Goal: Task Accomplishment & Management: Use online tool/utility

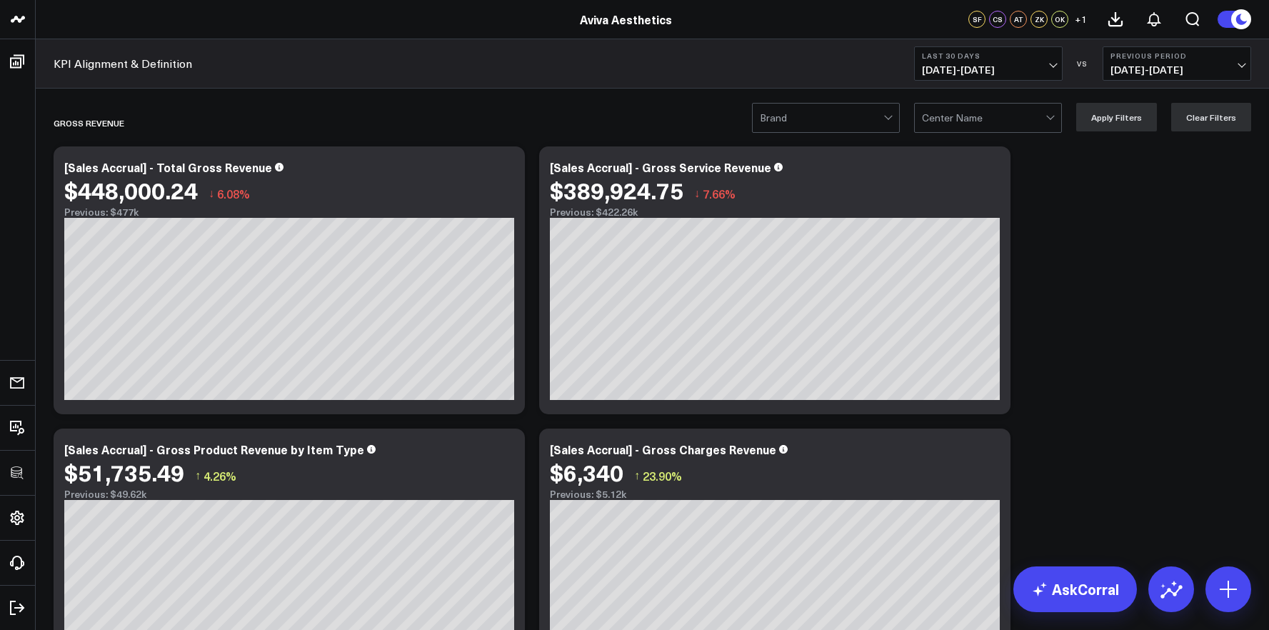
scroll to position [2682, 0]
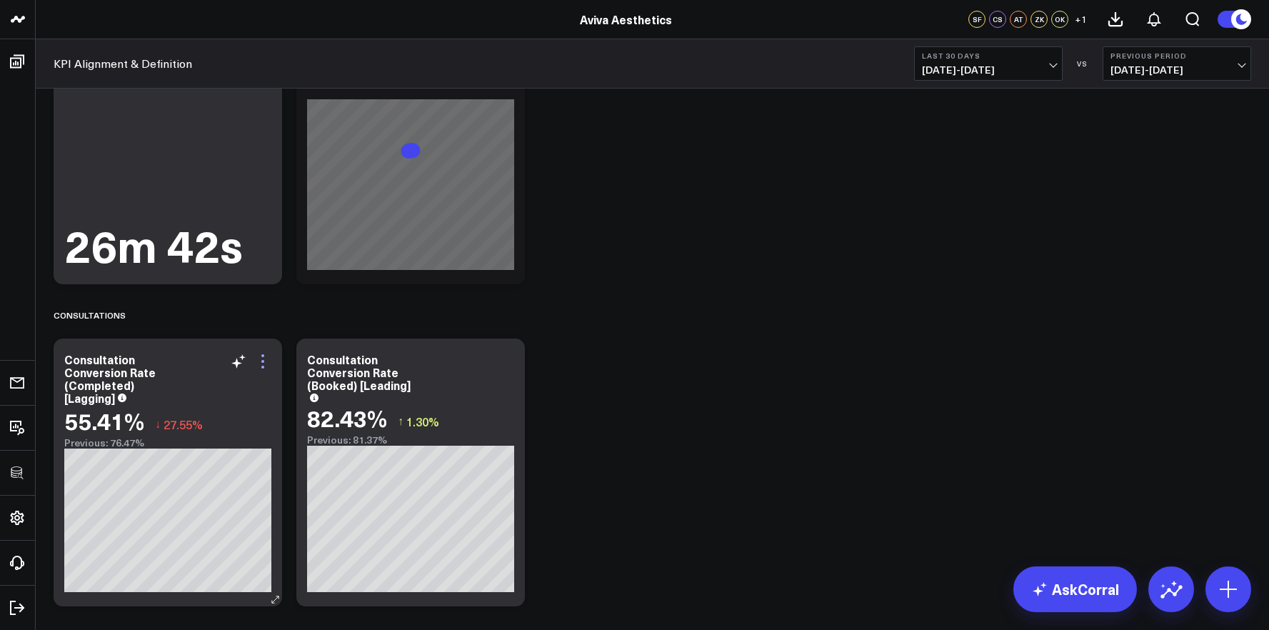
click at [264, 363] on icon at bounding box center [262, 361] width 17 height 17
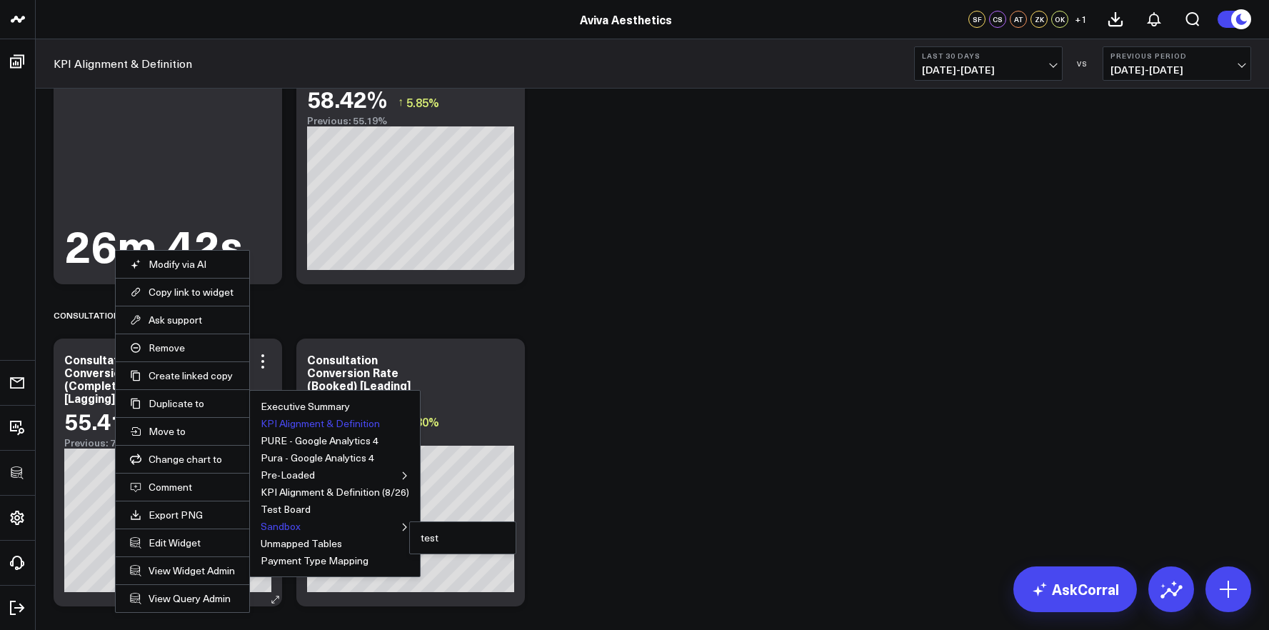
click at [291, 525] on button "Sandbox" at bounding box center [281, 526] width 40 height 10
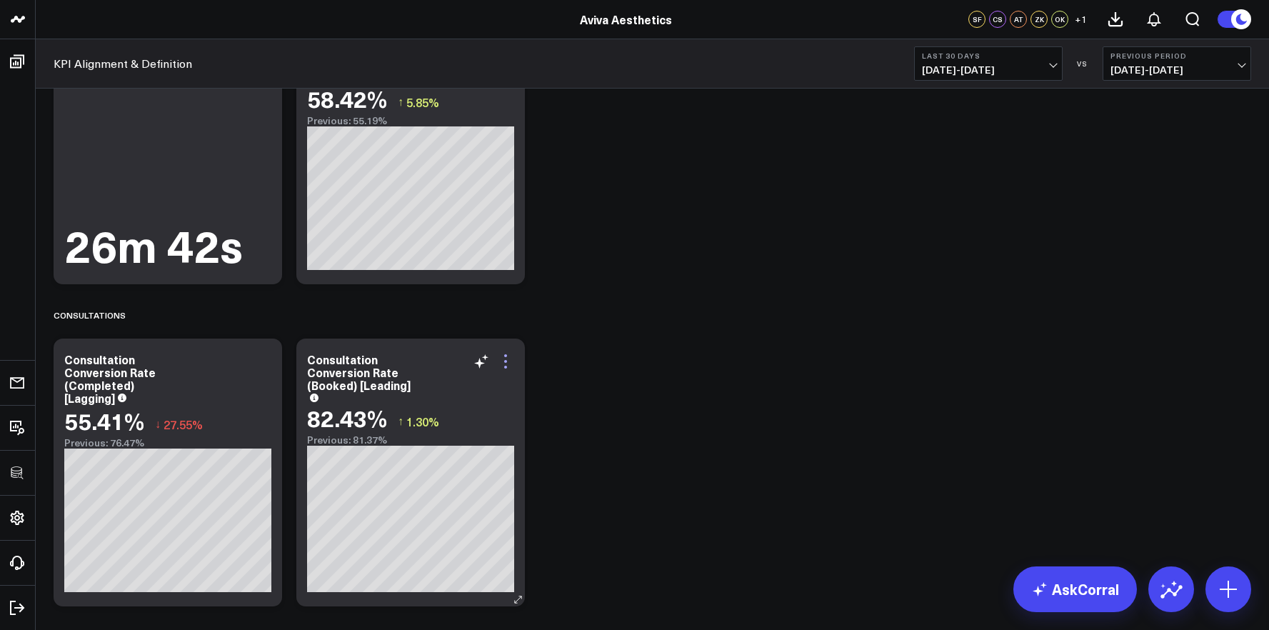
click at [506, 356] on icon at bounding box center [505, 355] width 3 height 3
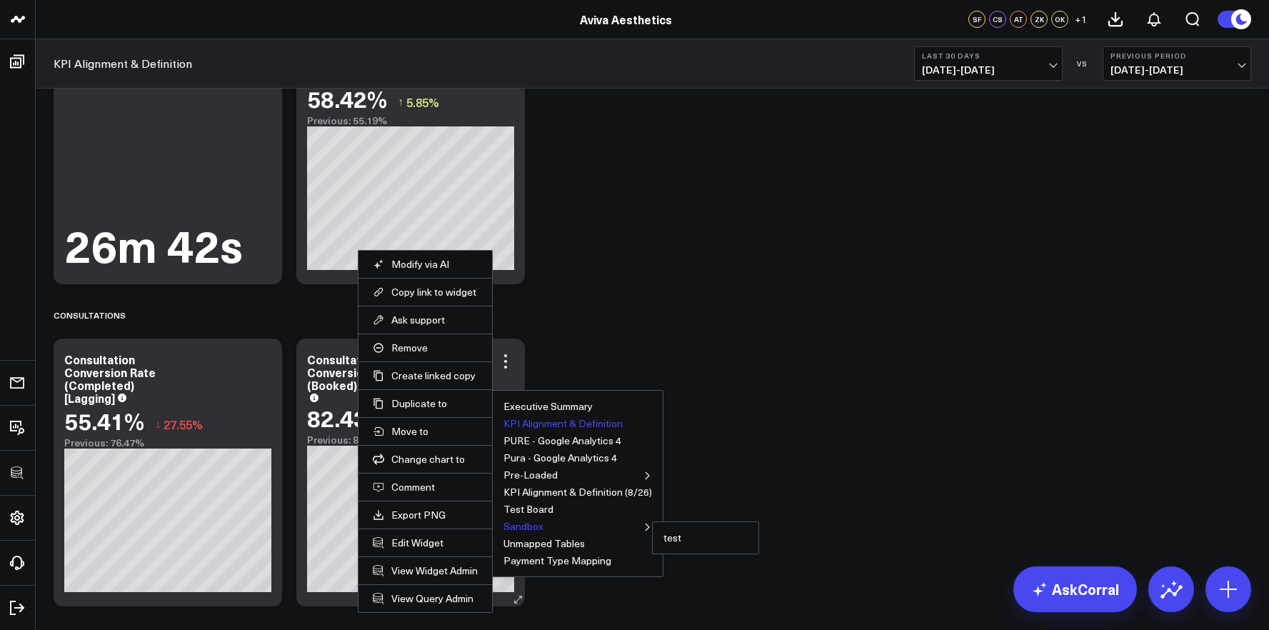
click at [521, 523] on button "Sandbox" at bounding box center [523, 526] width 40 height 10
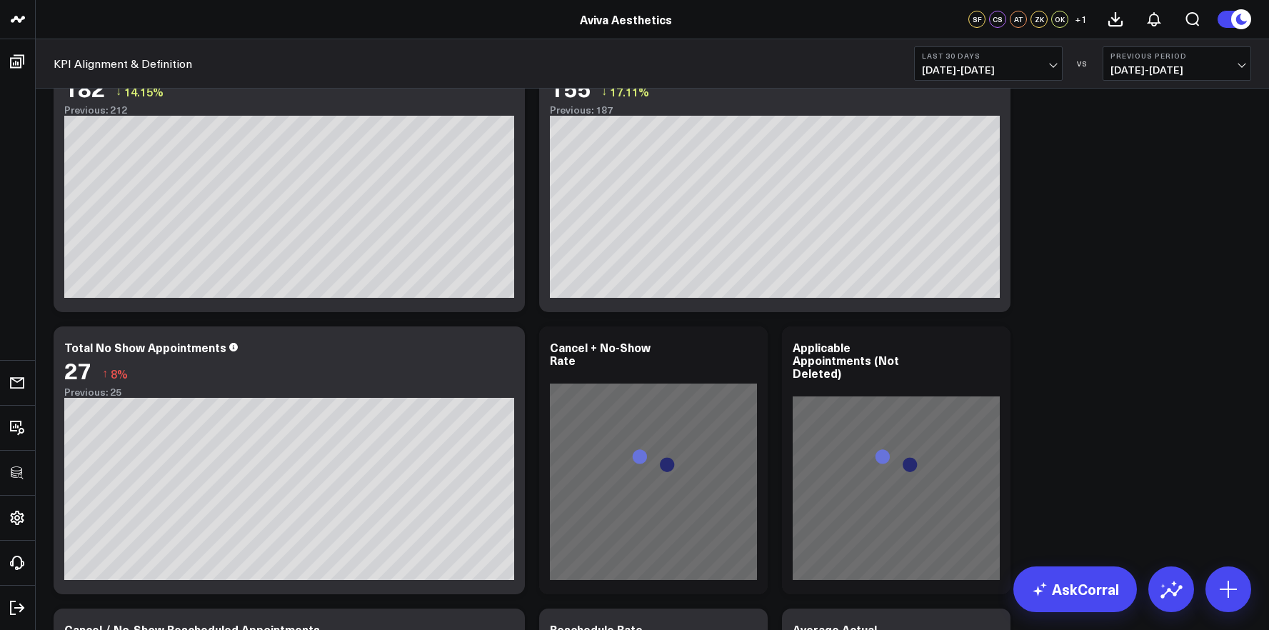
scroll to position [3789, 0]
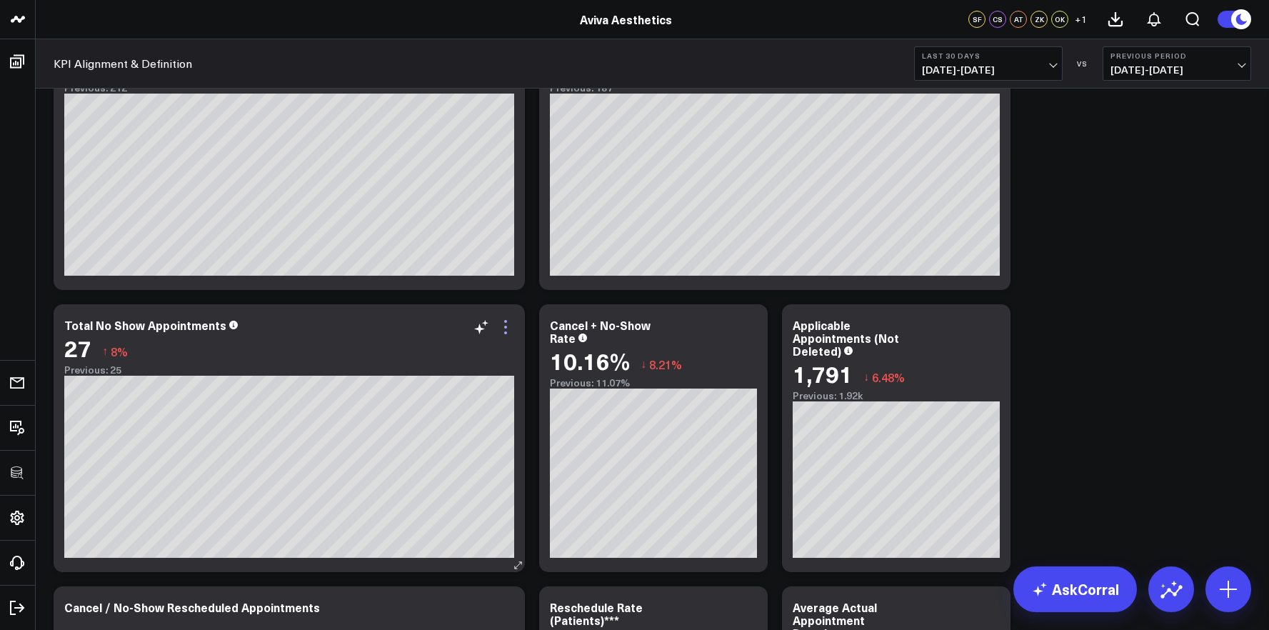
click at [501, 323] on icon at bounding box center [505, 327] width 17 height 17
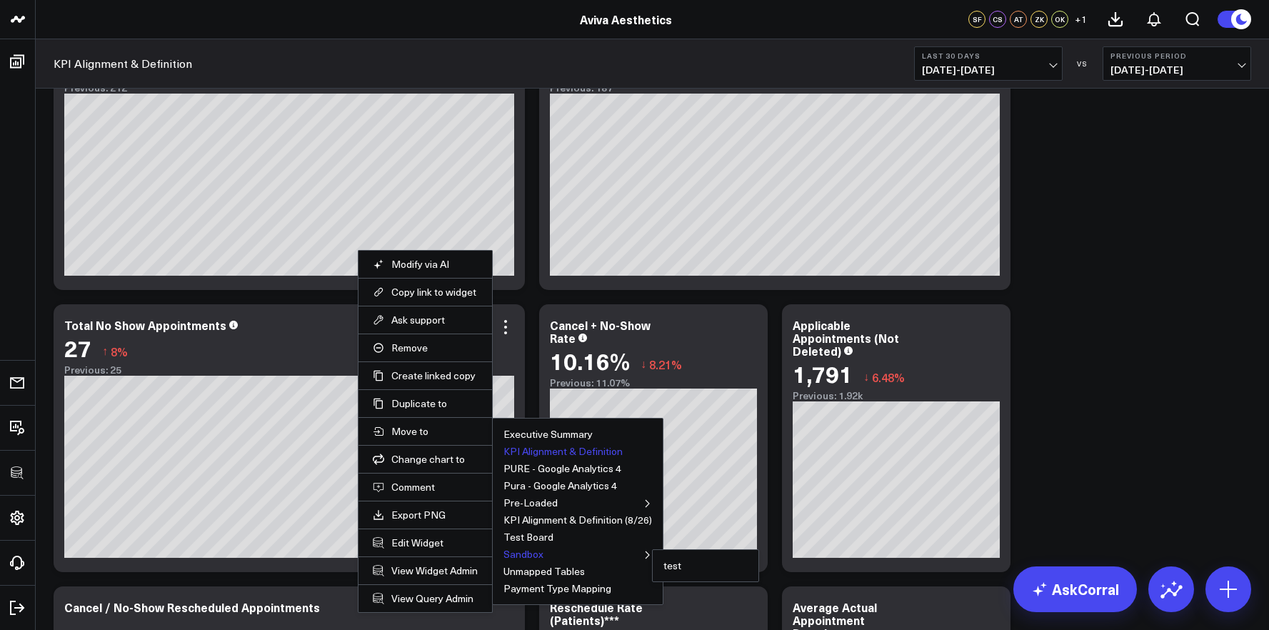
click at [531, 549] on button "Sandbox" at bounding box center [523, 554] width 40 height 10
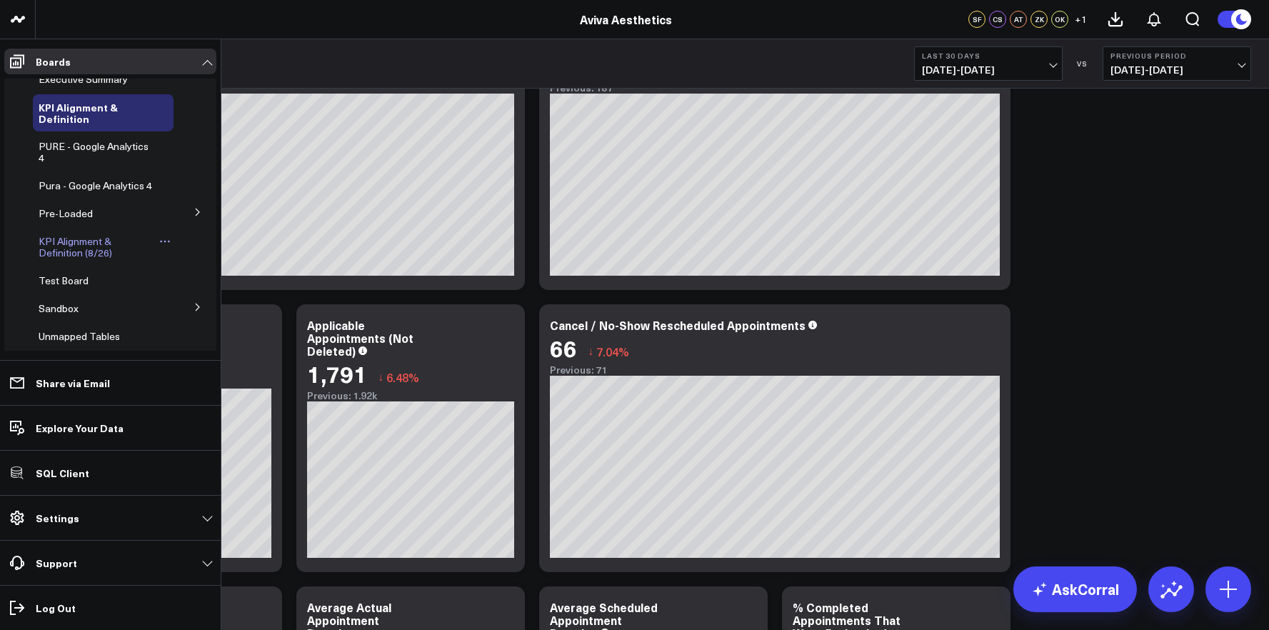
scroll to position [27, 0]
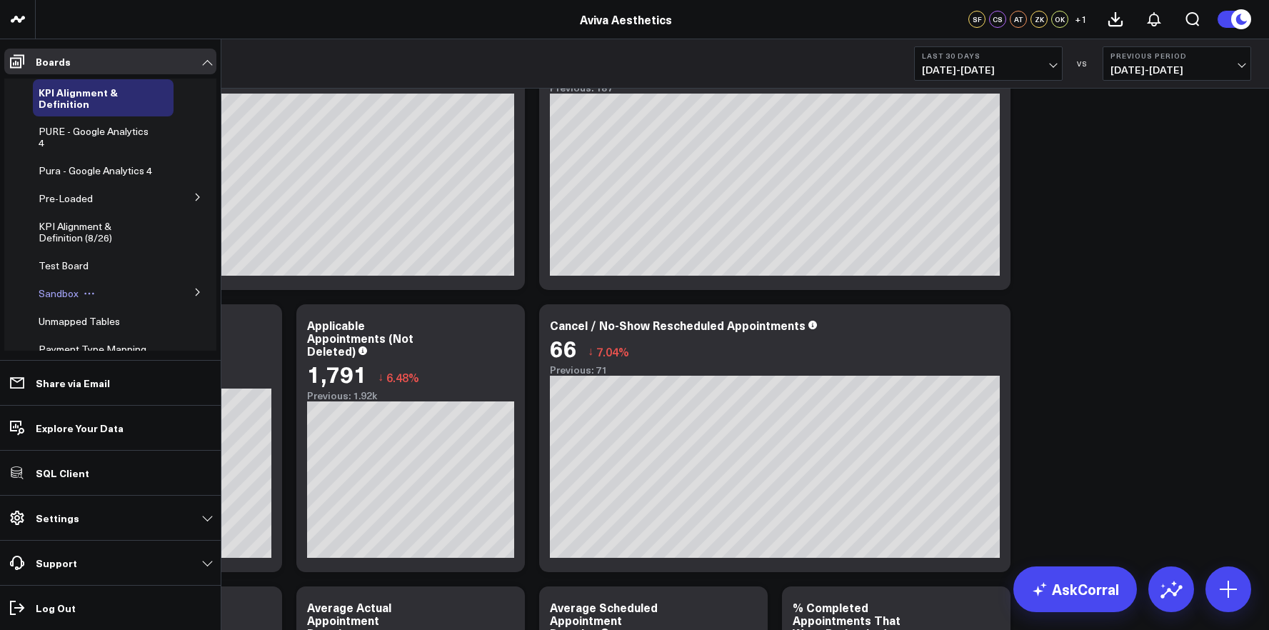
click at [57, 300] on span "Sandbox" at bounding box center [59, 293] width 40 height 14
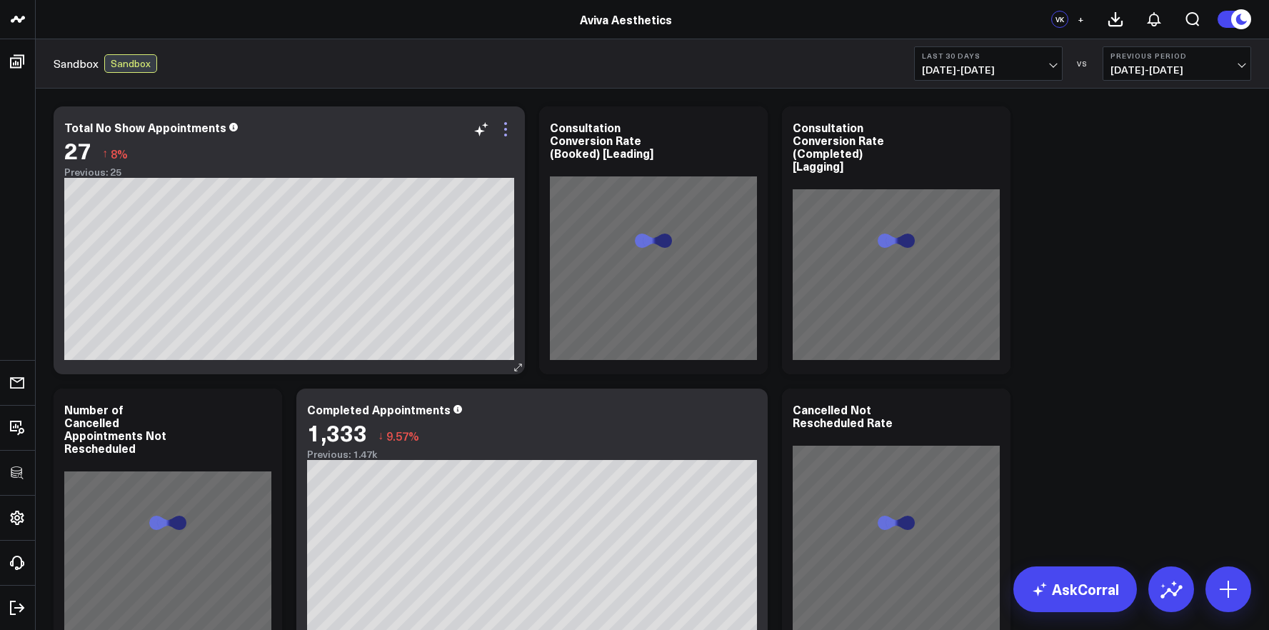
click at [508, 122] on icon at bounding box center [505, 129] width 17 height 17
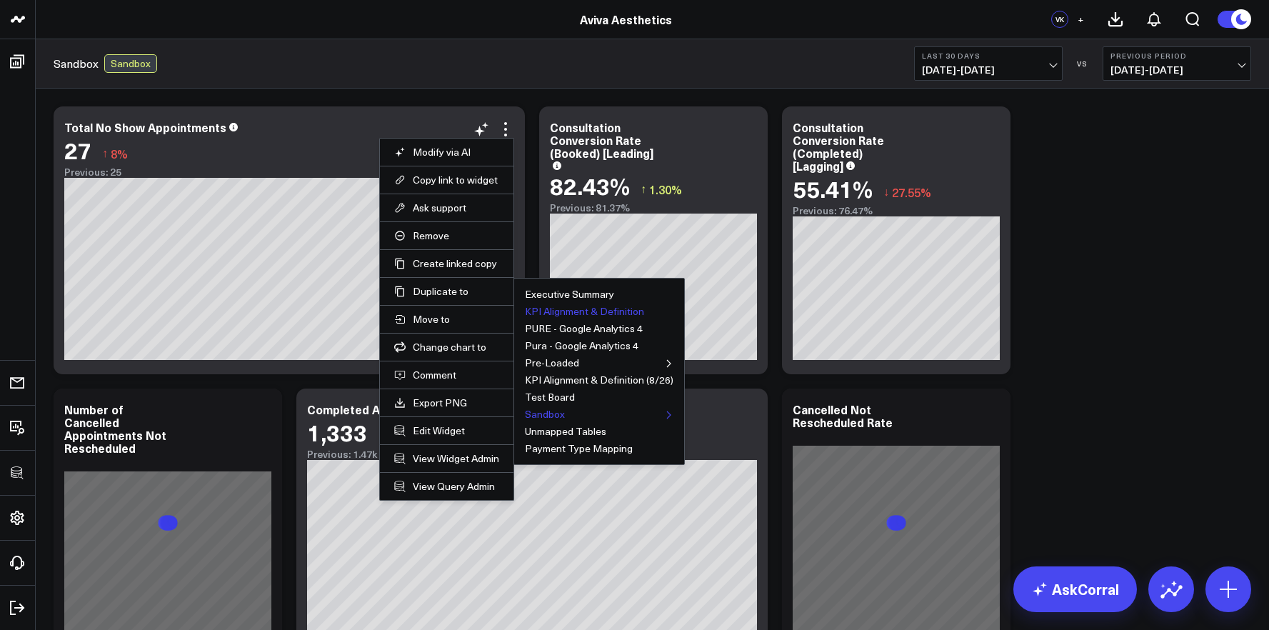
click at [556, 311] on button "KPI Alignment & Definition" at bounding box center [584, 311] width 119 height 10
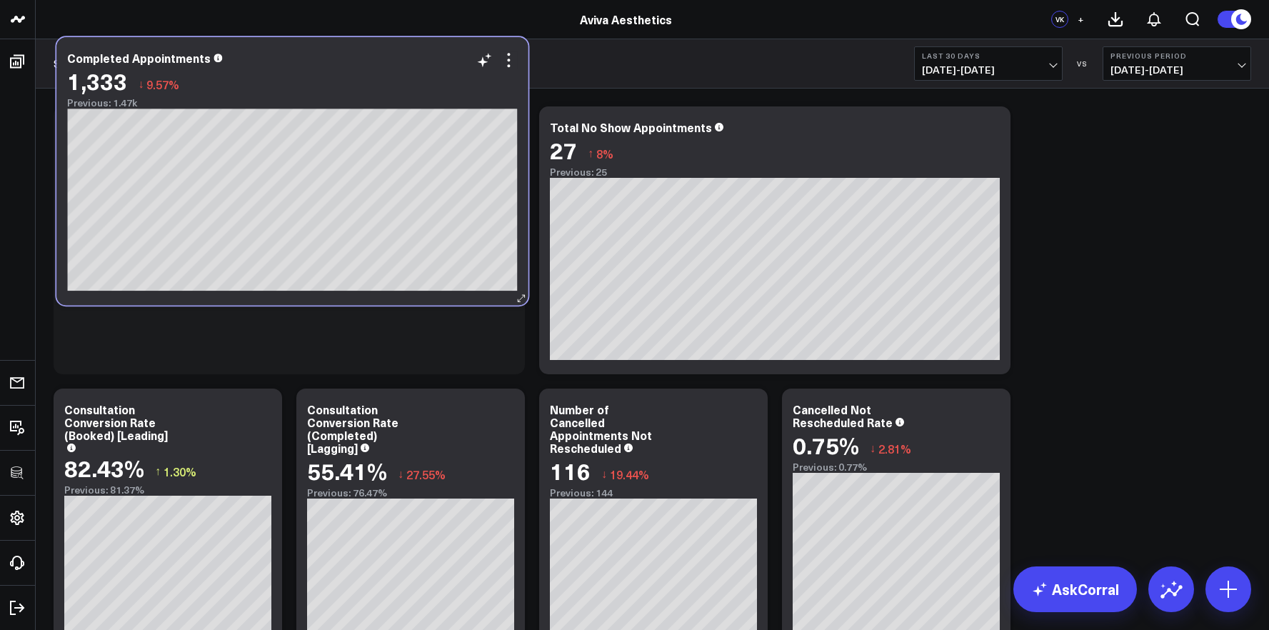
drag, startPoint x: 570, startPoint y: 418, endPoint x: 330, endPoint y: 67, distance: 424.9
click at [330, 68] on div "1,333 ↓ 9.57%" at bounding box center [292, 81] width 450 height 26
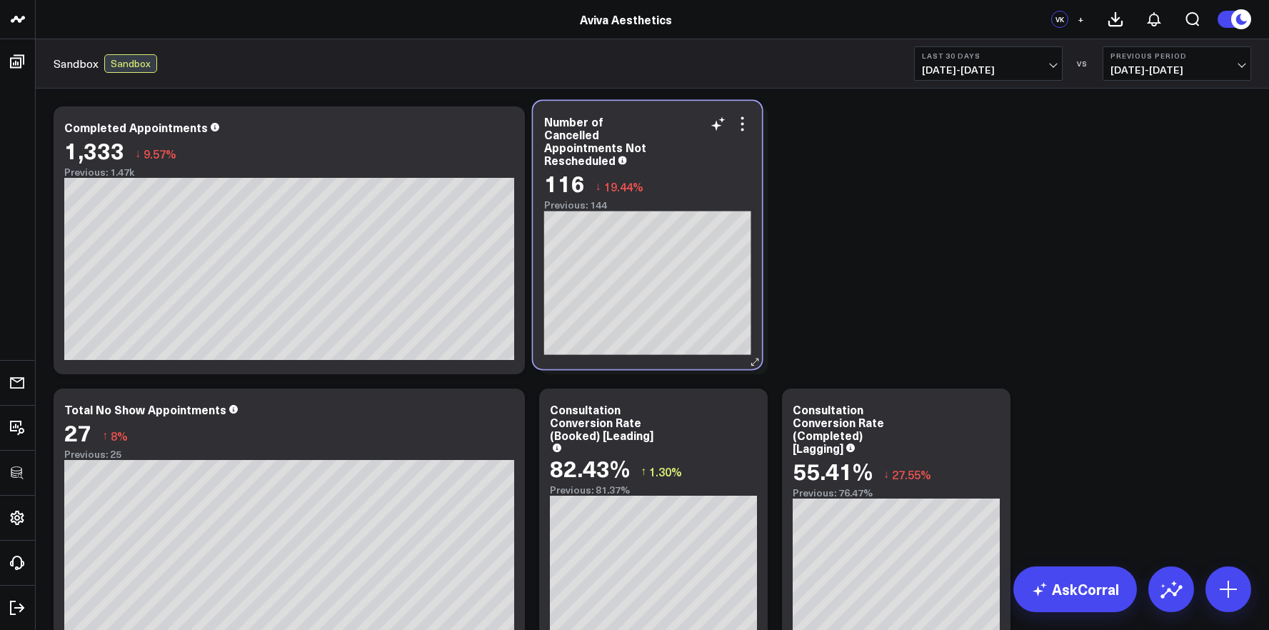
drag, startPoint x: 706, startPoint y: 450, endPoint x: 701, endPoint y: 164, distance: 286.4
click at [701, 170] on div "116 ↓ 19.44%" at bounding box center [647, 183] width 207 height 26
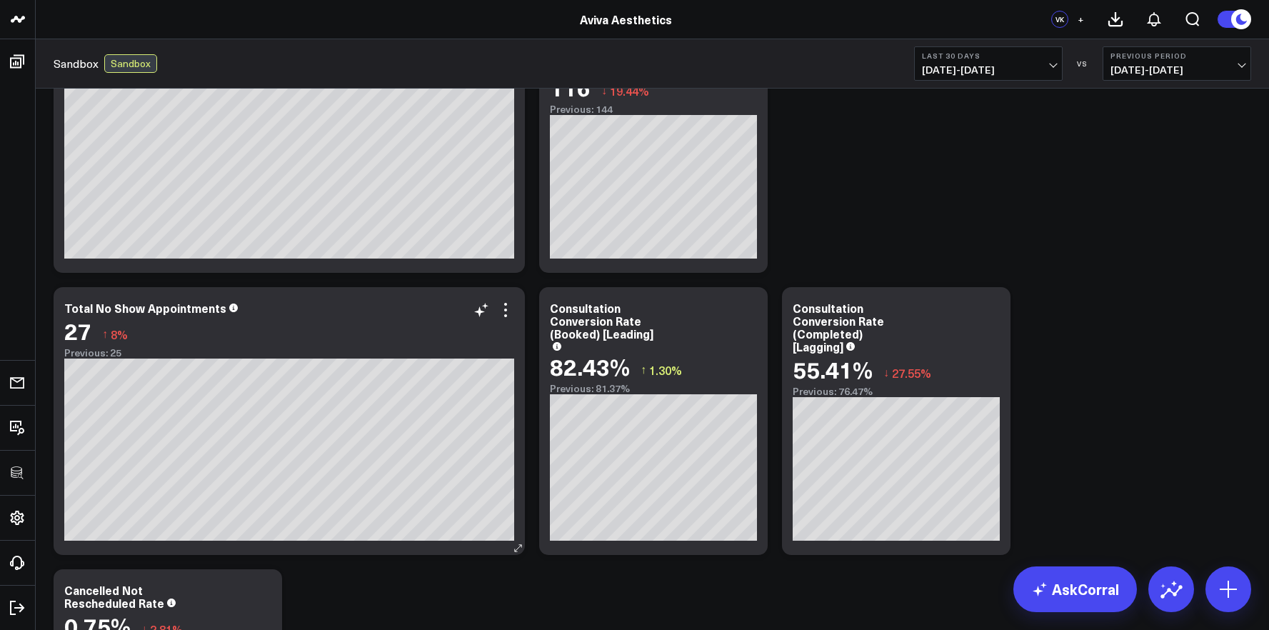
scroll to position [88, 0]
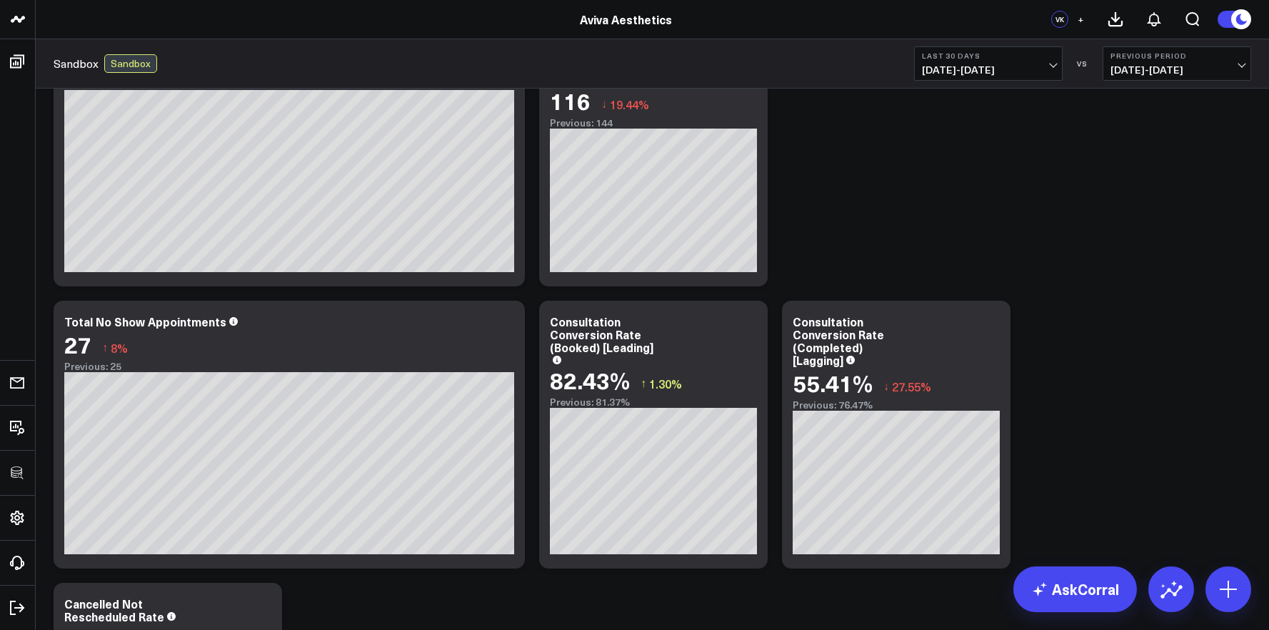
drag, startPoint x: 239, startPoint y: 596, endPoint x: 836, endPoint y: 173, distance: 732.0
click at [842, 169] on div "Modify via AI Copy link to widget Ask support Remove Create linked copy Executi…" at bounding box center [652, 434] width 1212 height 846
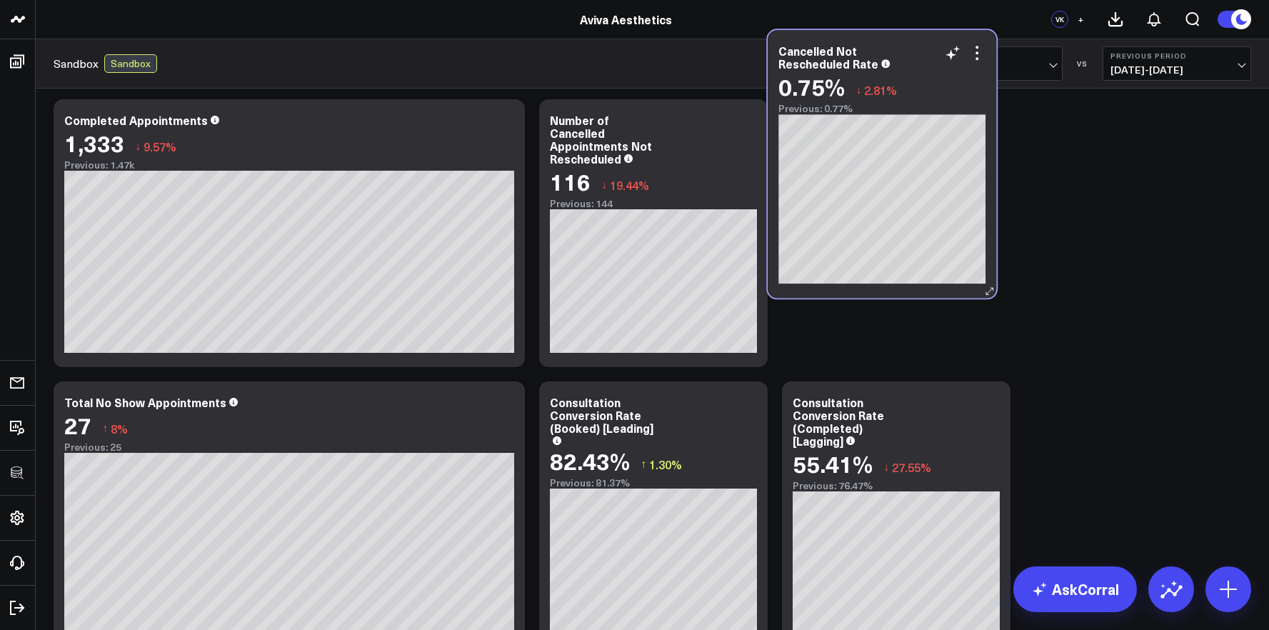
scroll to position [0, 0]
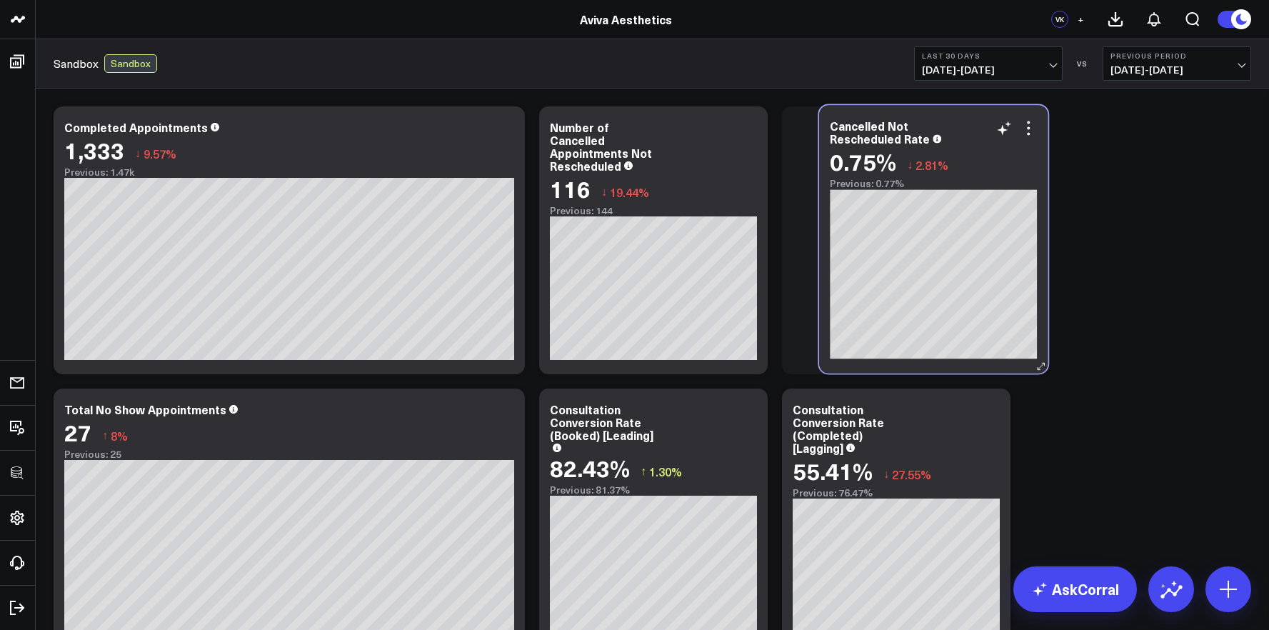
drag, startPoint x: 197, startPoint y: 593, endPoint x: 963, endPoint y: 116, distance: 902.1
click at [963, 116] on div "Cancelled Not Rescheduled Rate 0.75% ↓ 2.81% Previous: 0.77%" at bounding box center [933, 239] width 229 height 268
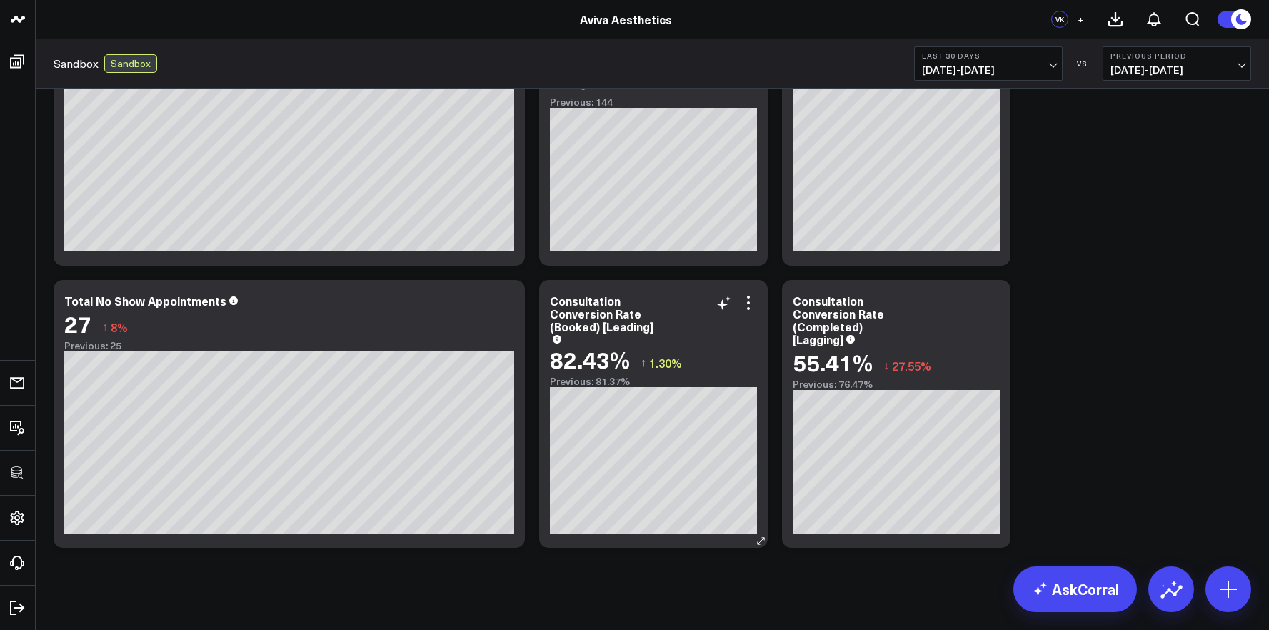
scroll to position [119, 0]
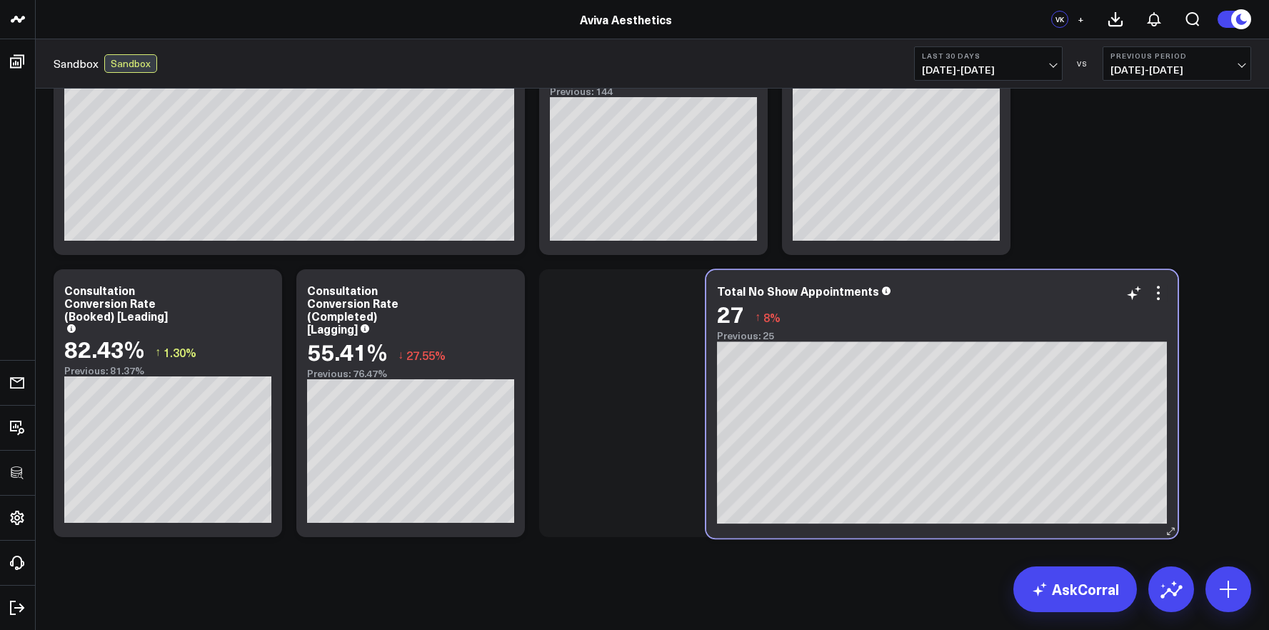
drag, startPoint x: 383, startPoint y: 327, endPoint x: 1001, endPoint y: 332, distance: 618.5
click at [1034, 329] on div "27 ↑ 8% Previous: 25" at bounding box center [942, 321] width 450 height 41
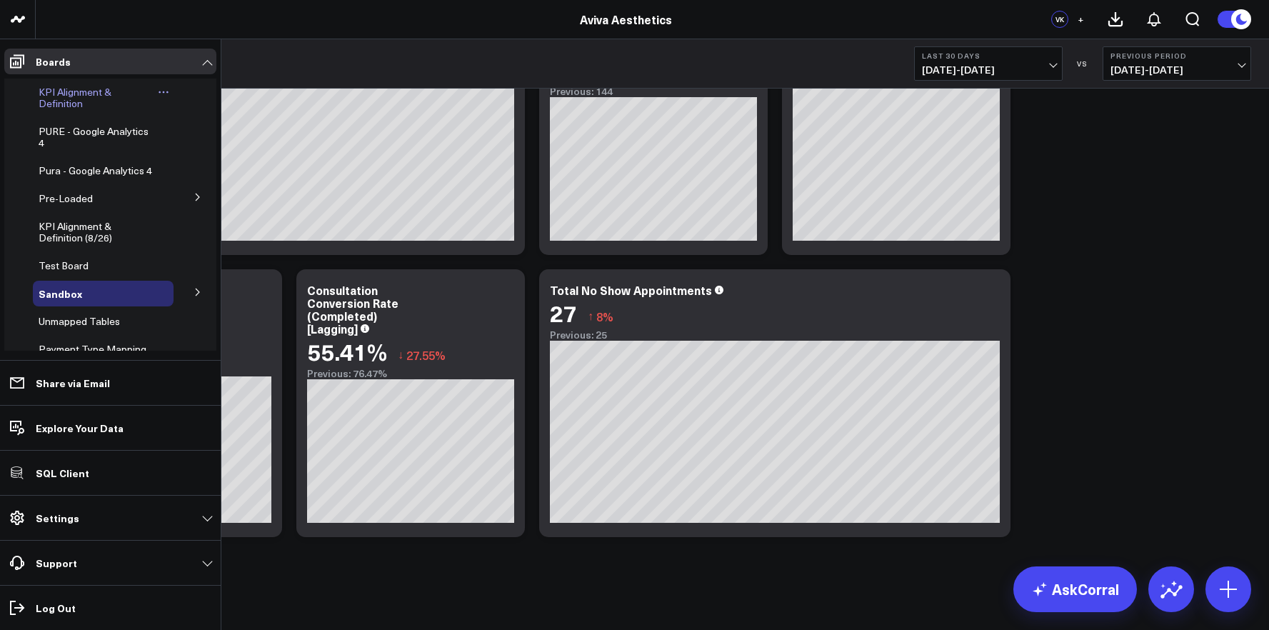
click at [48, 91] on span "KPI Alignment & Definition" at bounding box center [75, 97] width 73 height 25
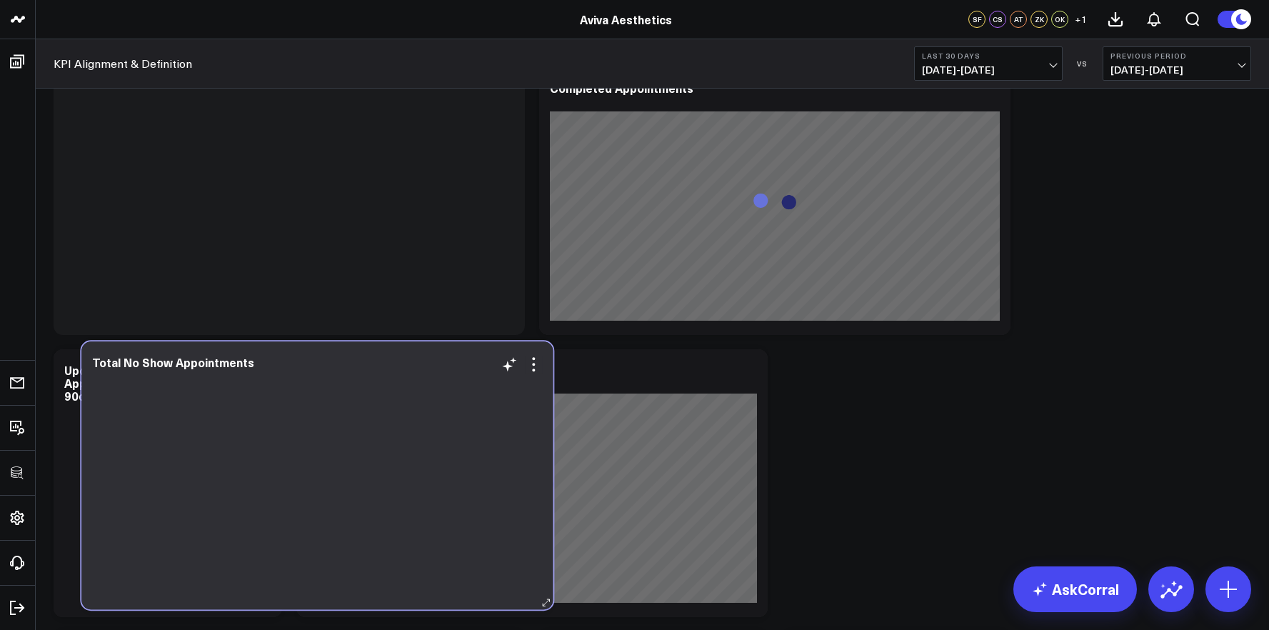
scroll to position [3601, 0]
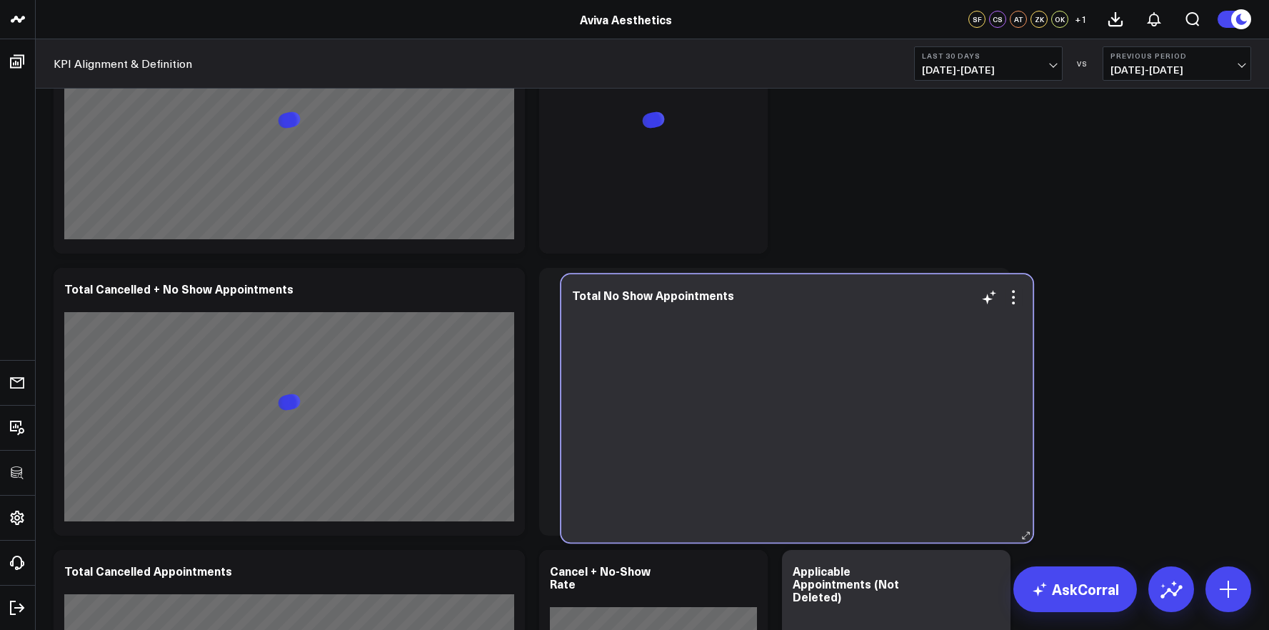
drag, startPoint x: 335, startPoint y: 255, endPoint x: 841, endPoint y: 365, distance: 518.2
click at [841, 365] on div at bounding box center [797, 423] width 450 height 209
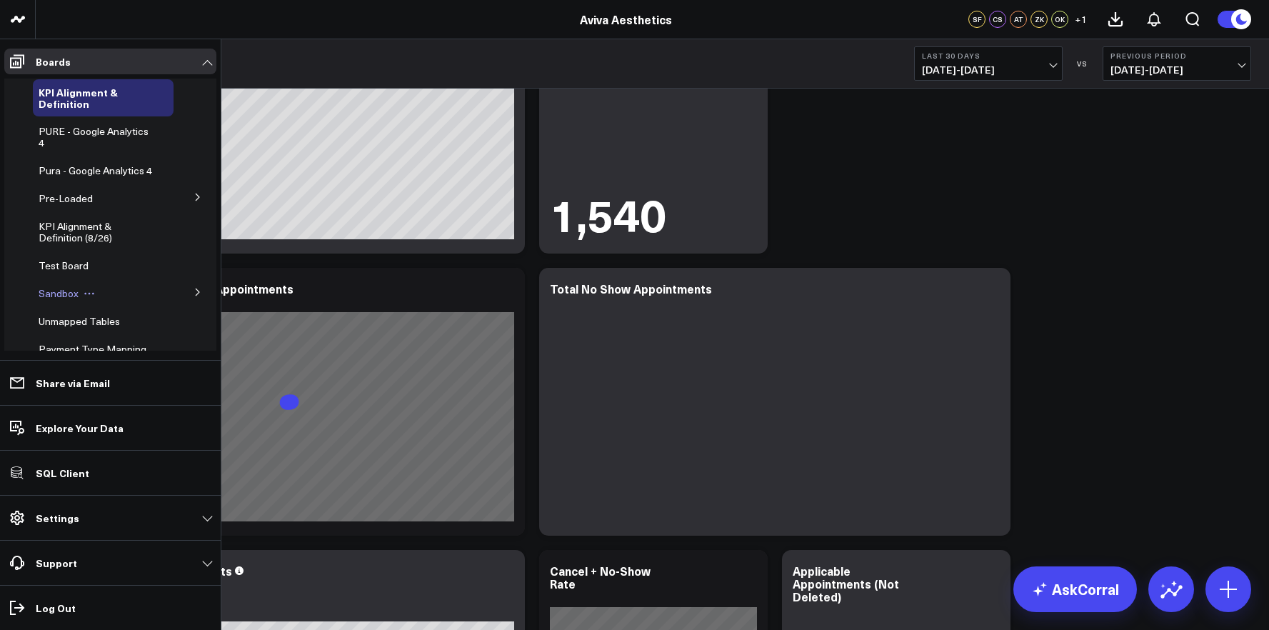
click at [63, 299] on span "Sandbox" at bounding box center [59, 293] width 40 height 14
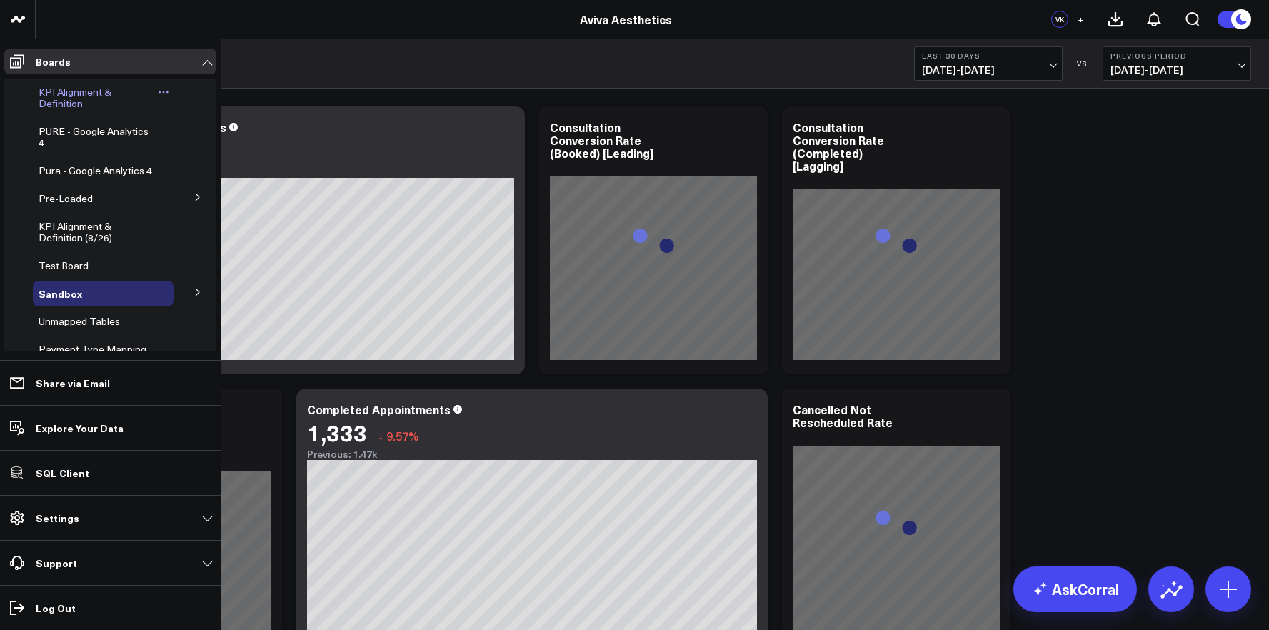
click at [51, 106] on span "KPI Alignment & Definition" at bounding box center [75, 97] width 73 height 25
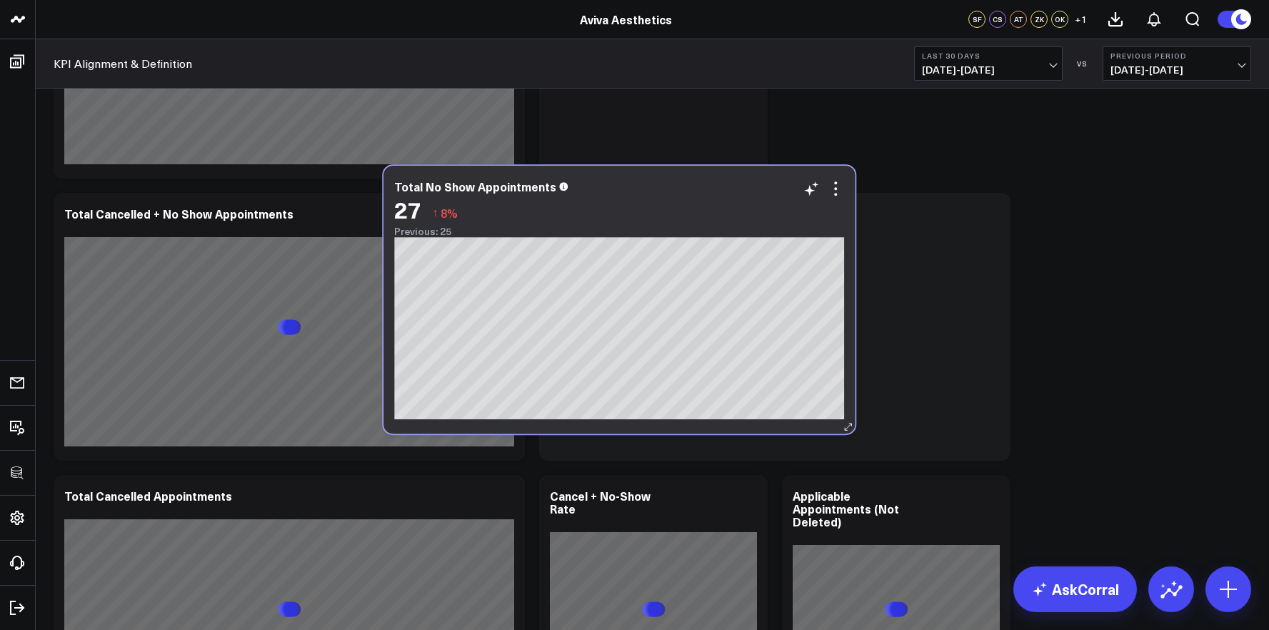
scroll to position [3680, 0]
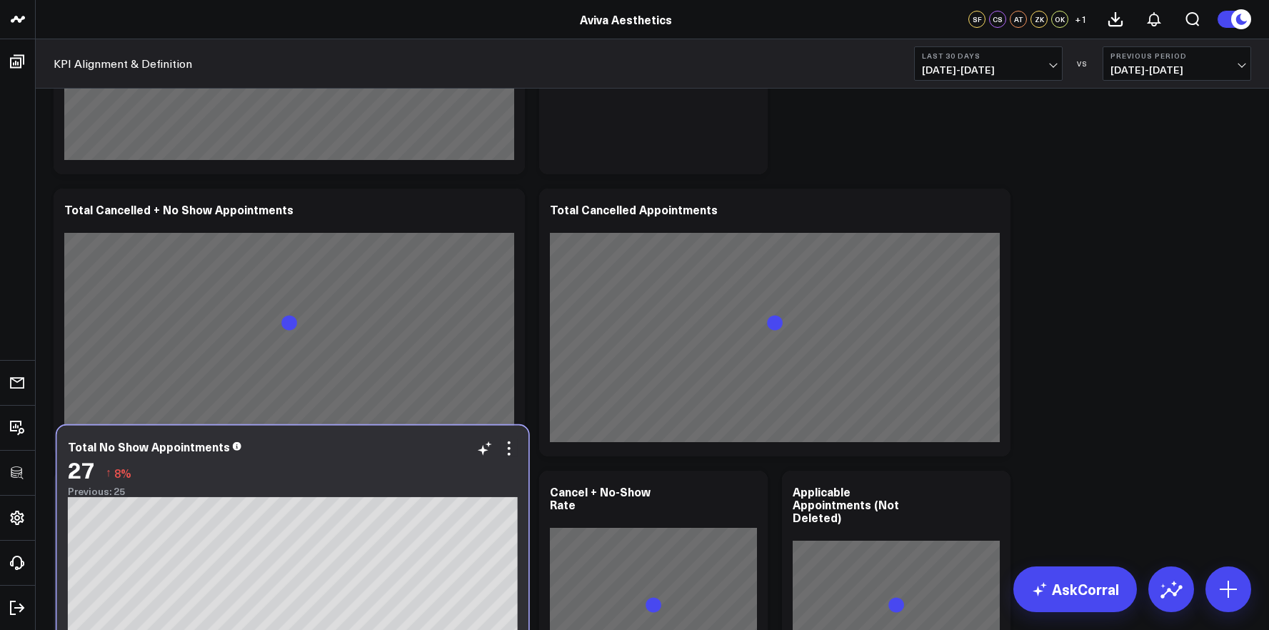
drag, startPoint x: 381, startPoint y: 218, endPoint x: 384, endPoint y: 480, distance: 262.1
click at [384, 480] on div "27 ↑ 8%" at bounding box center [293, 469] width 450 height 26
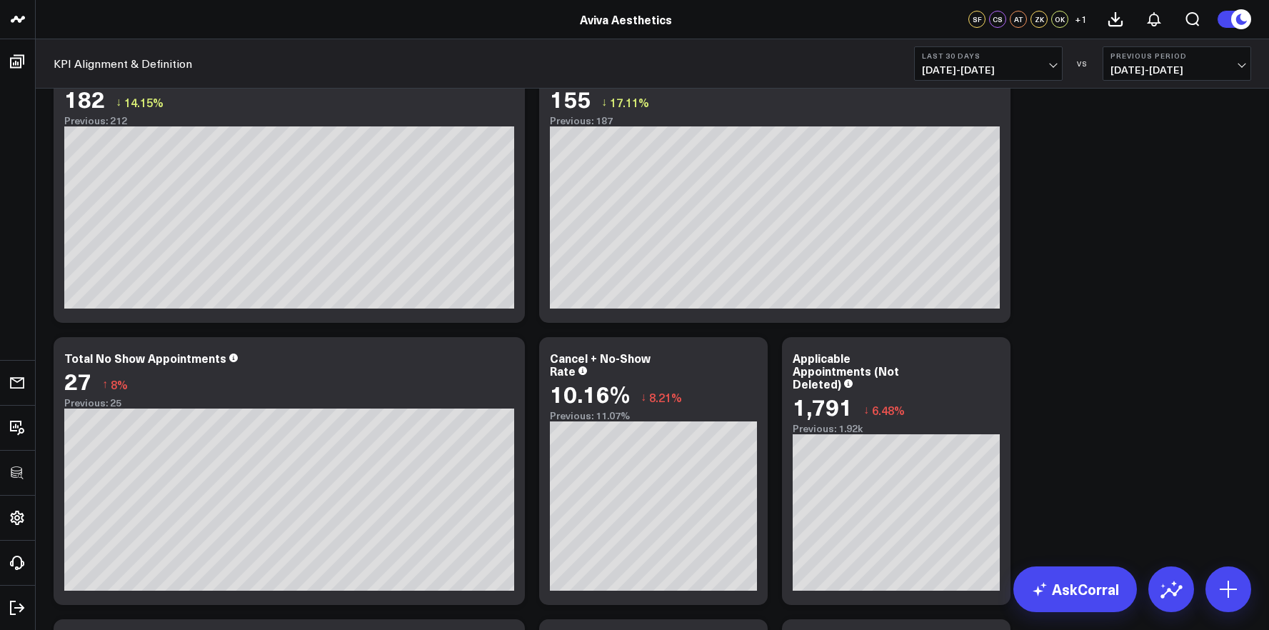
scroll to position [3867, 0]
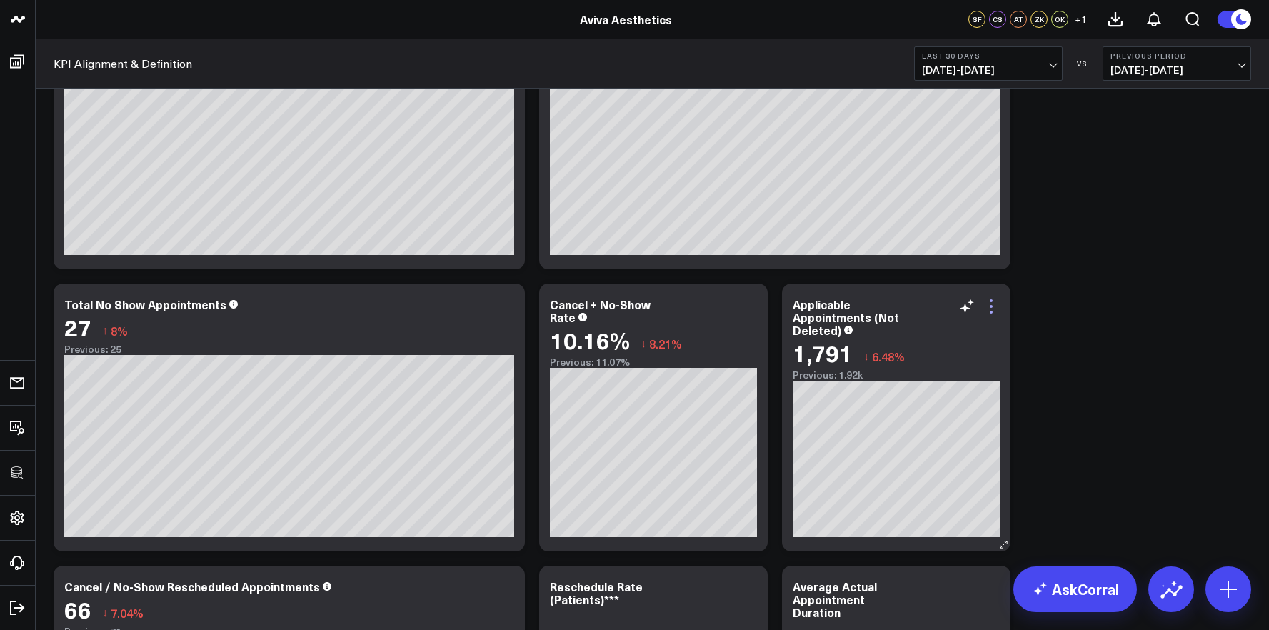
click at [988, 306] on icon at bounding box center [991, 306] width 17 height 17
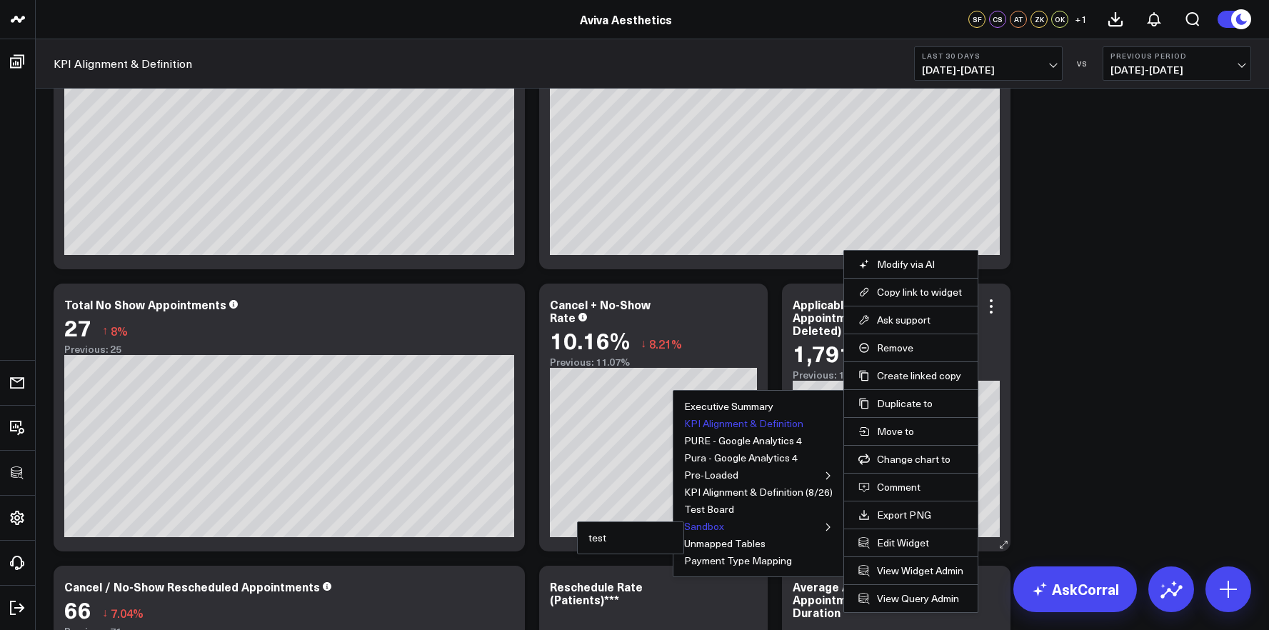
click at [711, 527] on button "Sandbox" at bounding box center [704, 526] width 40 height 10
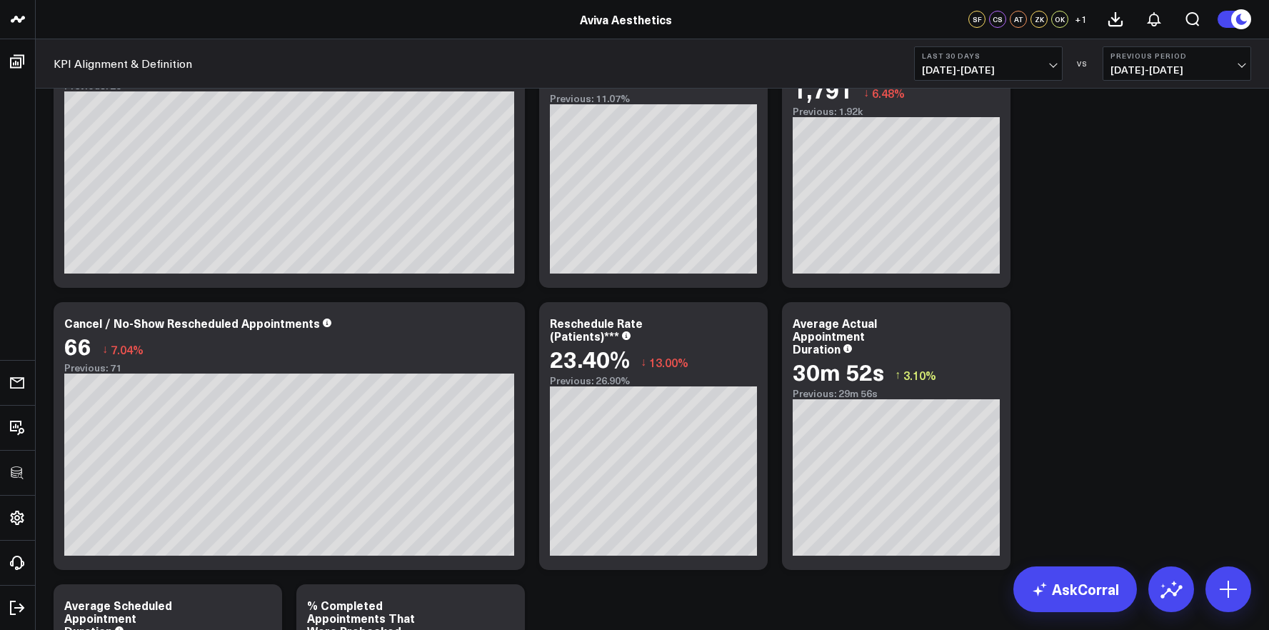
scroll to position [4071, 0]
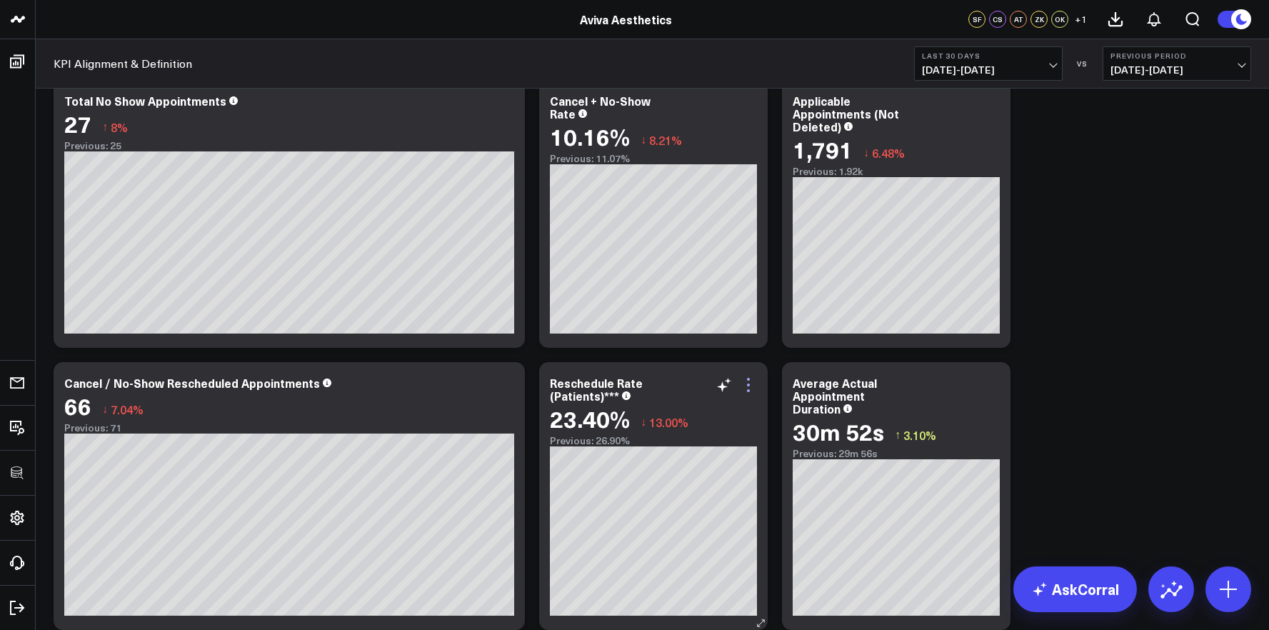
click at [746, 384] on icon at bounding box center [748, 384] width 17 height 17
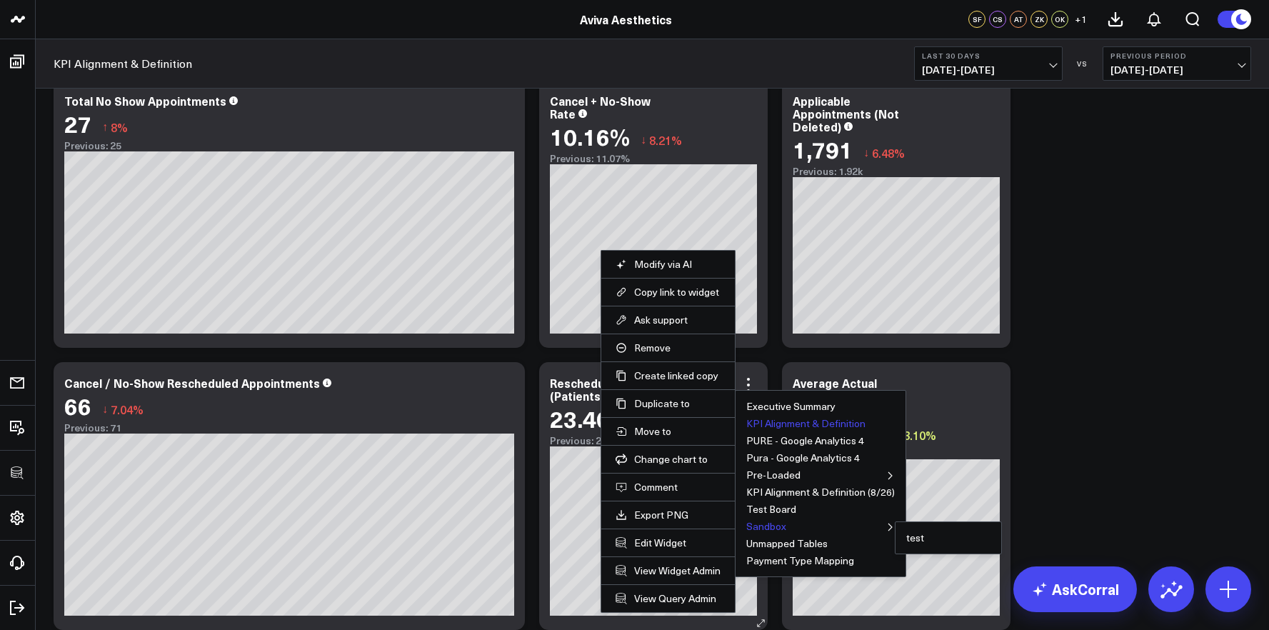
click at [766, 527] on button "Sandbox" at bounding box center [766, 526] width 40 height 10
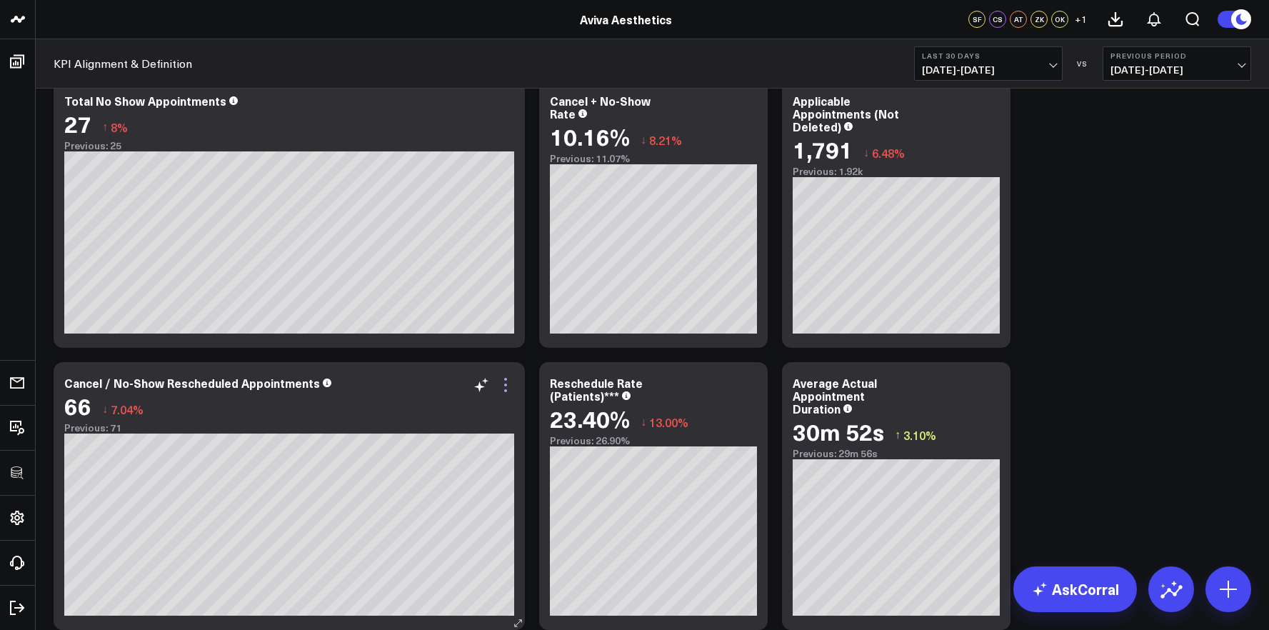
click at [512, 388] on icon at bounding box center [505, 384] width 17 height 17
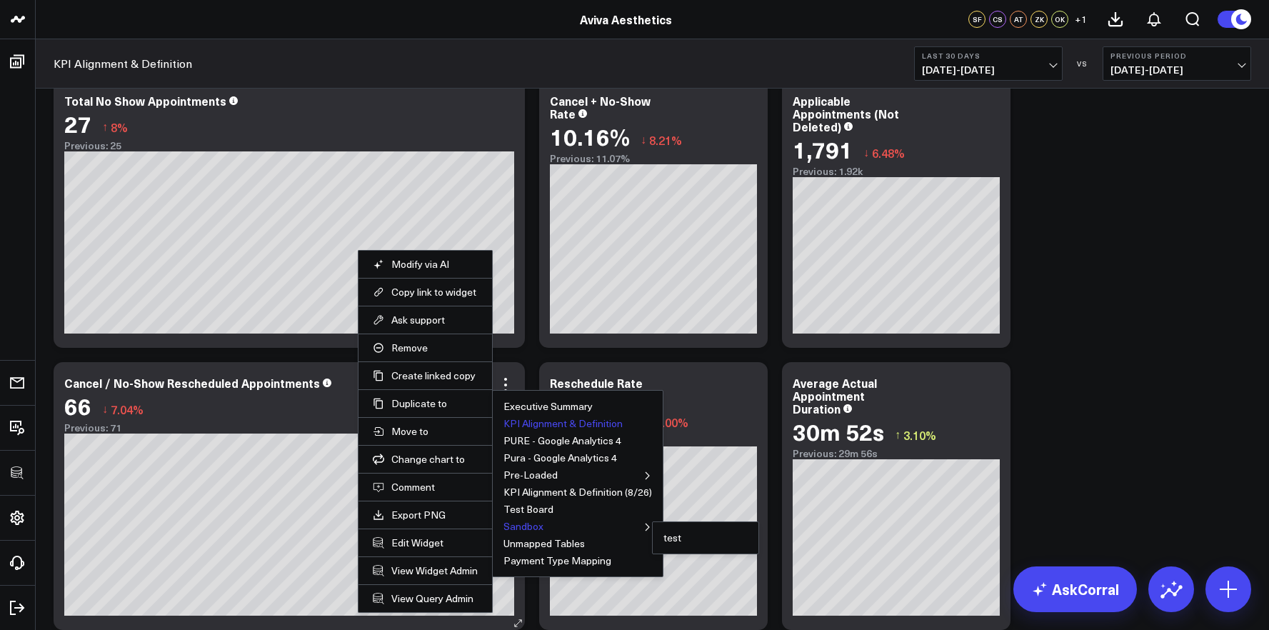
click at [514, 526] on button "Sandbox" at bounding box center [523, 526] width 40 height 10
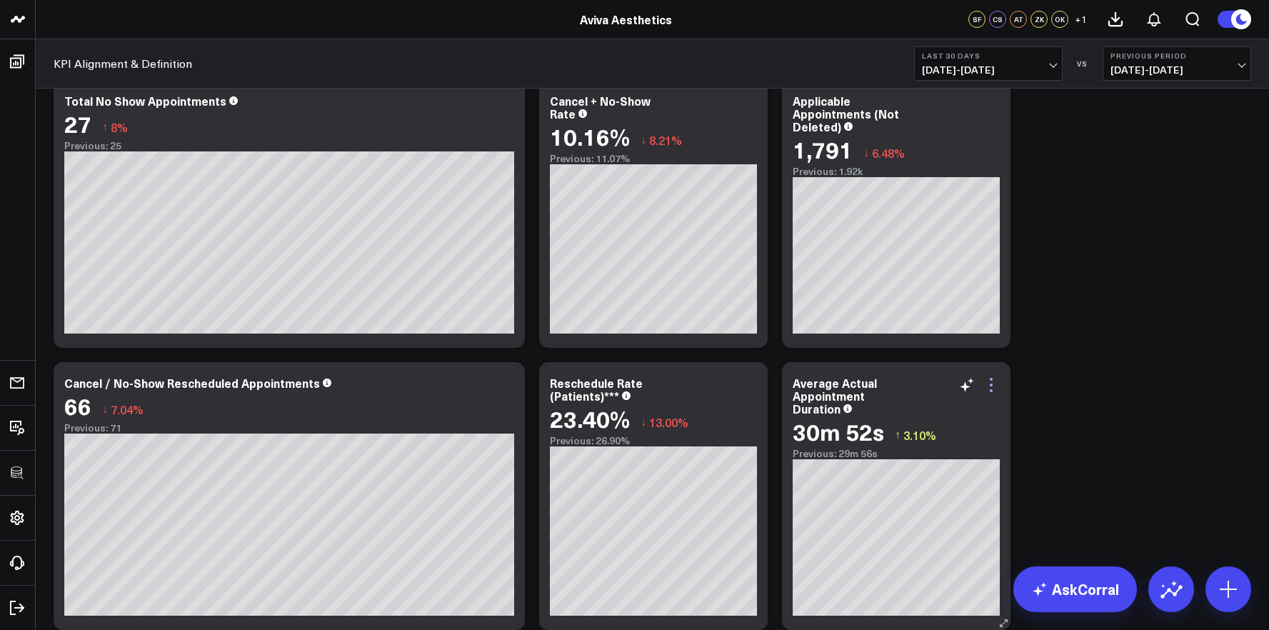
click at [993, 386] on icon at bounding box center [991, 384] width 17 height 17
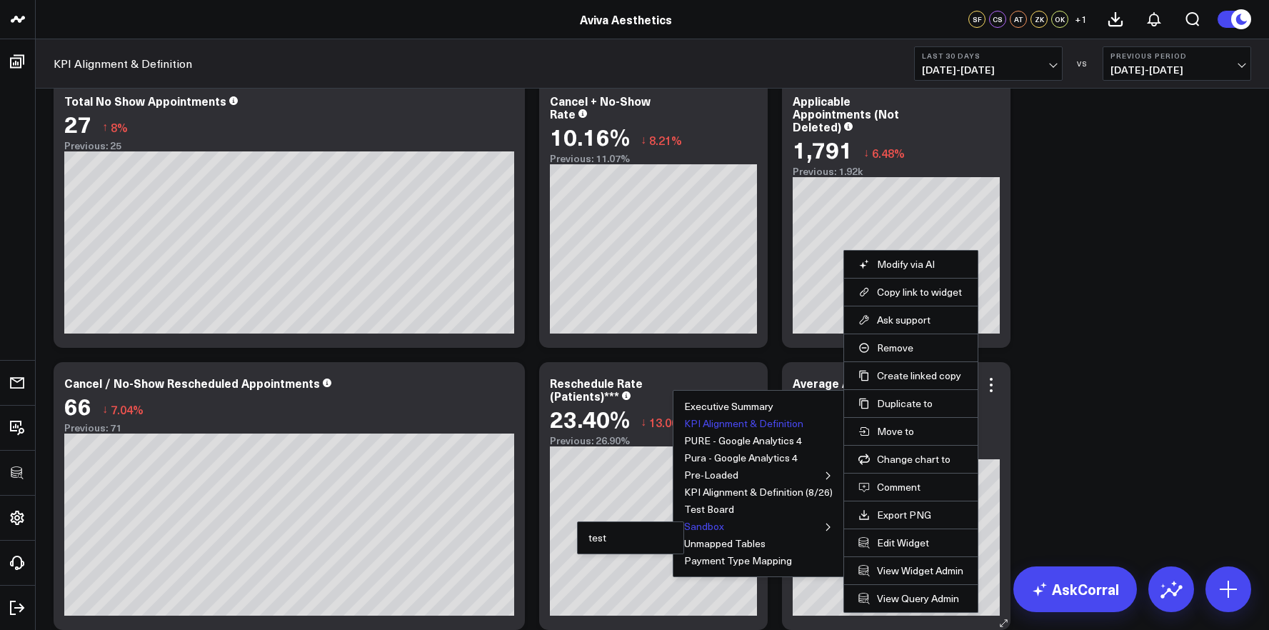
click at [703, 521] on button "Sandbox" at bounding box center [704, 526] width 40 height 10
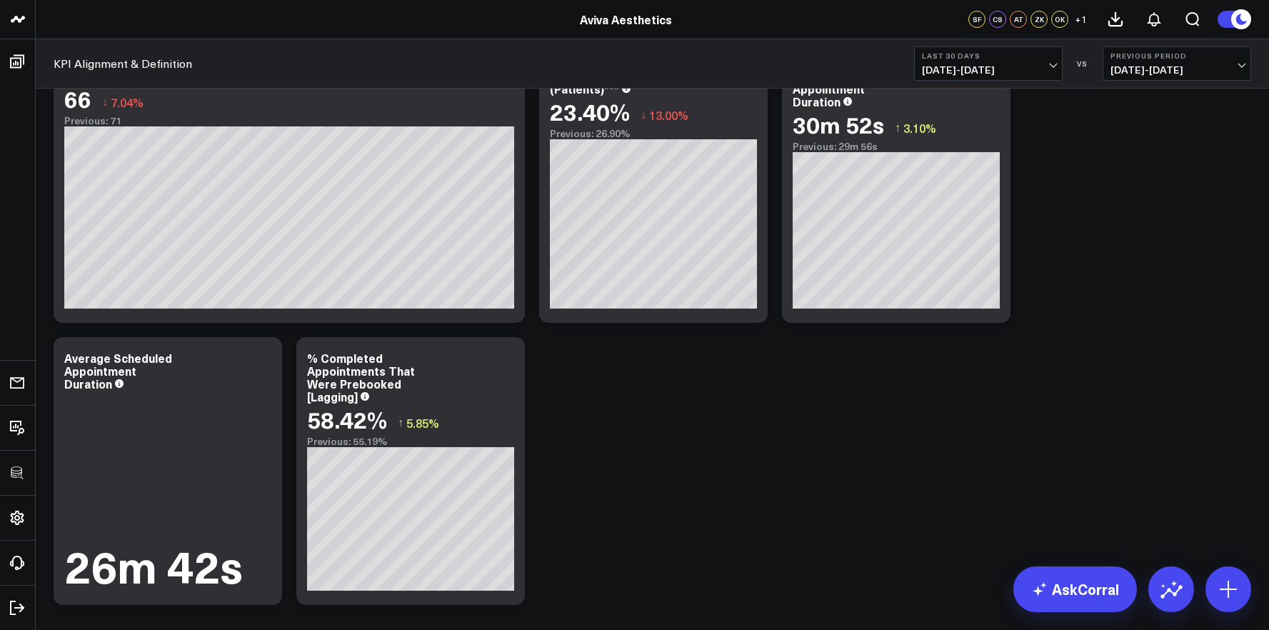
scroll to position [4429, 0]
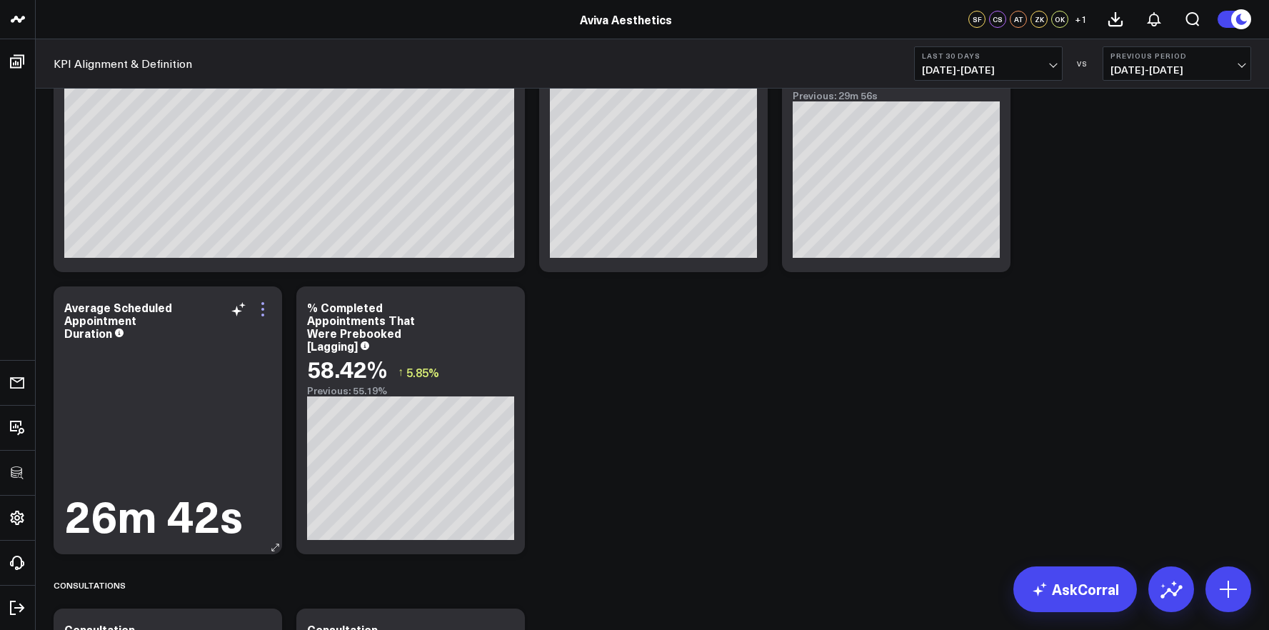
click at [264, 314] on icon at bounding box center [262, 309] width 17 height 17
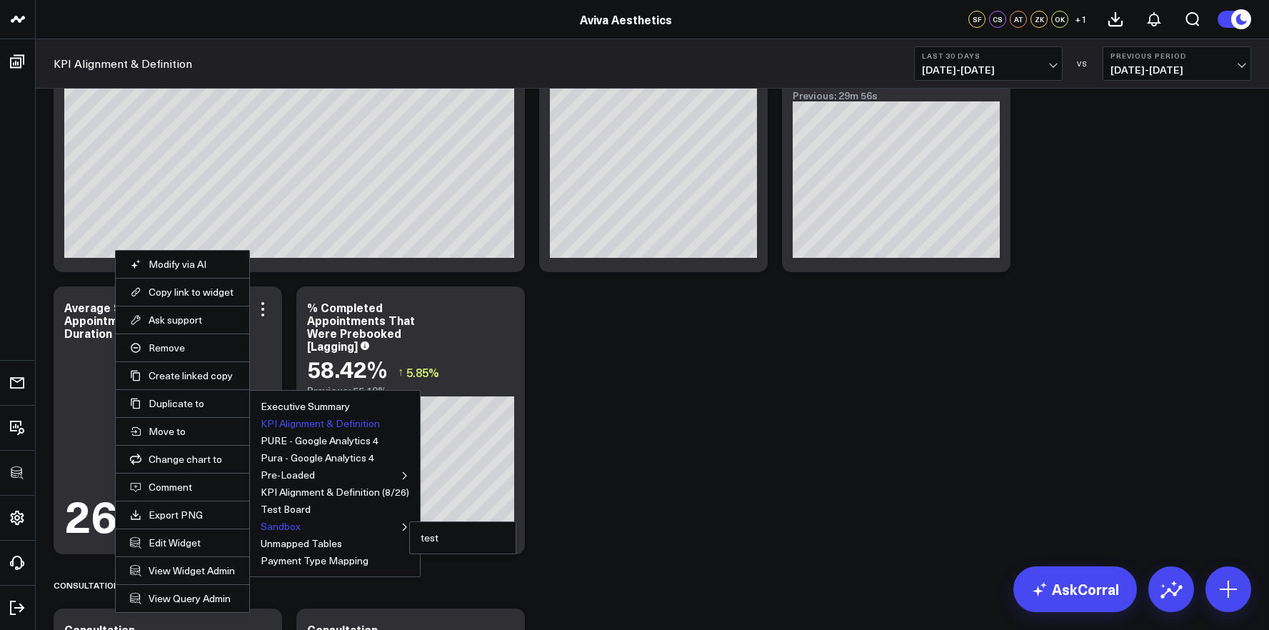
click at [288, 525] on button "Sandbox" at bounding box center [281, 526] width 40 height 10
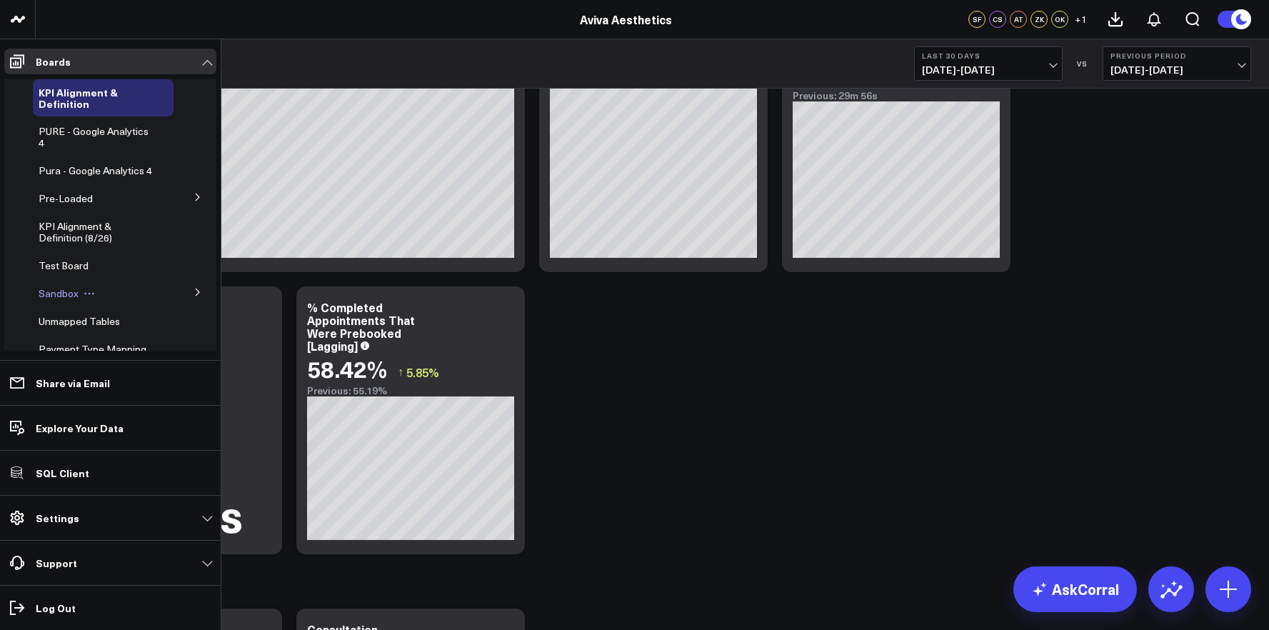
click at [55, 300] on span "Sandbox" at bounding box center [59, 293] width 40 height 14
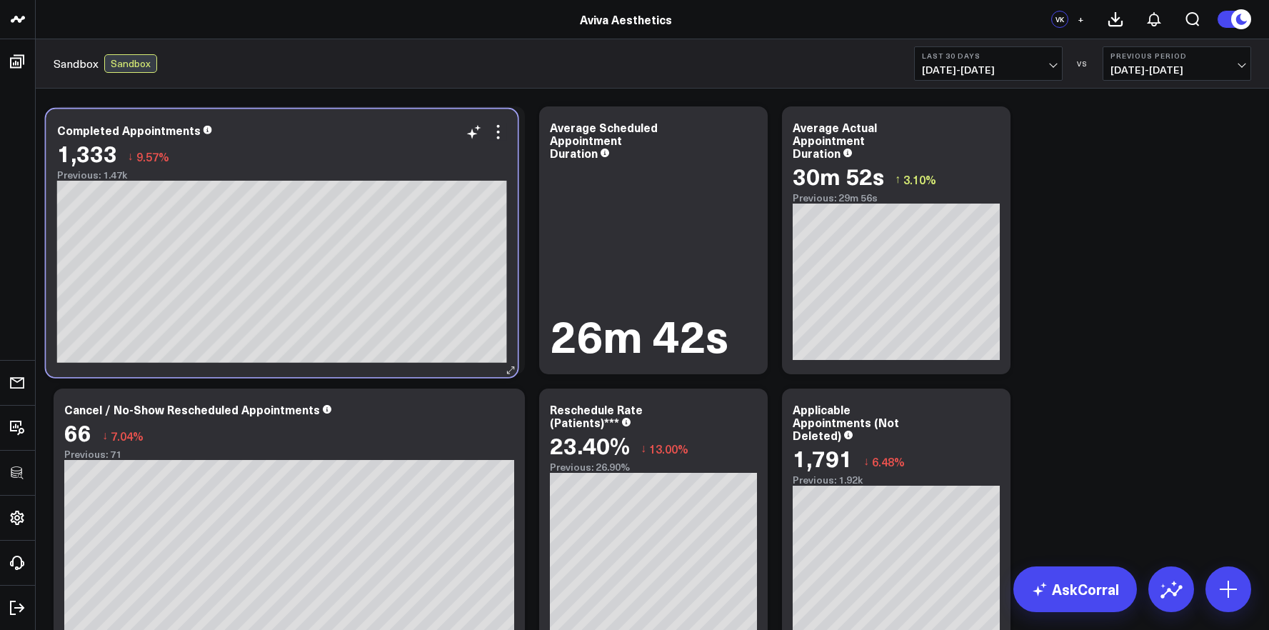
drag, startPoint x: 790, startPoint y: 430, endPoint x: 296, endPoint y: 151, distance: 567.0
click at [296, 151] on div "1,333 ↓ 9.57%" at bounding box center [282, 153] width 450 height 26
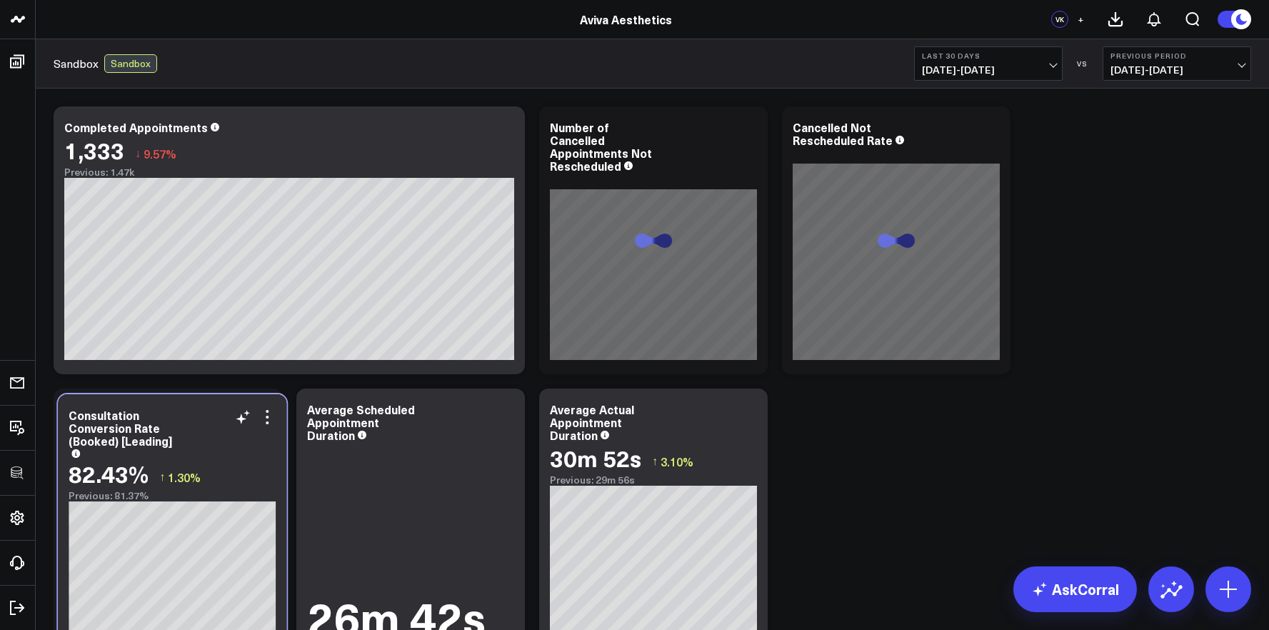
drag, startPoint x: 726, startPoint y: 437, endPoint x: 247, endPoint y: 433, distance: 478.5
click at [247, 433] on div "Consultation Conversion Rate (Booked) [Leading]" at bounding box center [172, 433] width 207 height 49
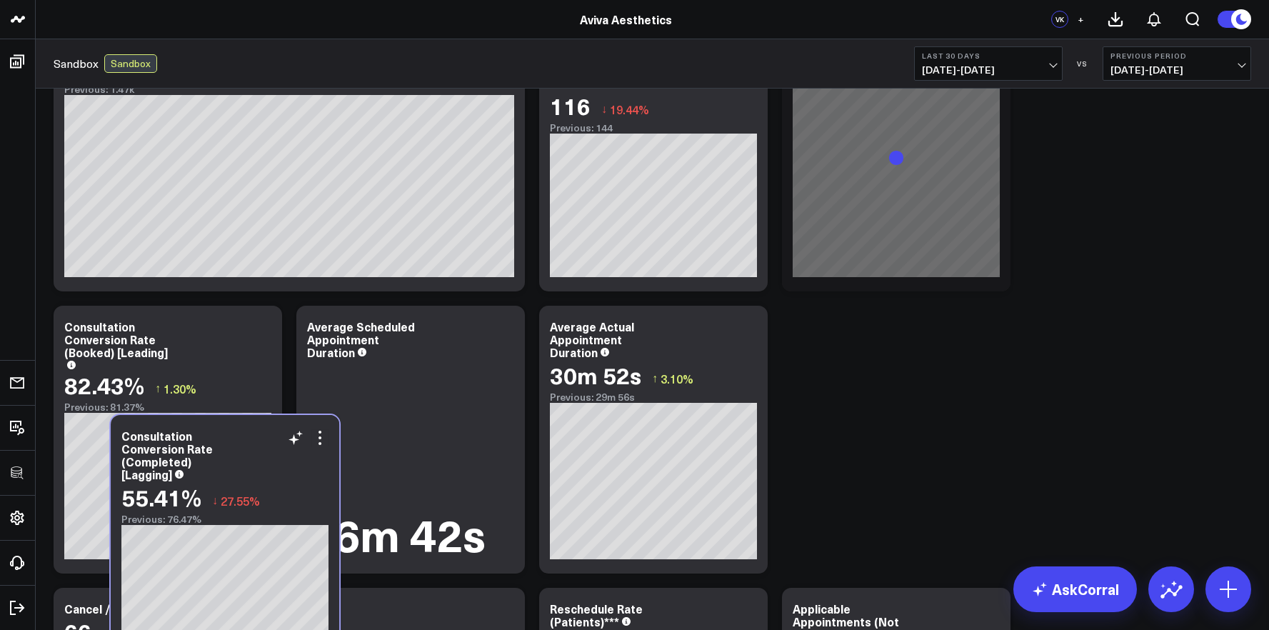
scroll to position [72, 0]
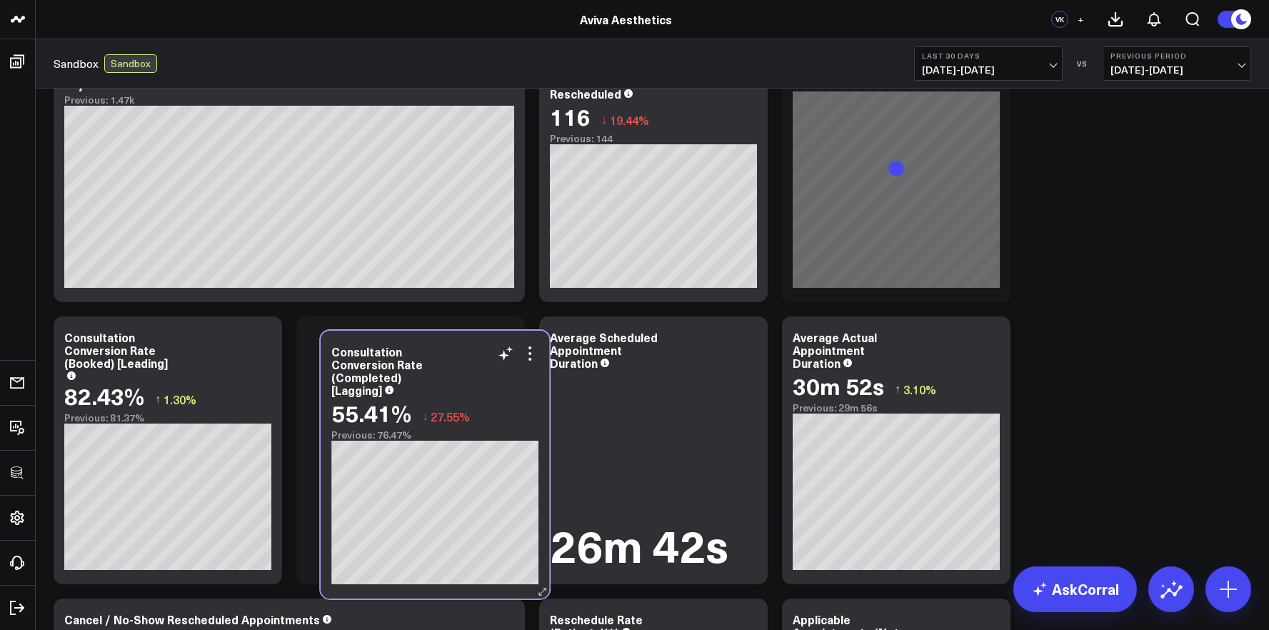
drag, startPoint x: 241, startPoint y: 440, endPoint x: 477, endPoint y: 372, distance: 245.9
click at [477, 372] on div "Consultation Conversion Rate (Completed) [Lagging]" at bounding box center [434, 370] width 207 height 51
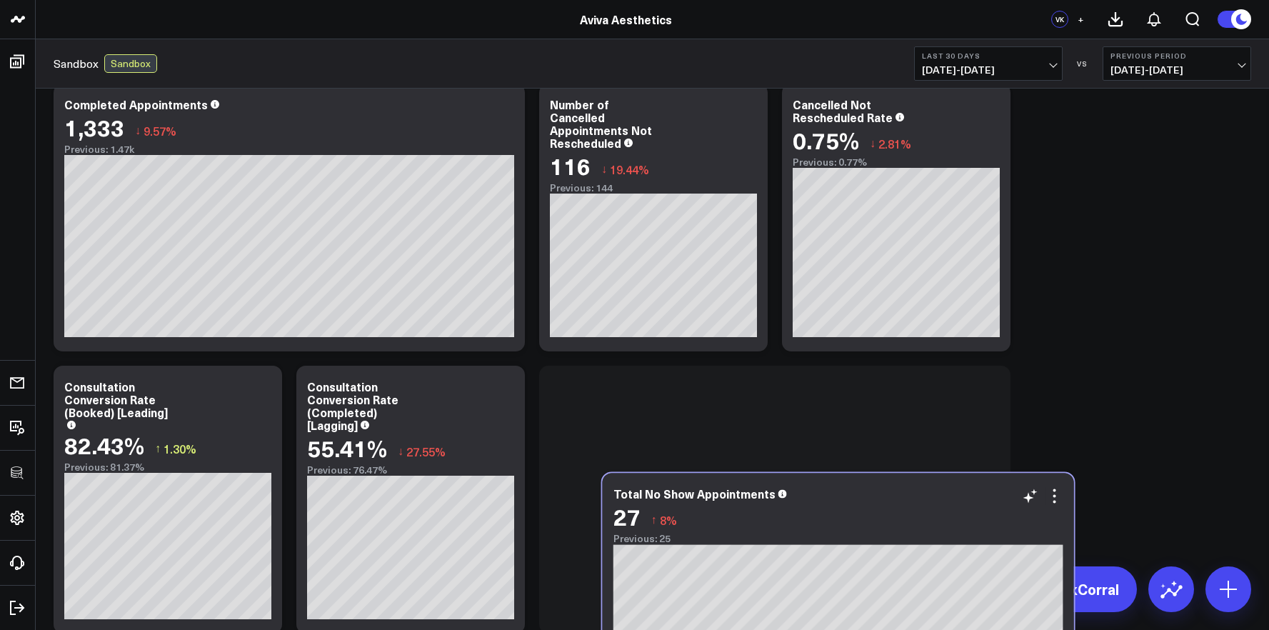
scroll to position [21, 0]
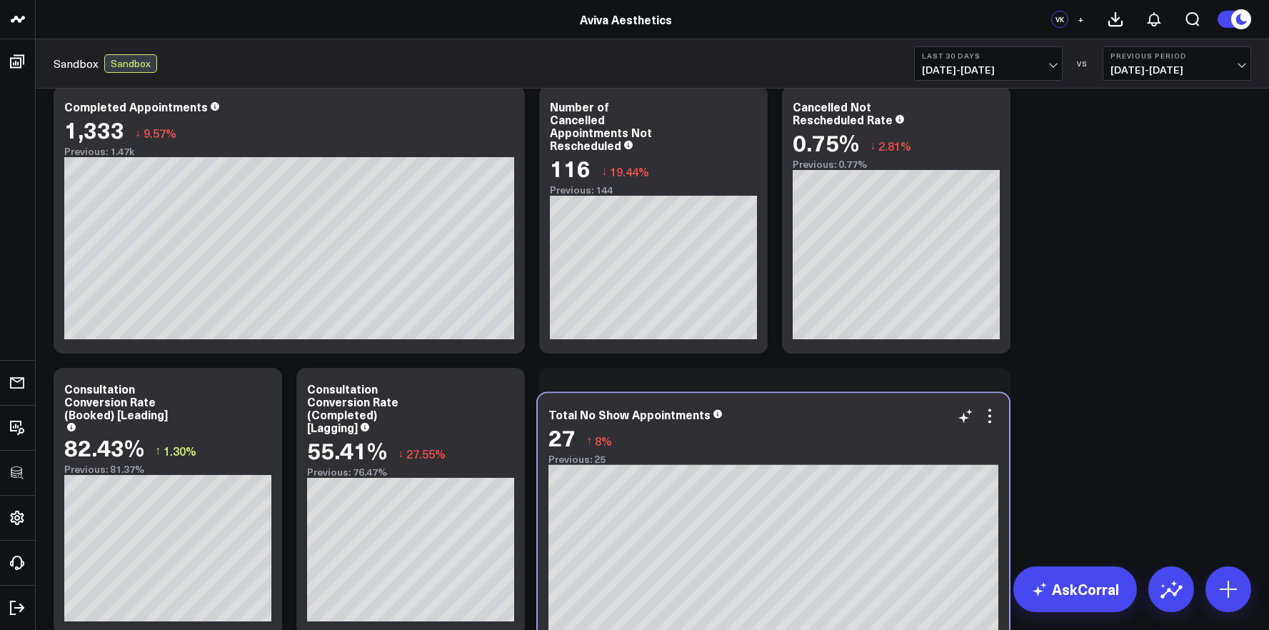
drag, startPoint x: 470, startPoint y: 467, endPoint x: 949, endPoint y: 442, distance: 479.9
click at [951, 443] on div "27 ↑ 8%" at bounding box center [773, 437] width 450 height 26
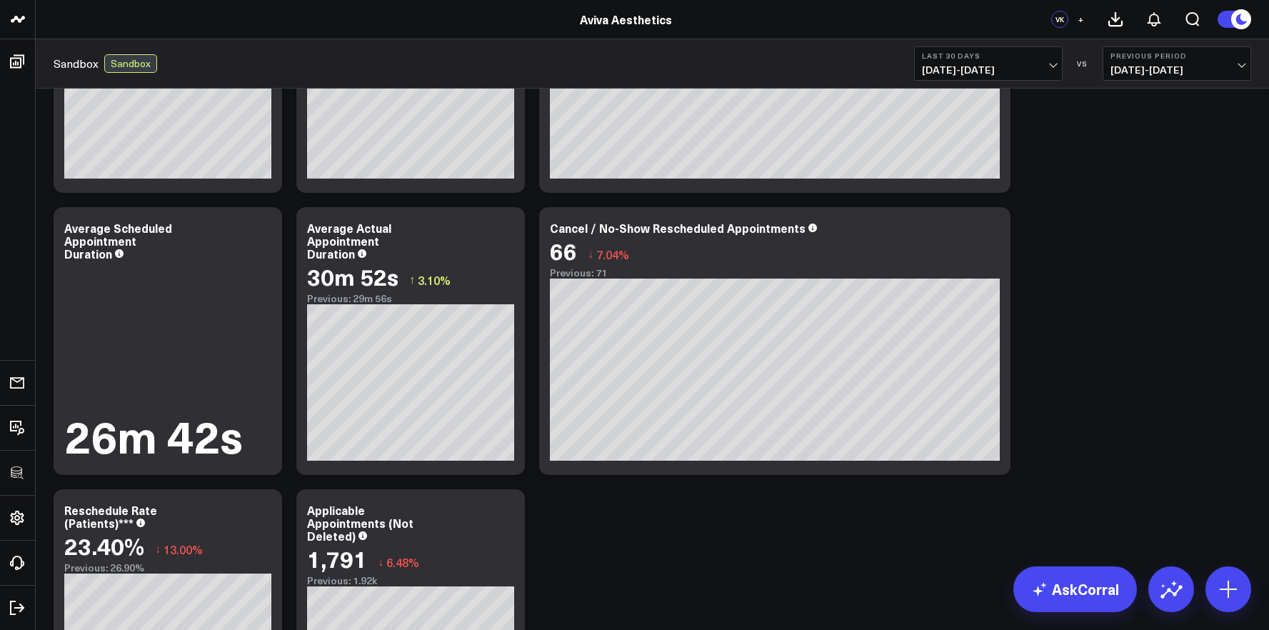
scroll to position [148, 0]
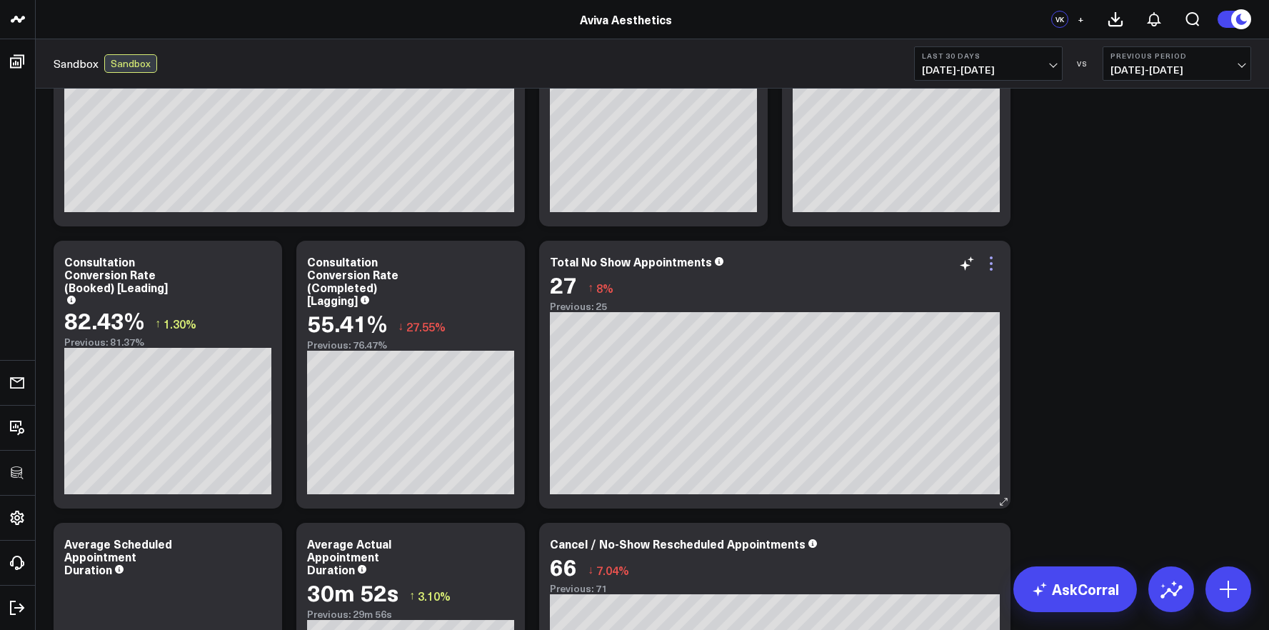
click at [996, 266] on icon at bounding box center [991, 263] width 17 height 17
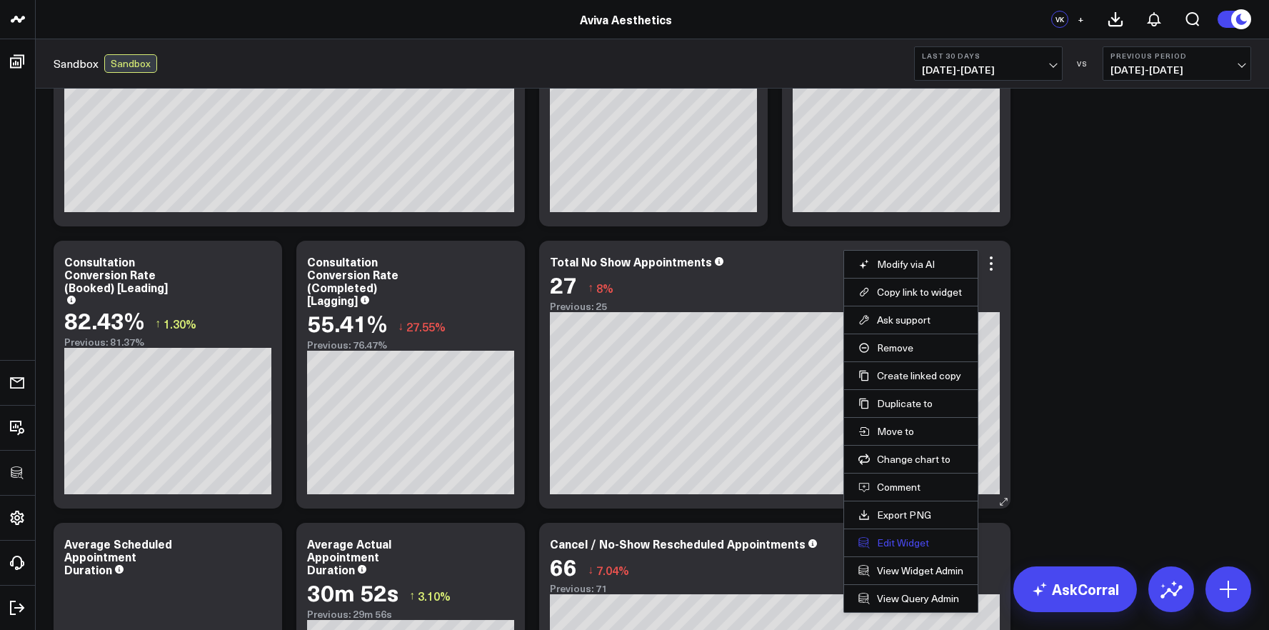
click at [875, 540] on button "Edit Widget" at bounding box center [910, 542] width 105 height 13
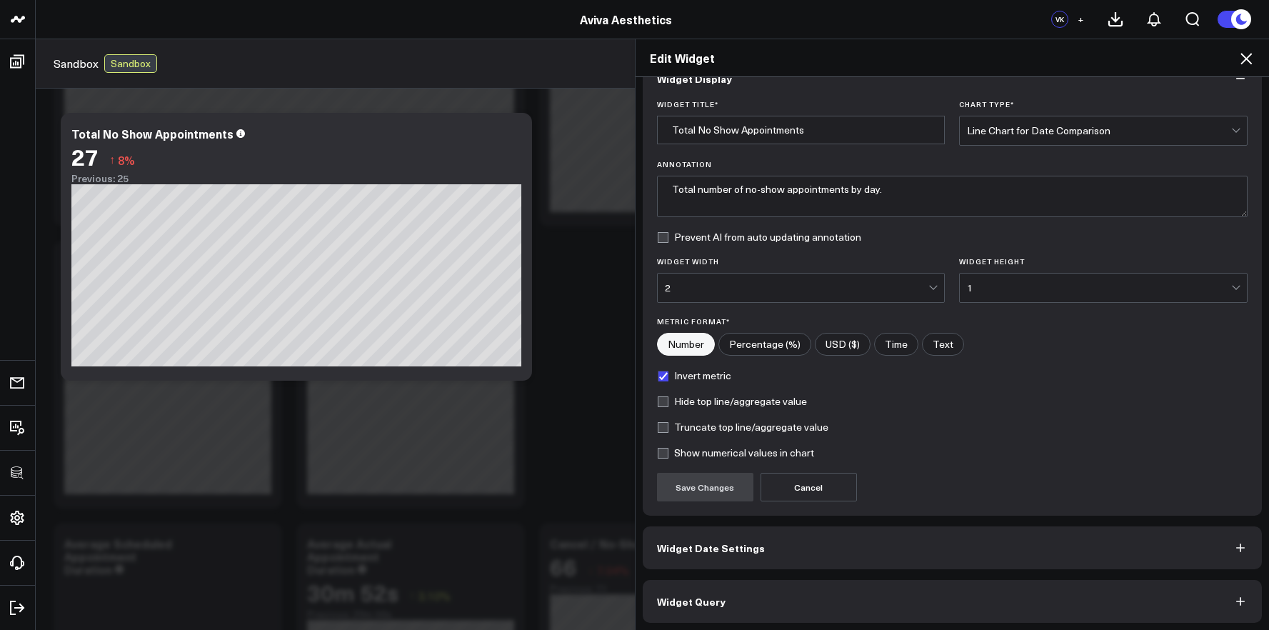
scroll to position [34, 0]
click at [837, 575] on div "Widget Display Widget Title * Total No Show Appointments Chart Type * Line Char…" at bounding box center [953, 337] width 620 height 566
click at [833, 582] on button "Widget Query" at bounding box center [953, 598] width 620 height 43
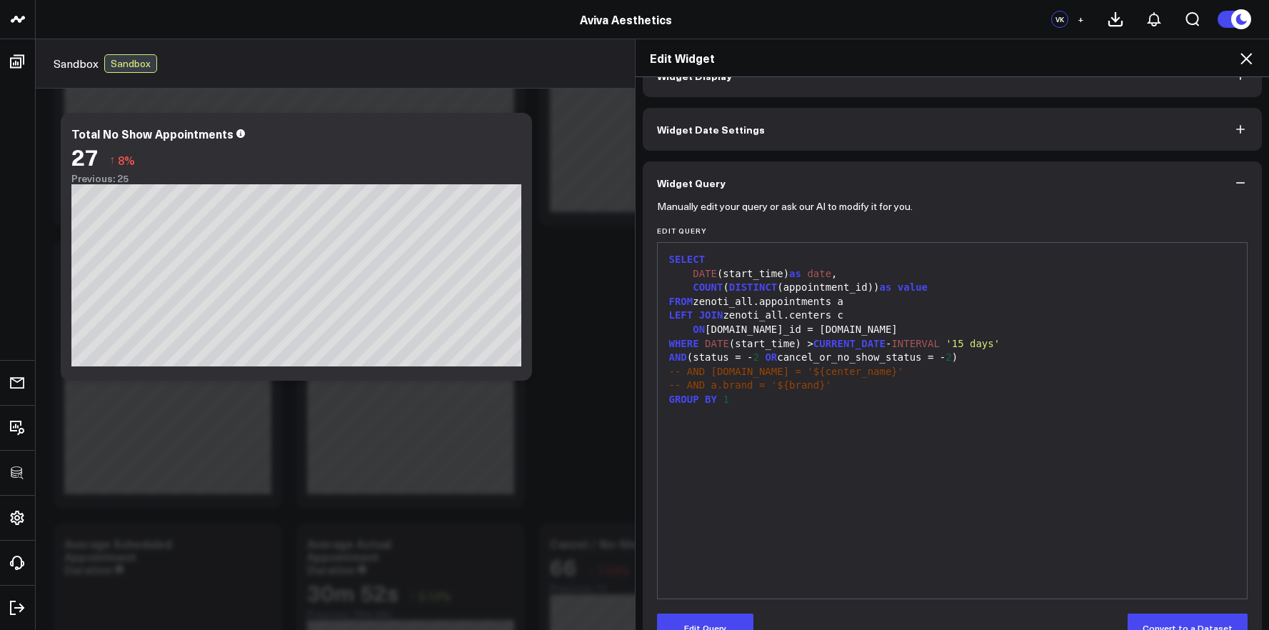
scroll to position [0, 0]
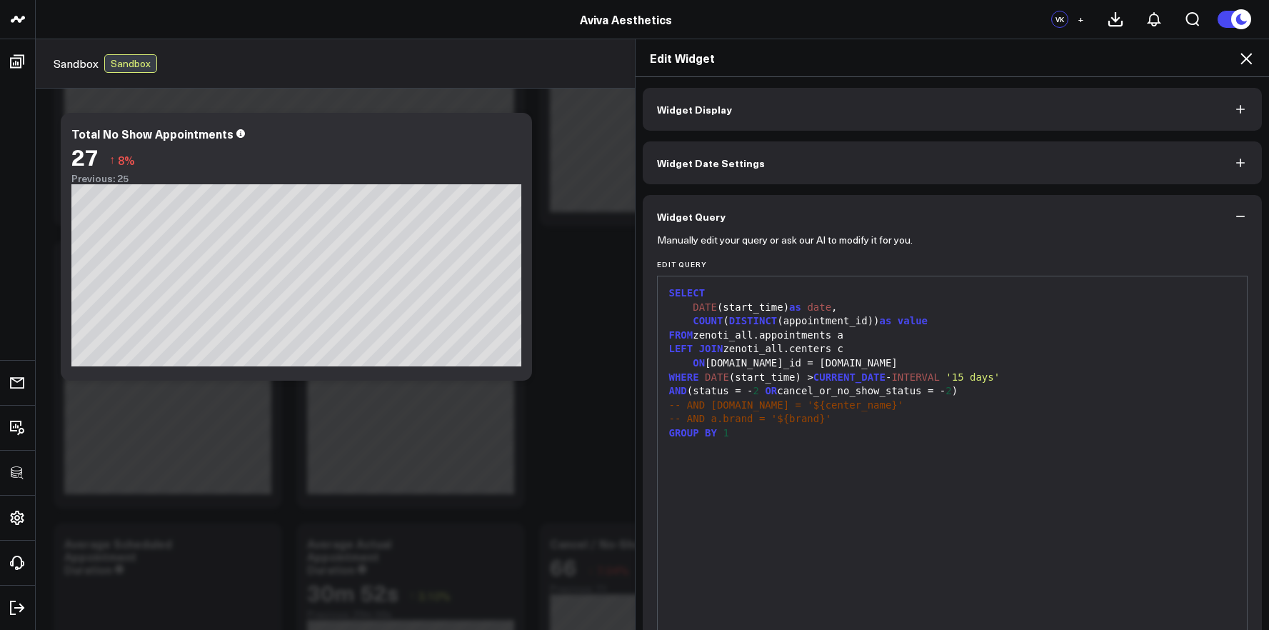
click at [866, 486] on div "SELECT DATE (start_time) as date , COUNT ( DISTINCT (appointment_id)) as value …" at bounding box center [953, 454] width 576 height 341
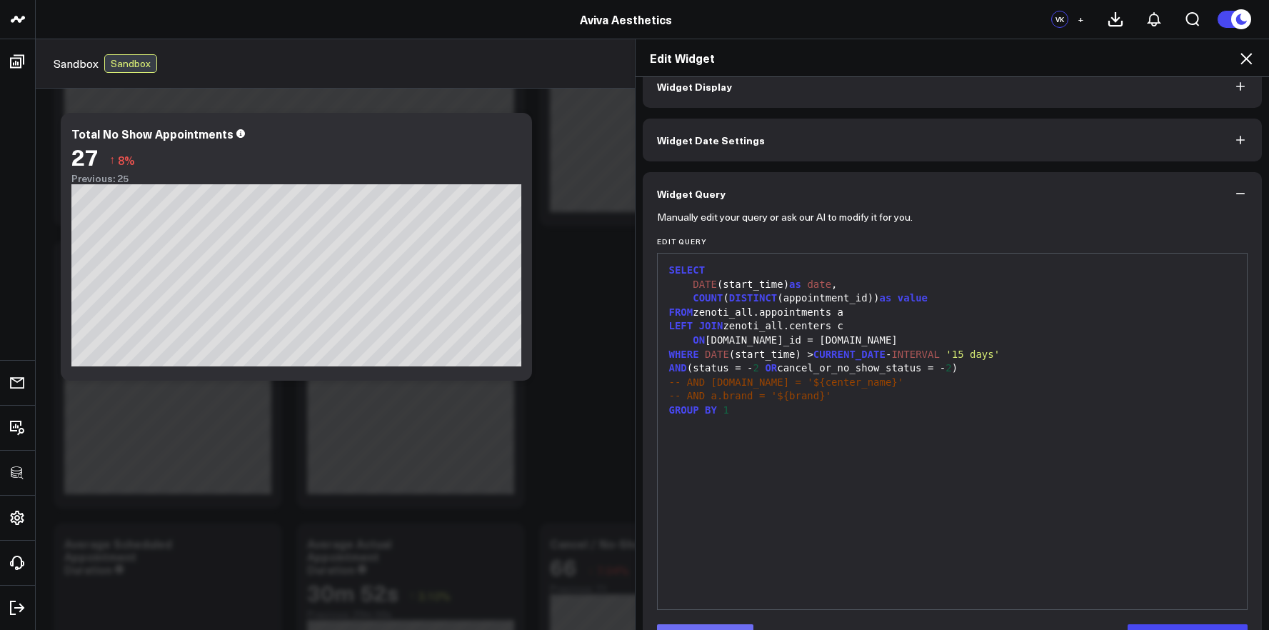
scroll to position [70, 0]
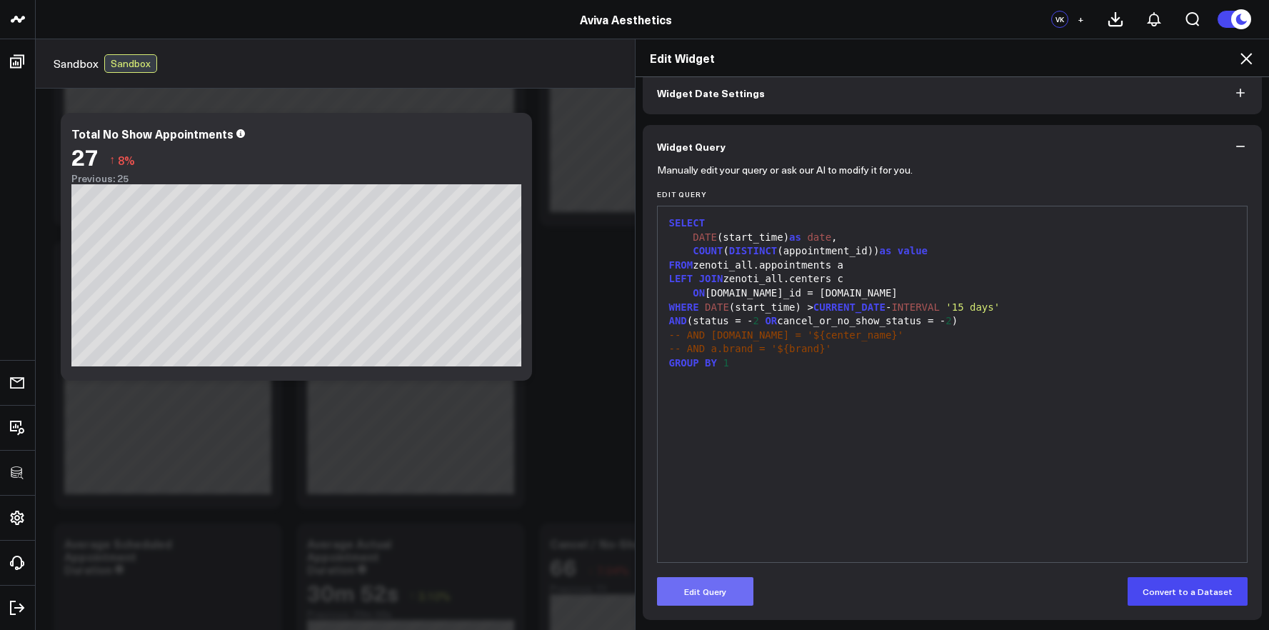
click at [700, 593] on button "Edit Query" at bounding box center [705, 591] width 96 height 29
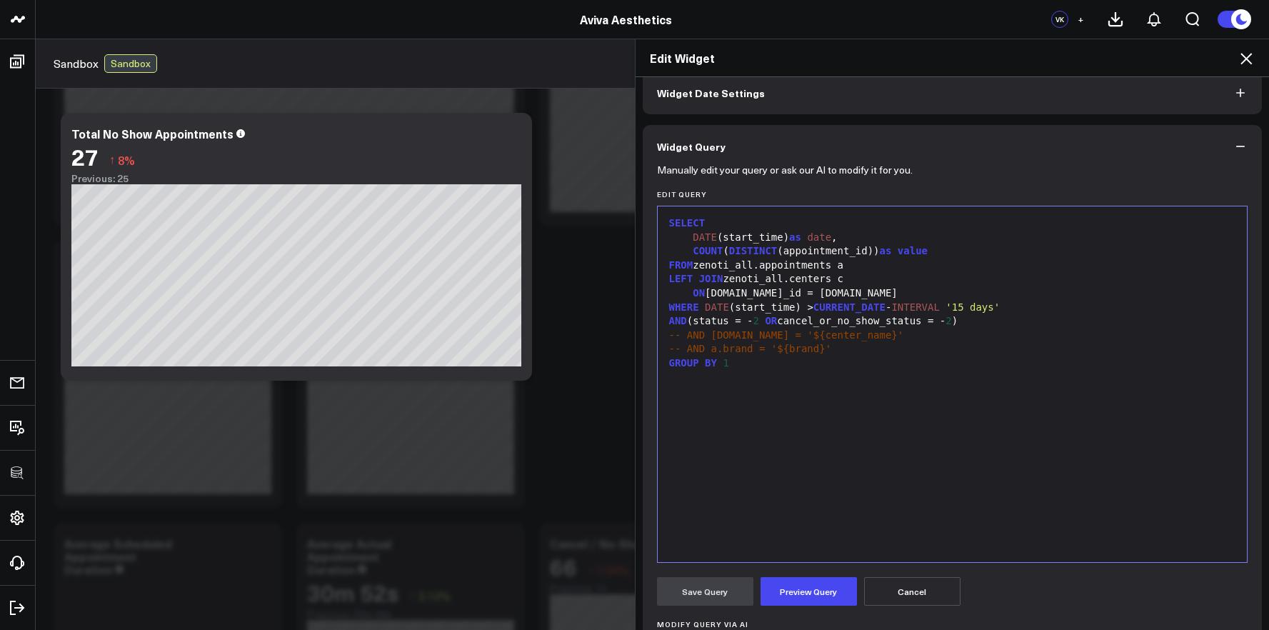
click at [786, 458] on div "SELECT DATE (start_time) as date , COUNT ( DISTINCT (appointment_id)) as value …" at bounding box center [953, 384] width 576 height 341
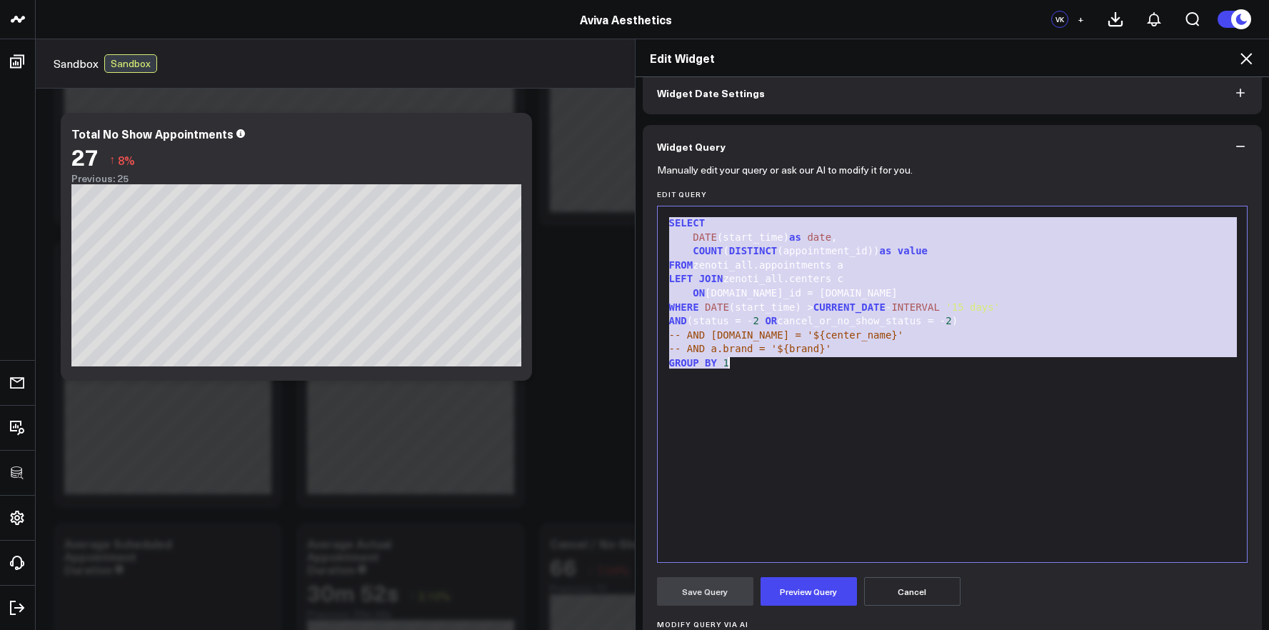
copy div "SELECT DATE (start_time) as date , COUNT ( DISTINCT (appointment_id)) as value …"
click at [1256, 63] on div "Edit Widget" at bounding box center [953, 58] width 634 height 38
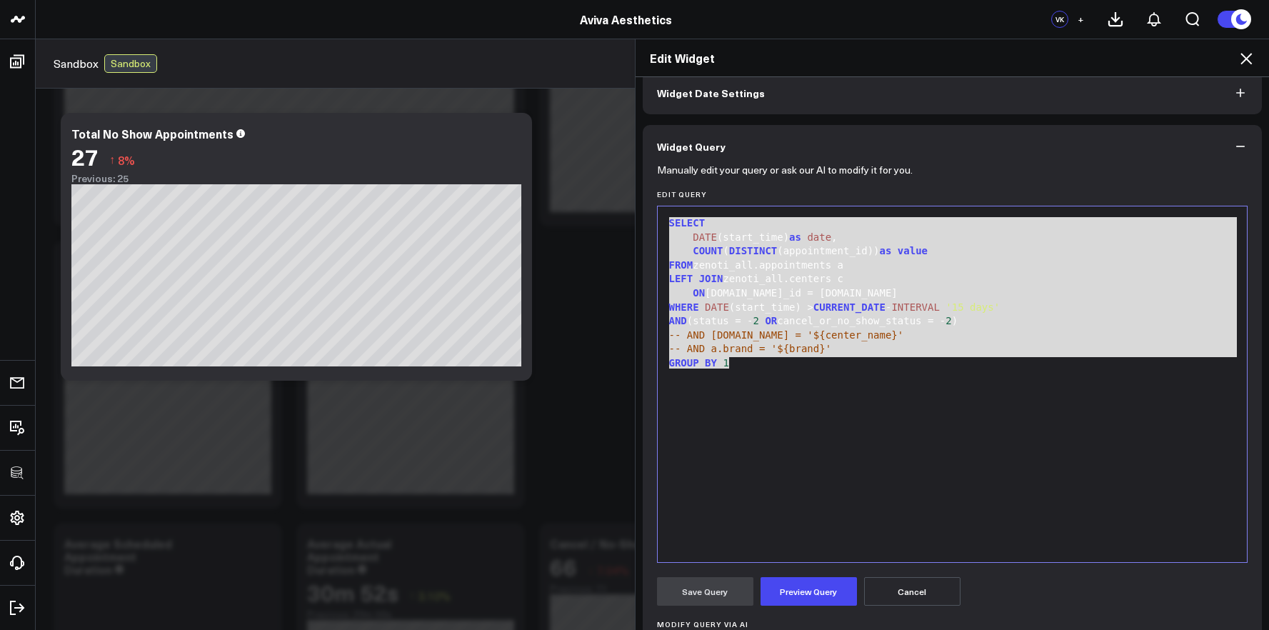
click at [1254, 63] on icon at bounding box center [1246, 58] width 17 height 17
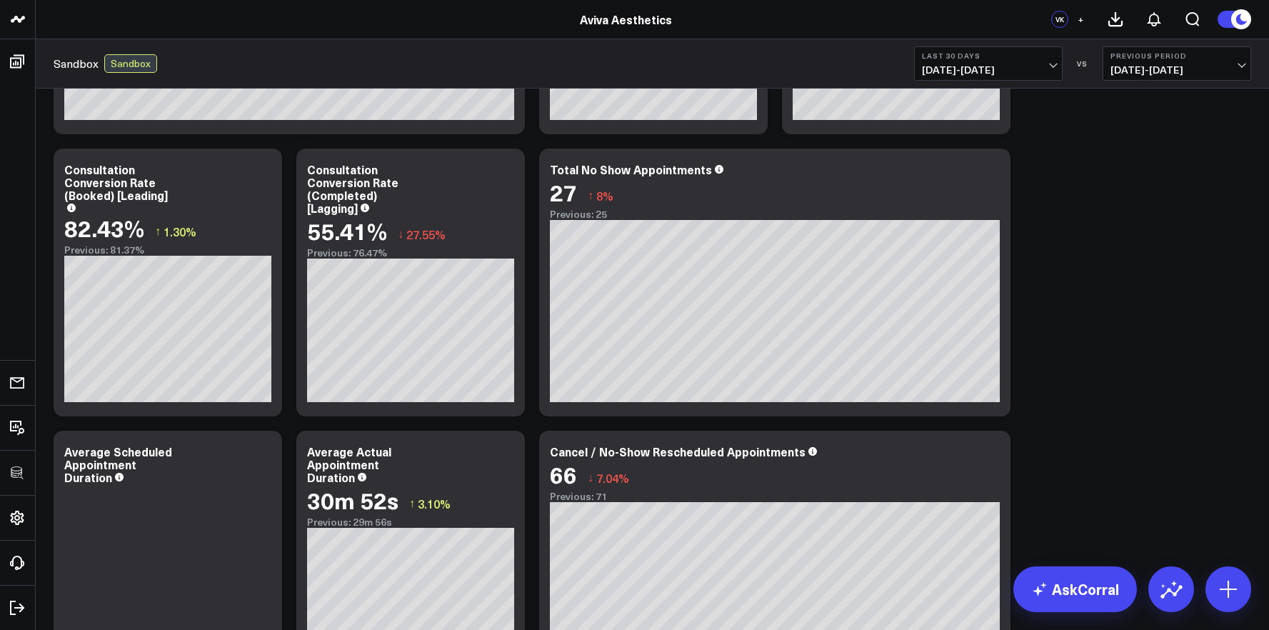
scroll to position [242, 0]
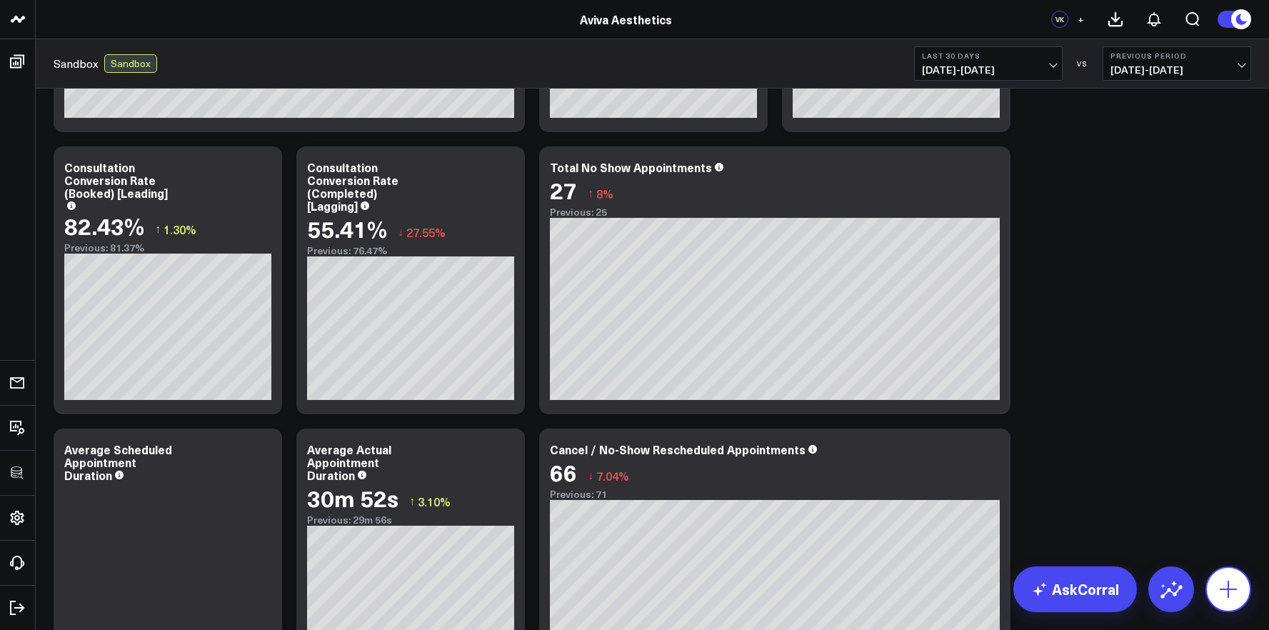
click at [1218, 581] on icon at bounding box center [1228, 589] width 23 height 23
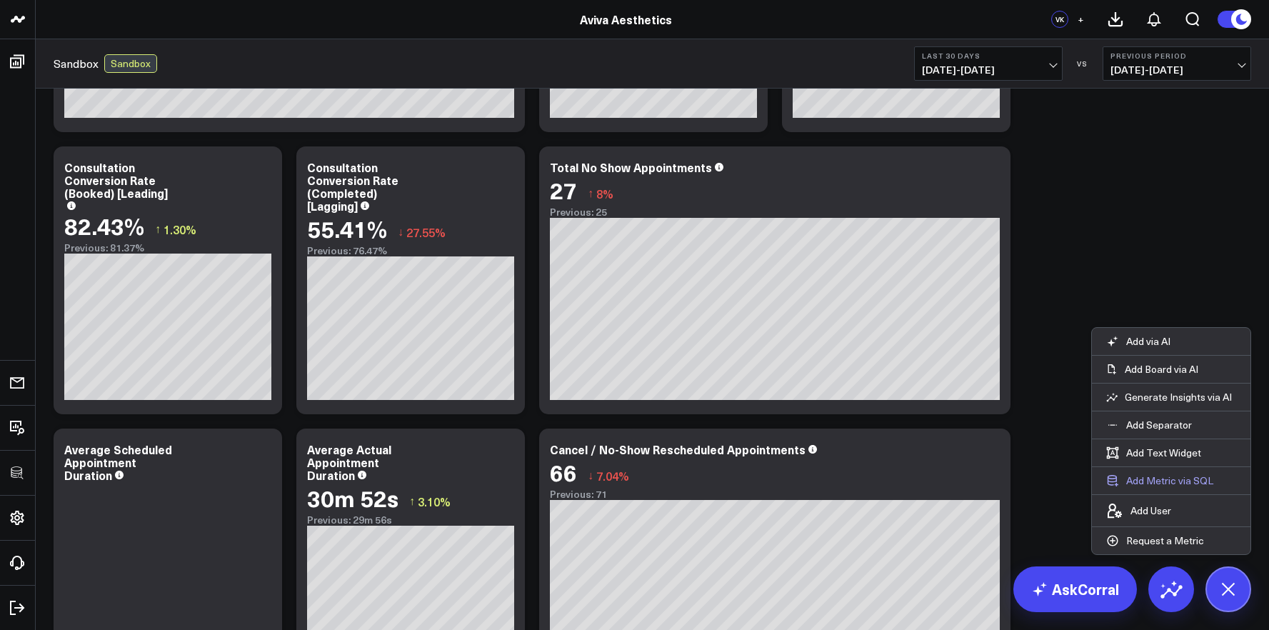
click at [1156, 476] on button "Add Metric via SQL" at bounding box center [1160, 480] width 136 height 27
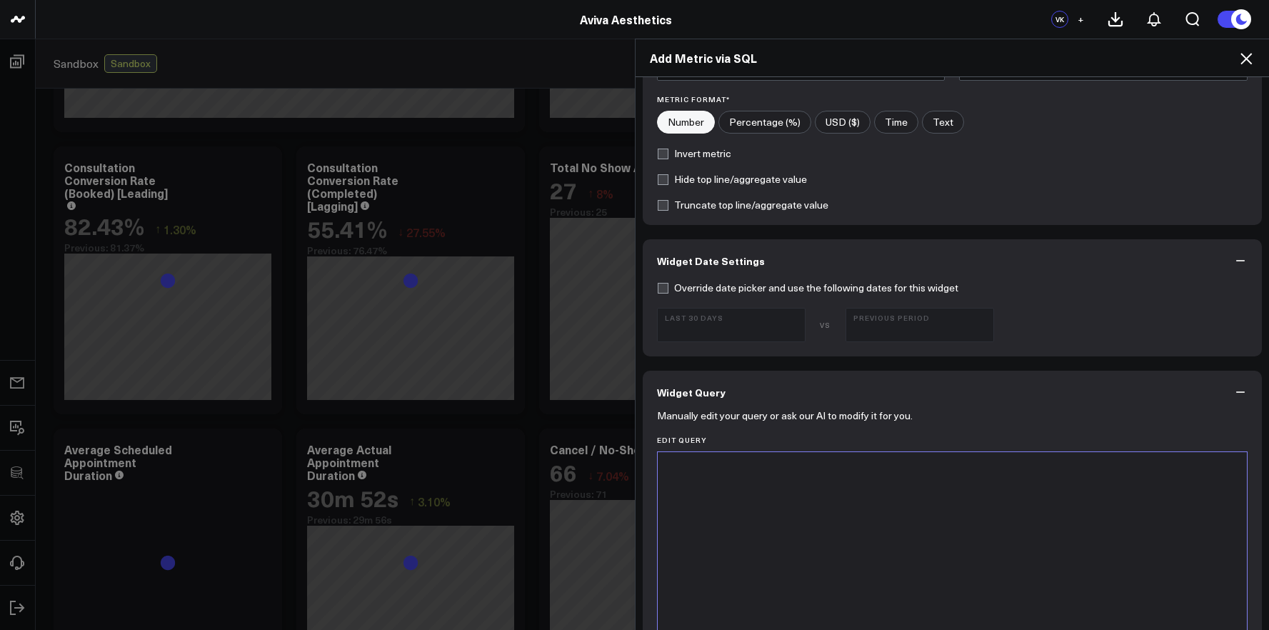
scroll to position [260, 0]
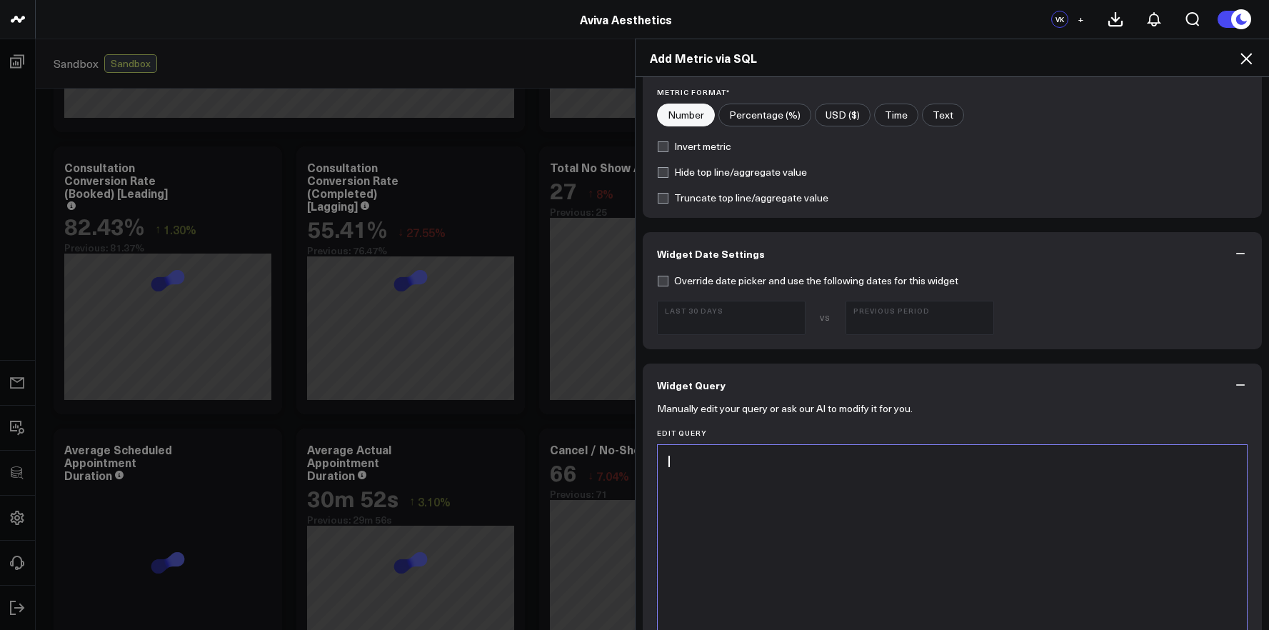
click at [814, 520] on div at bounding box center [953, 622] width 576 height 341
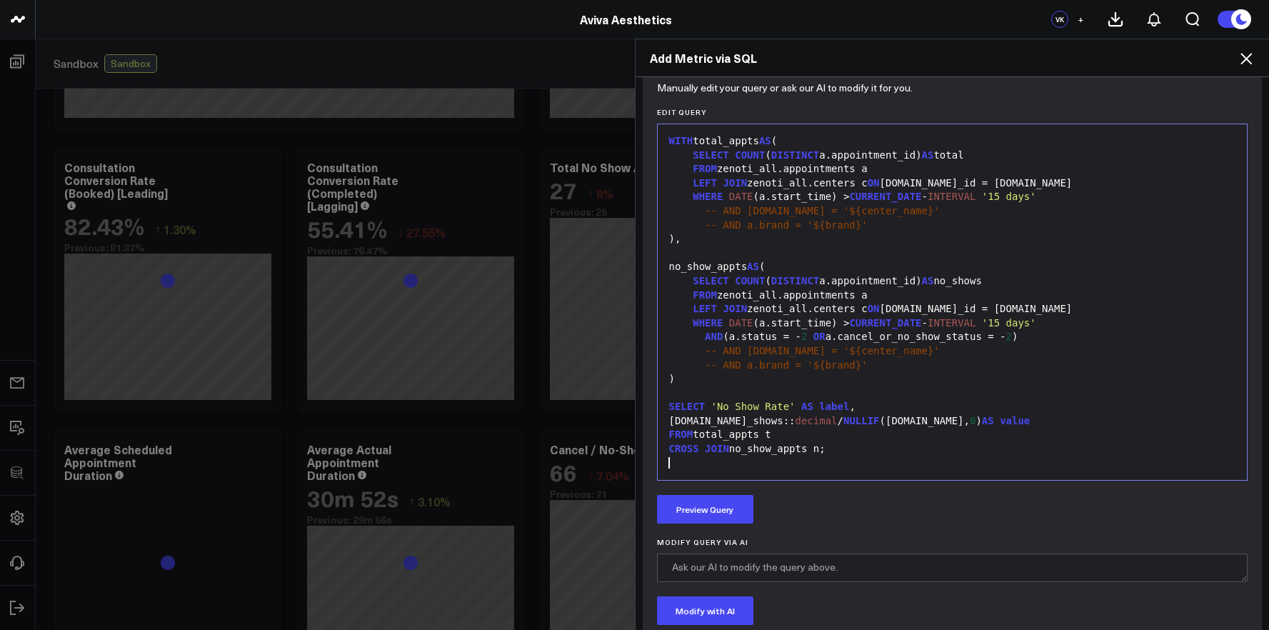
scroll to position [718, 0]
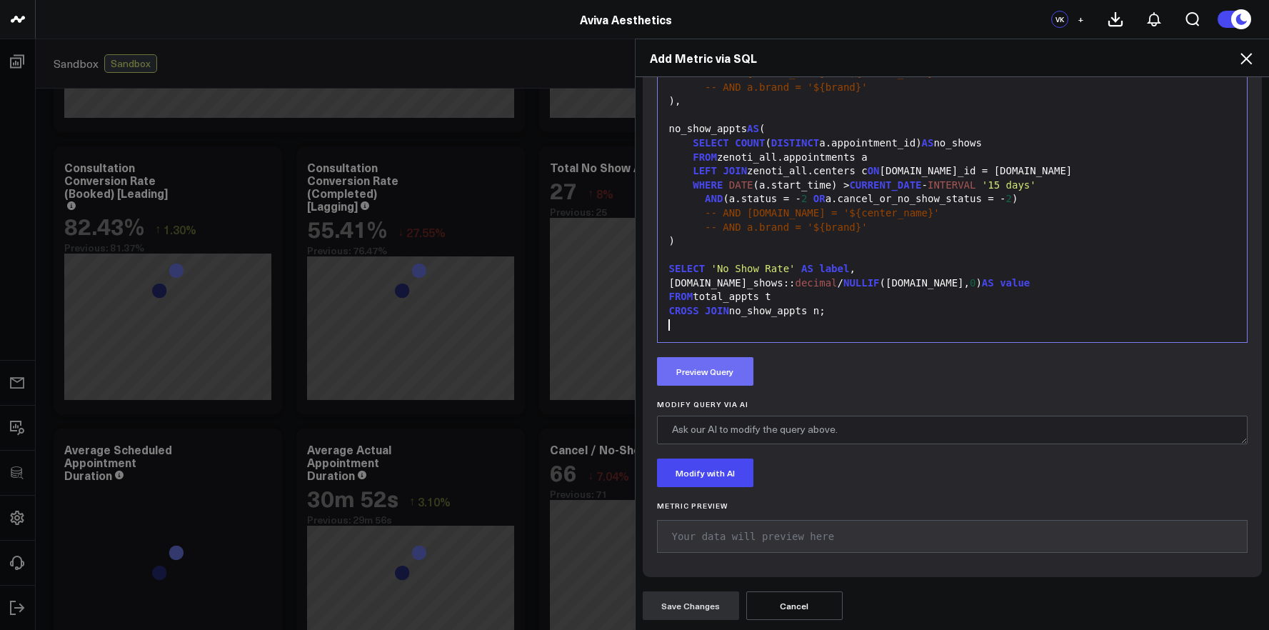
click at [724, 379] on button "Preview Query" at bounding box center [705, 371] width 96 height 29
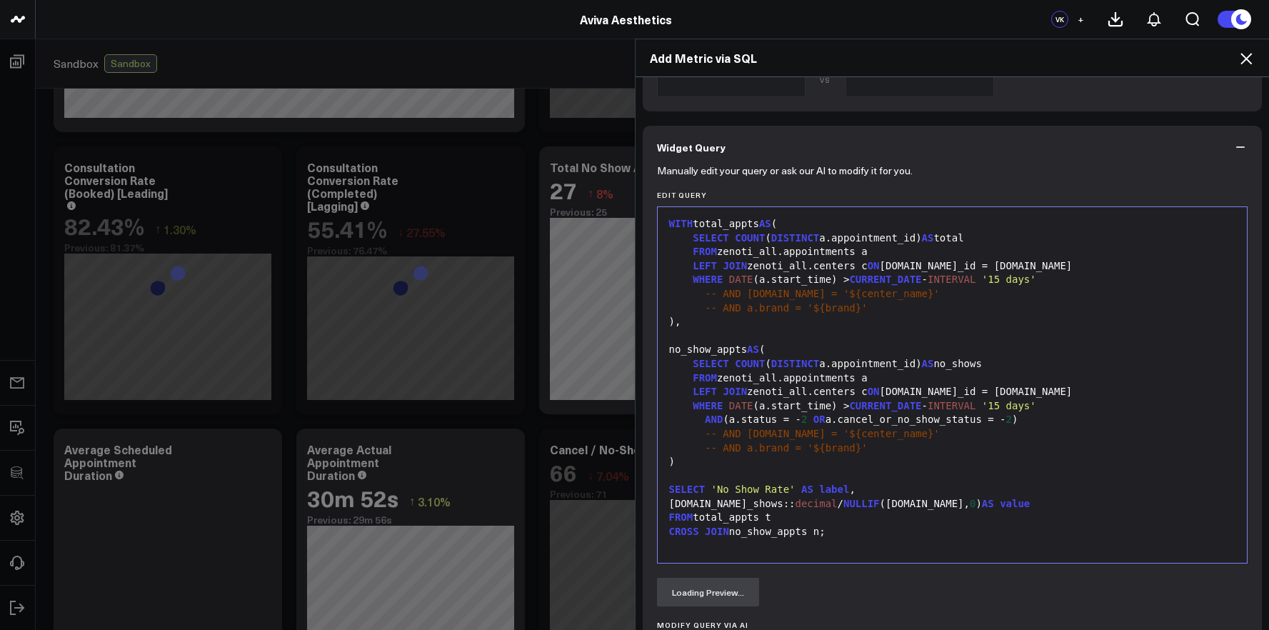
scroll to position [7, 0]
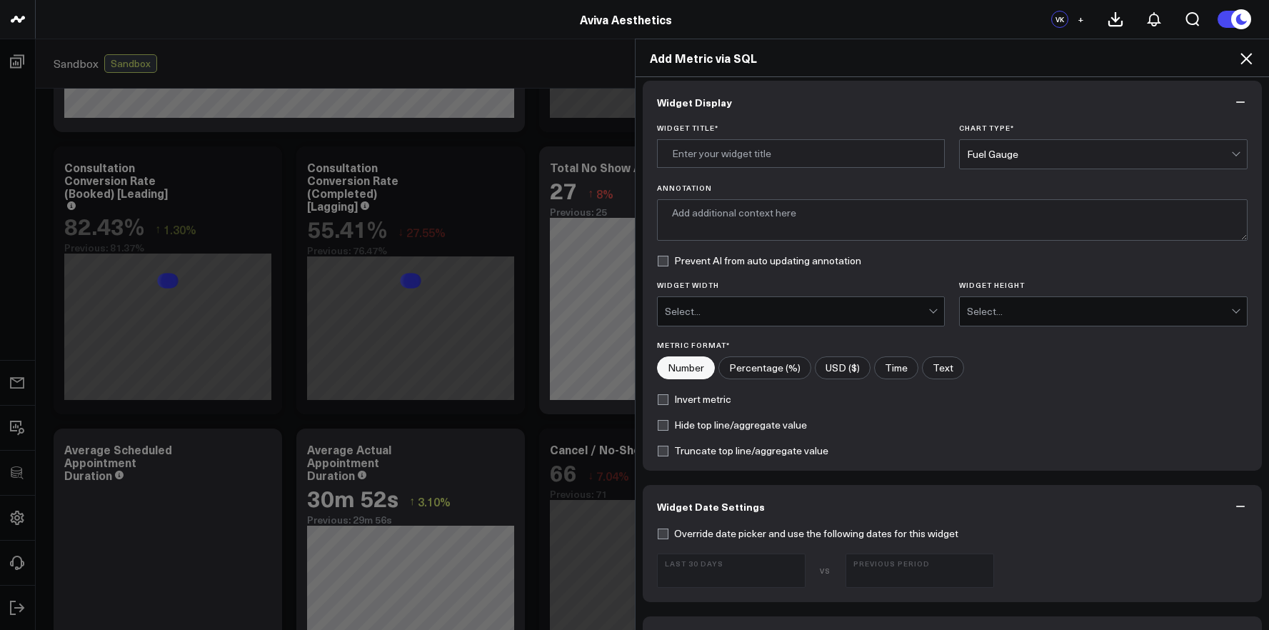
click at [1013, 170] on div "Widget Title * Chart Type * Fuel Gauge Annotation Prevent AI from auto updating…" at bounding box center [953, 297] width 620 height 347
click at [1013, 164] on div "Fuel Gauge" at bounding box center [1099, 154] width 264 height 29
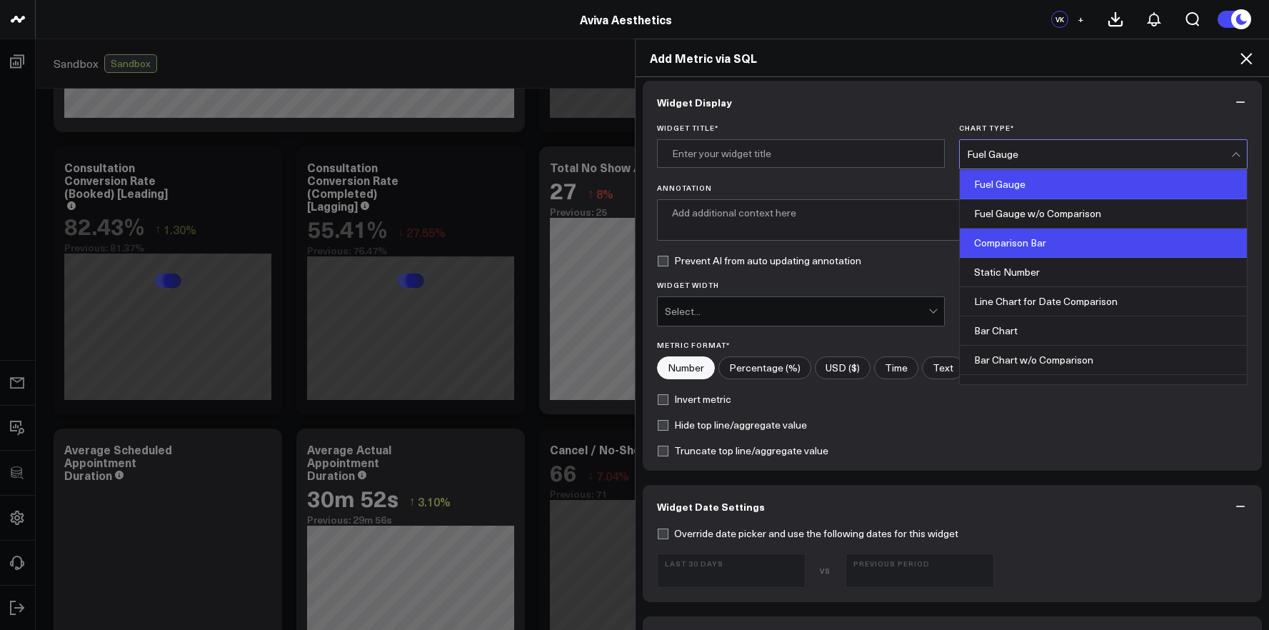
click at [1001, 239] on div "Comparison Bar" at bounding box center [1103, 243] width 287 height 29
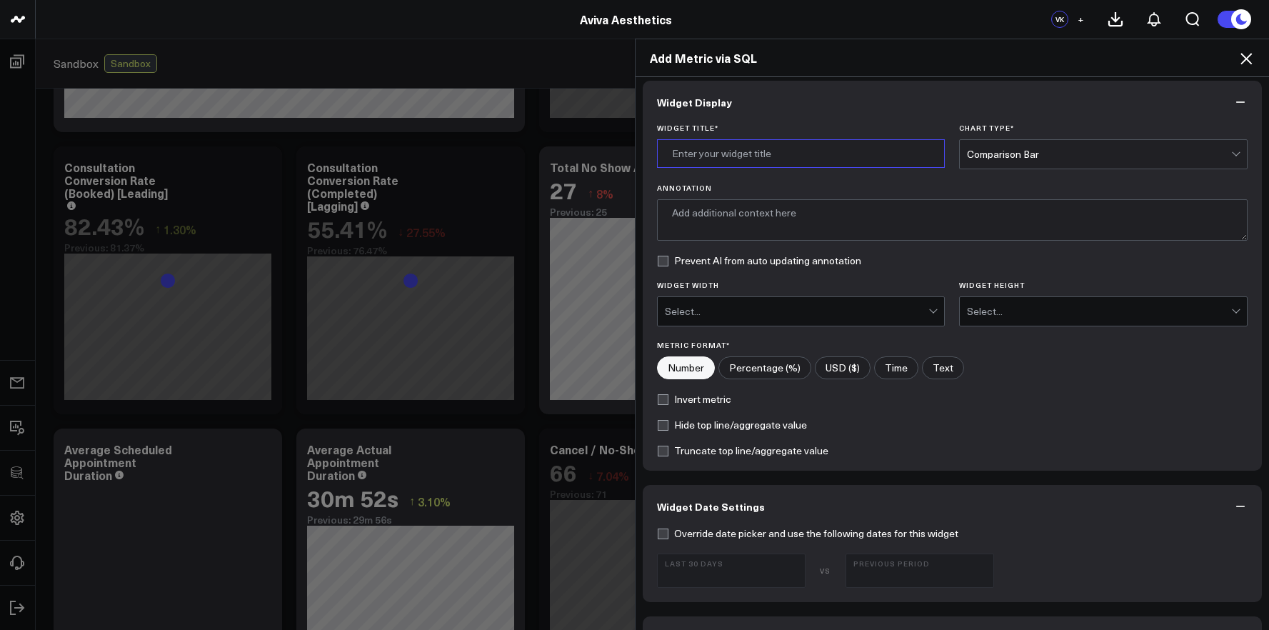
click at [780, 146] on input "Widget Title *" at bounding box center [801, 153] width 289 height 29
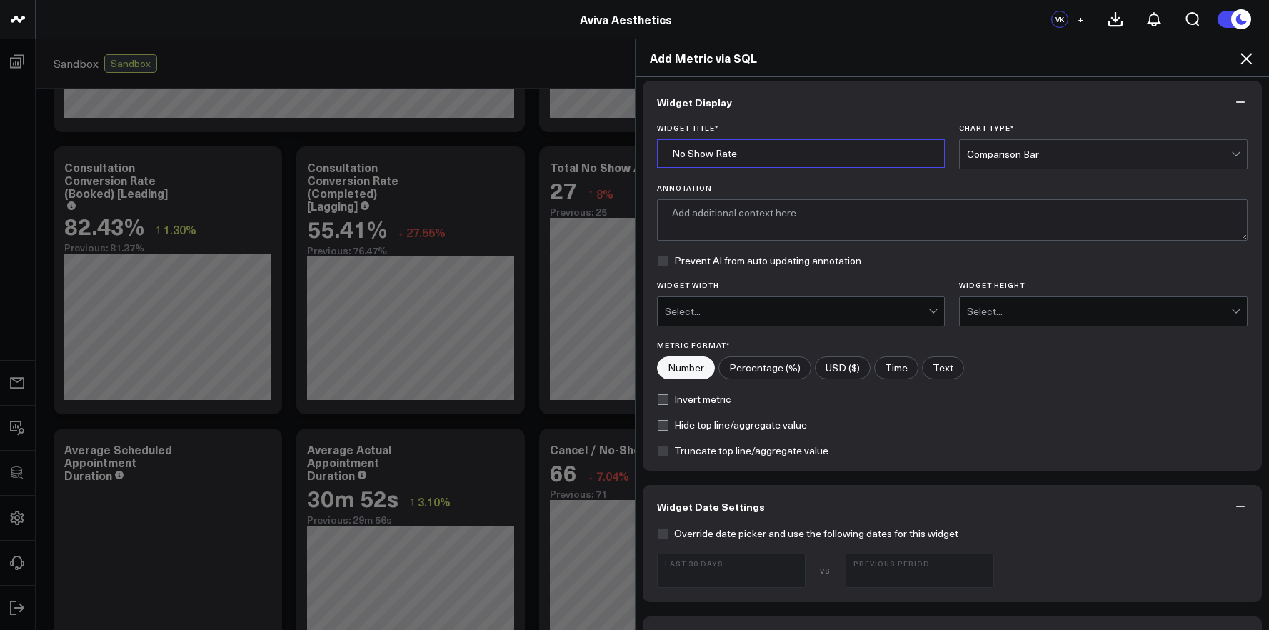
type input "No Show Rate"
click at [756, 368] on input"] "Percentage (%)" at bounding box center [764, 367] width 91 height 21
radio input"] "true"
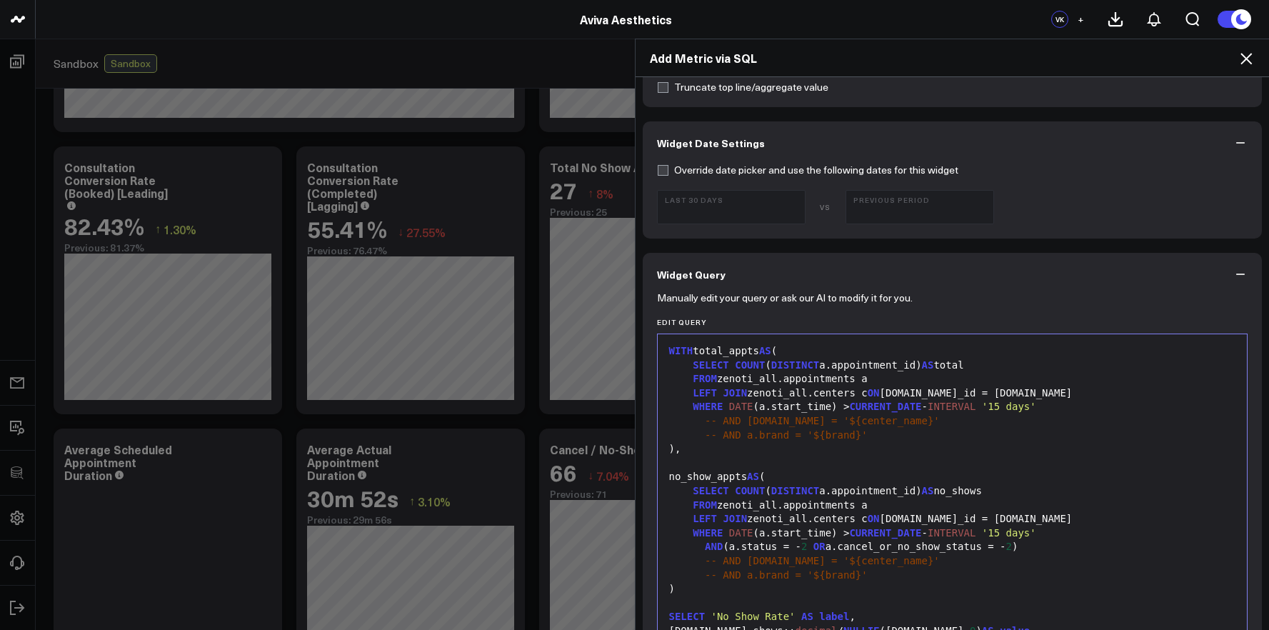
scroll to position [788, 0]
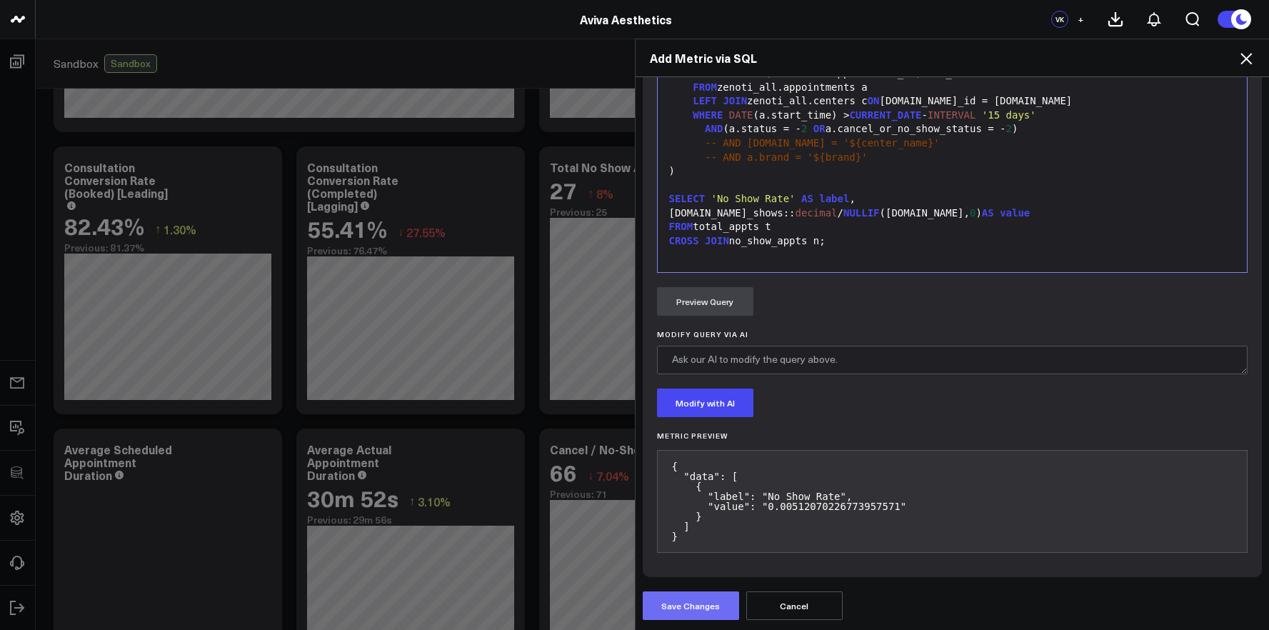
click at [683, 600] on button "Save Changes" at bounding box center [691, 605] width 96 height 29
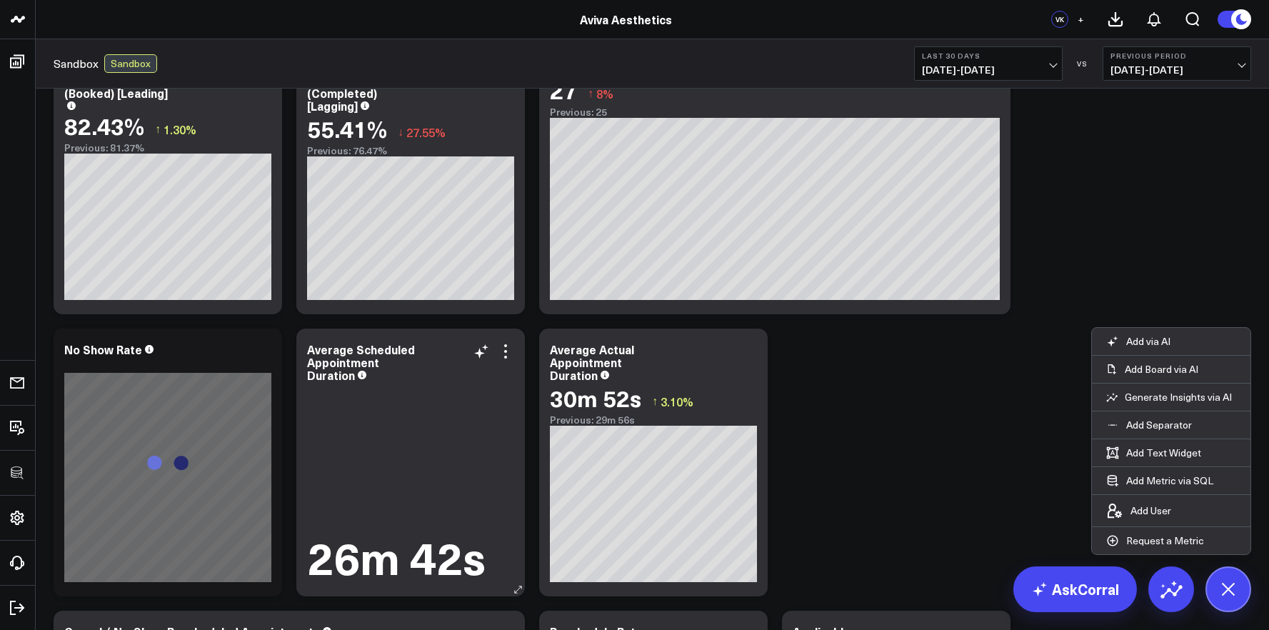
scroll to position [345, 0]
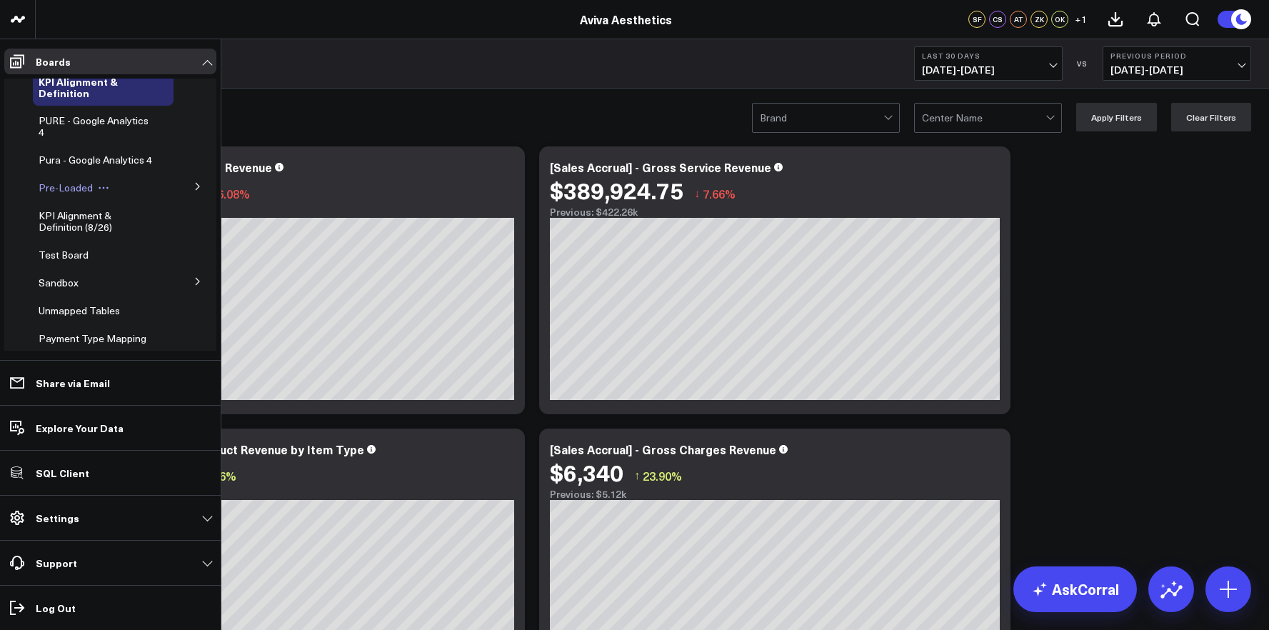
scroll to position [88, 0]
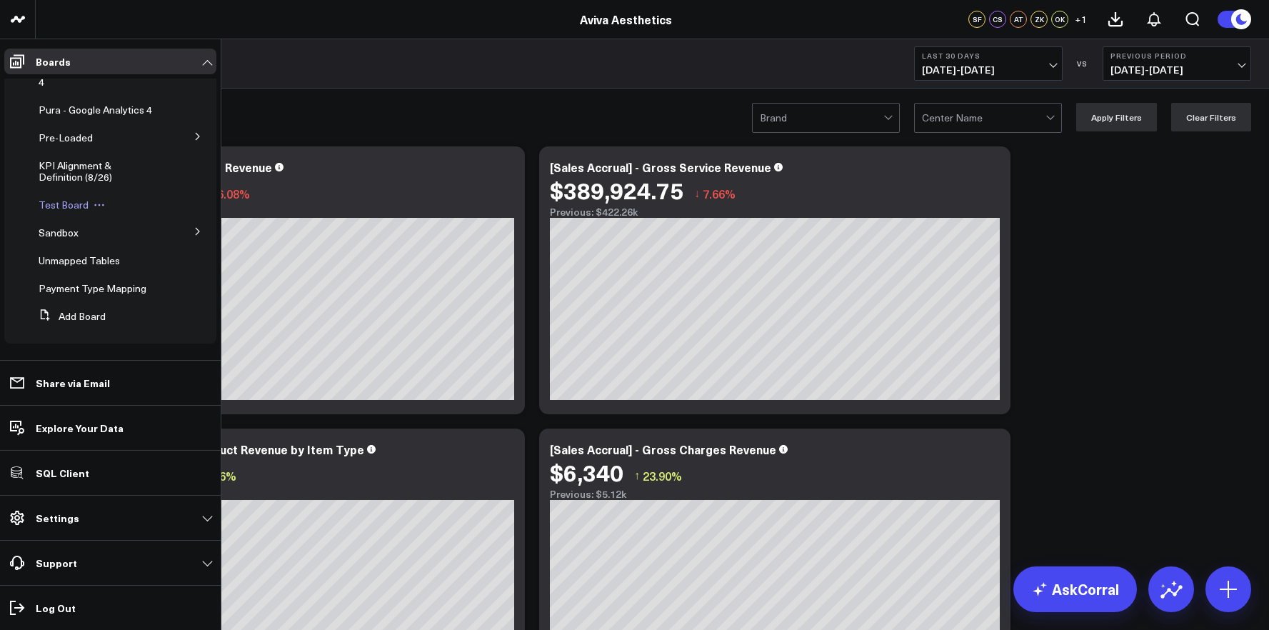
click at [96, 211] on icon at bounding box center [99, 204] width 11 height 11
click at [106, 207] on div "Test Board Edit Name Edit Permissions Duplicate Board Delete Board" at bounding box center [103, 205] width 141 height 26
click at [194, 231] on icon at bounding box center [198, 230] width 9 height 9
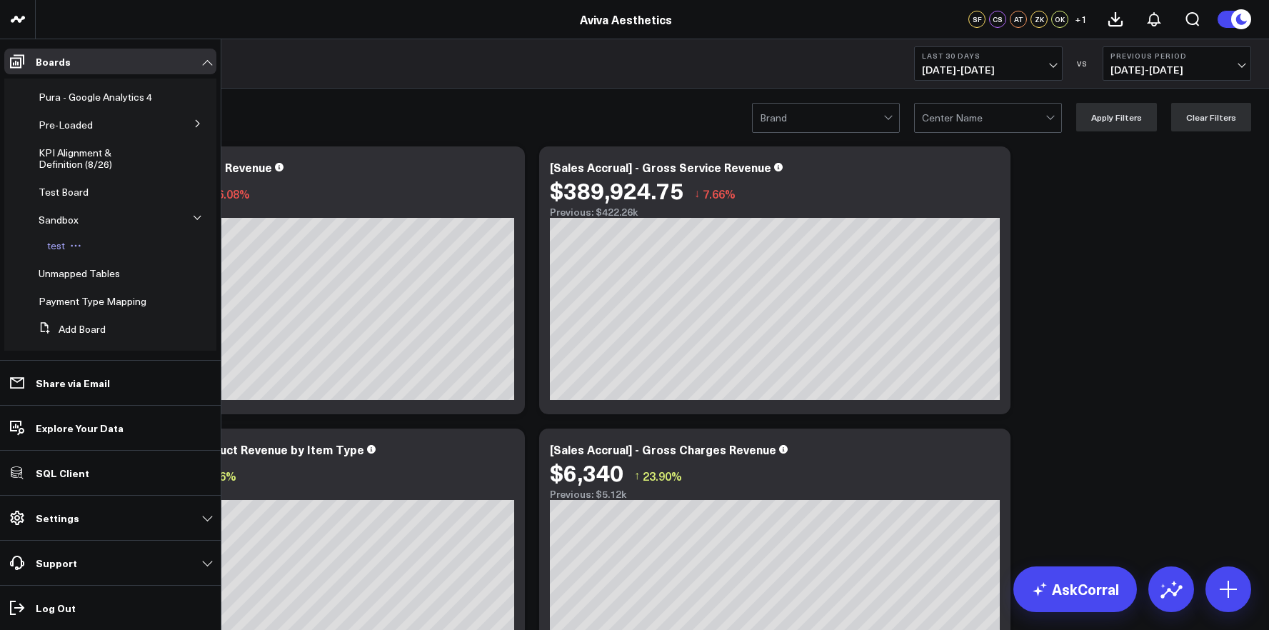
click at [51, 252] on span "test" at bounding box center [56, 246] width 18 height 14
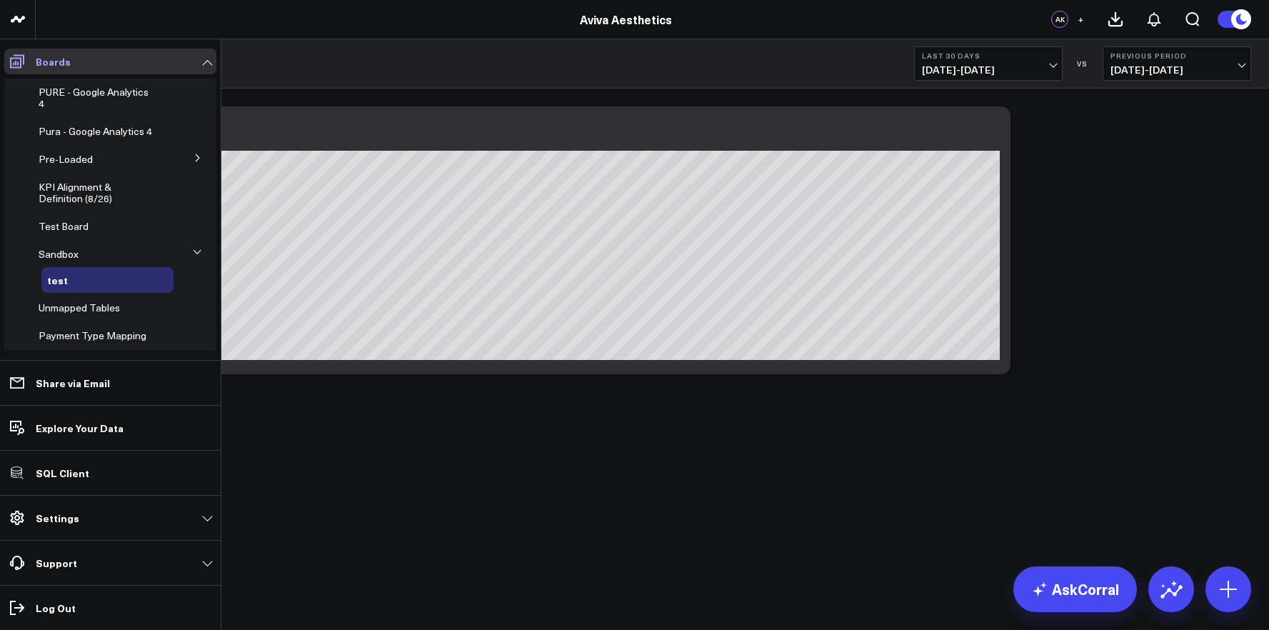
scroll to position [55, 0]
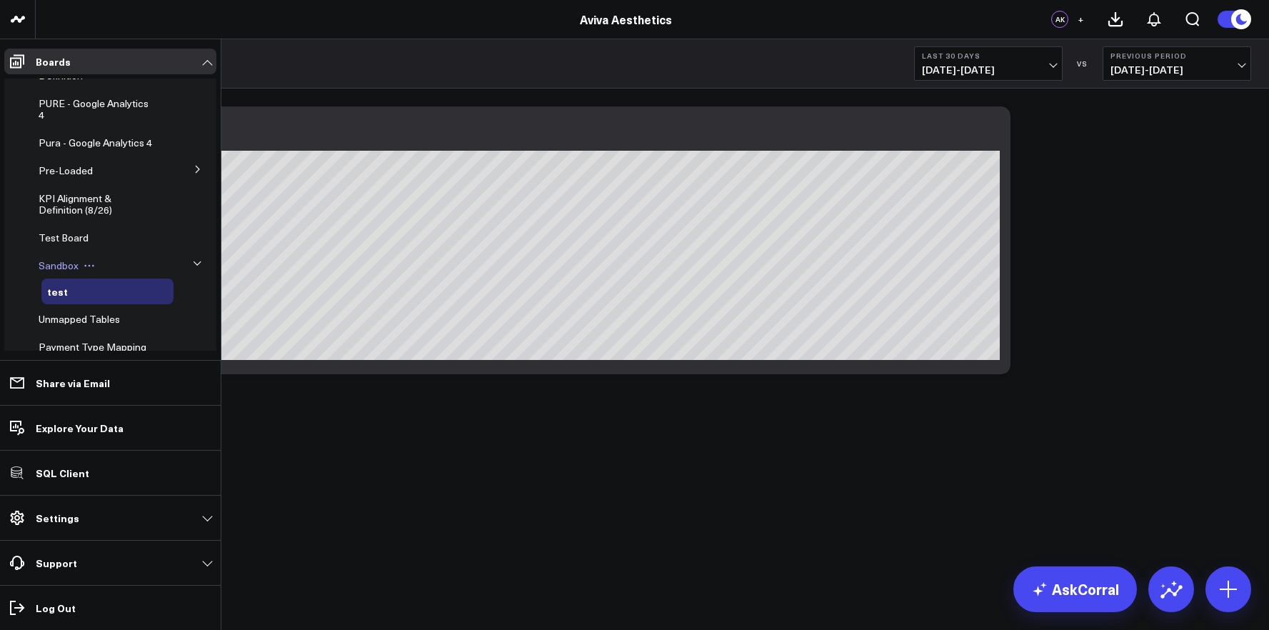
click at [96, 271] on button at bounding box center [89, 265] width 21 height 11
click at [54, 272] on span "Sandbox" at bounding box center [59, 266] width 40 height 14
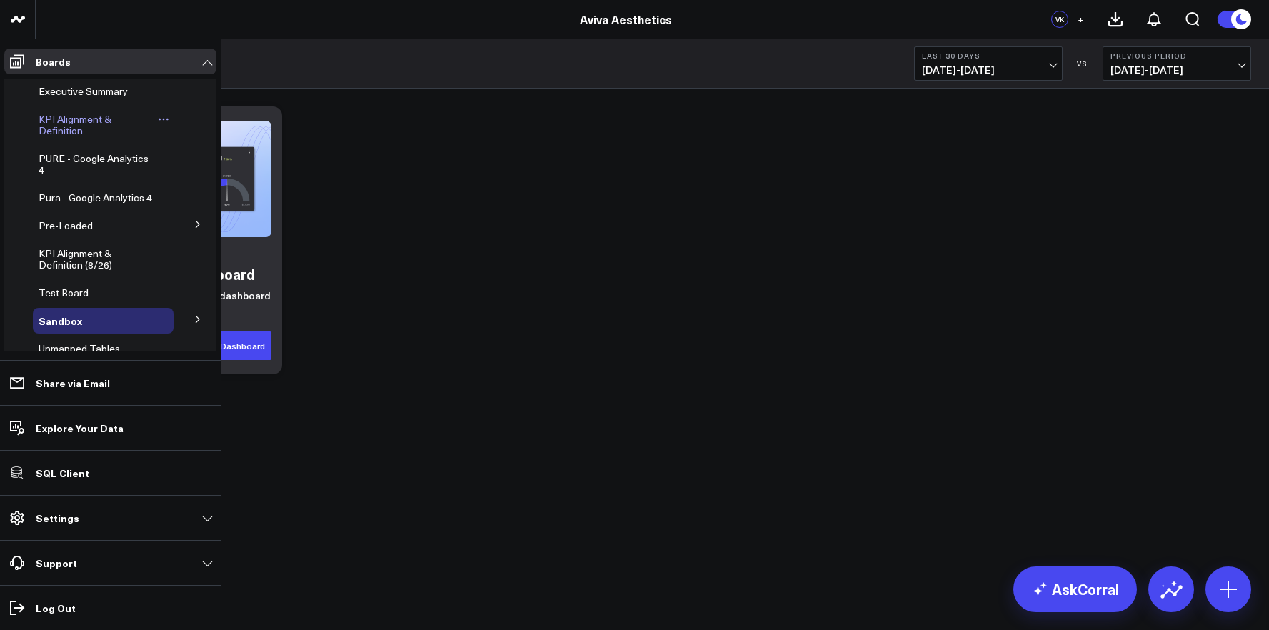
click at [72, 118] on span "KPI Alignment & Definition" at bounding box center [75, 124] width 73 height 25
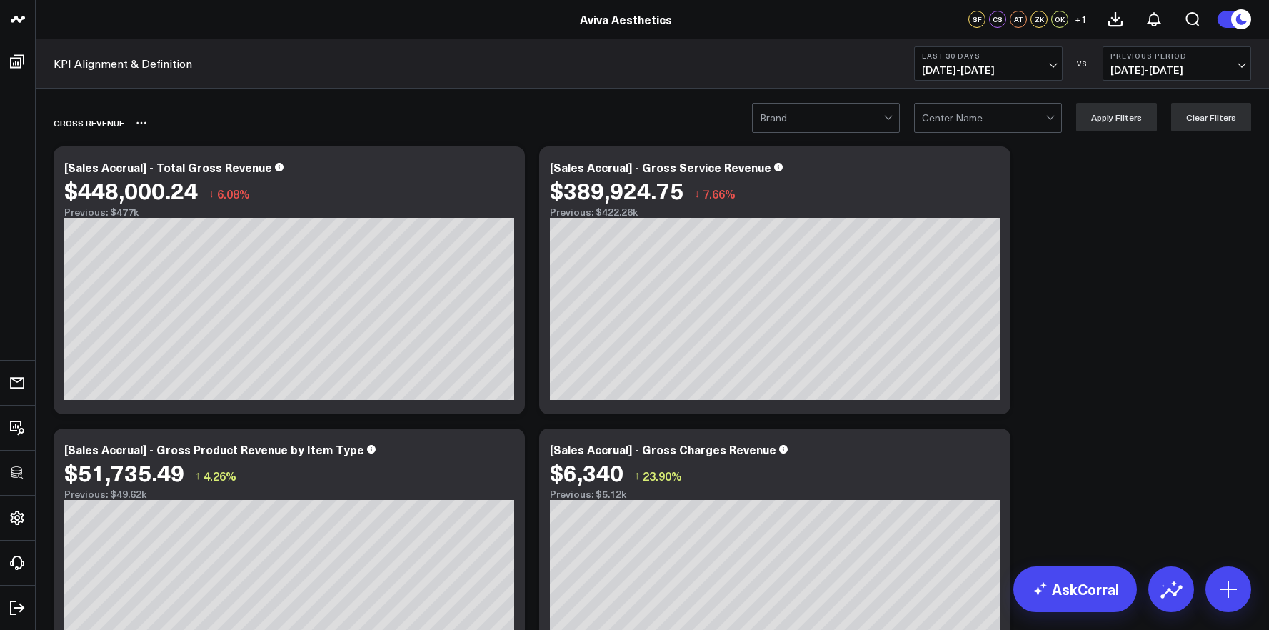
click at [199, 121] on div "GROSS REVENUE" at bounding box center [570, 122] width 1033 height 33
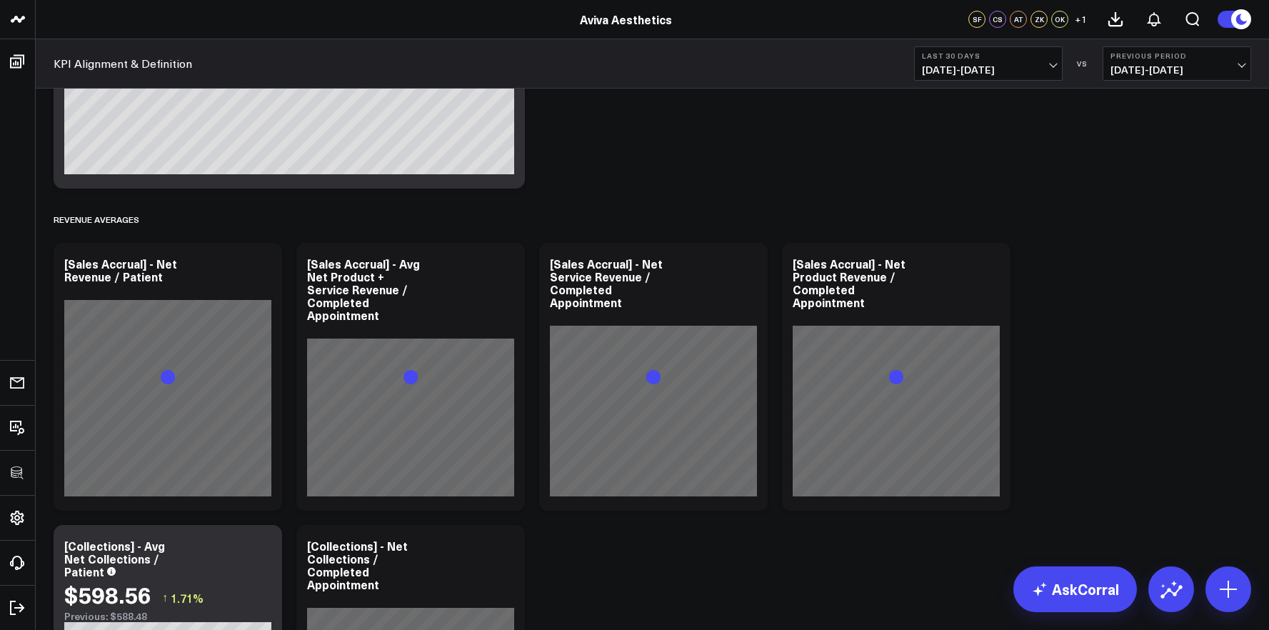
scroll to position [3191, 0]
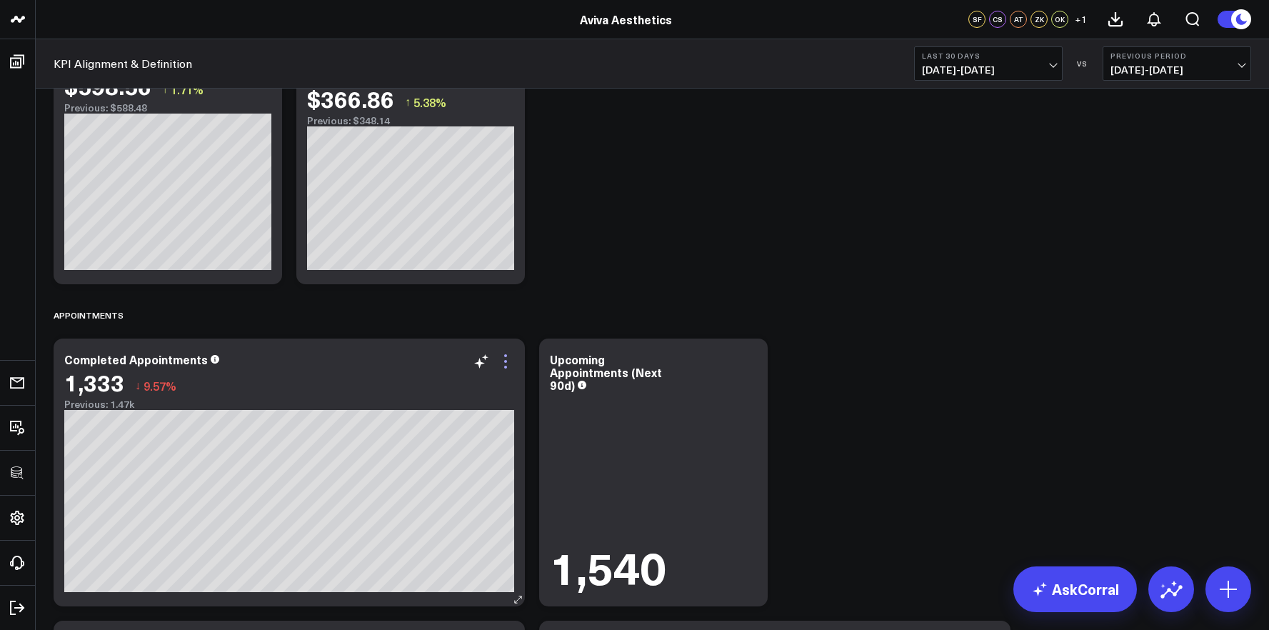
click at [512, 363] on icon at bounding box center [505, 361] width 17 height 17
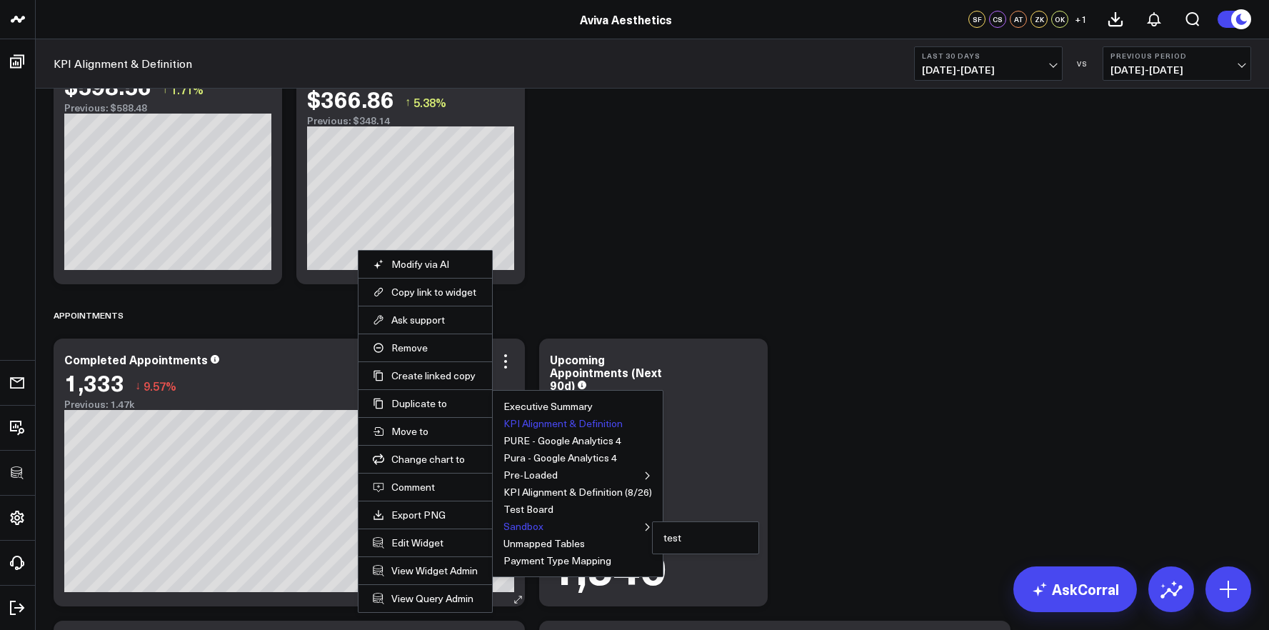
click at [533, 521] on button "Sandbox" at bounding box center [523, 526] width 40 height 10
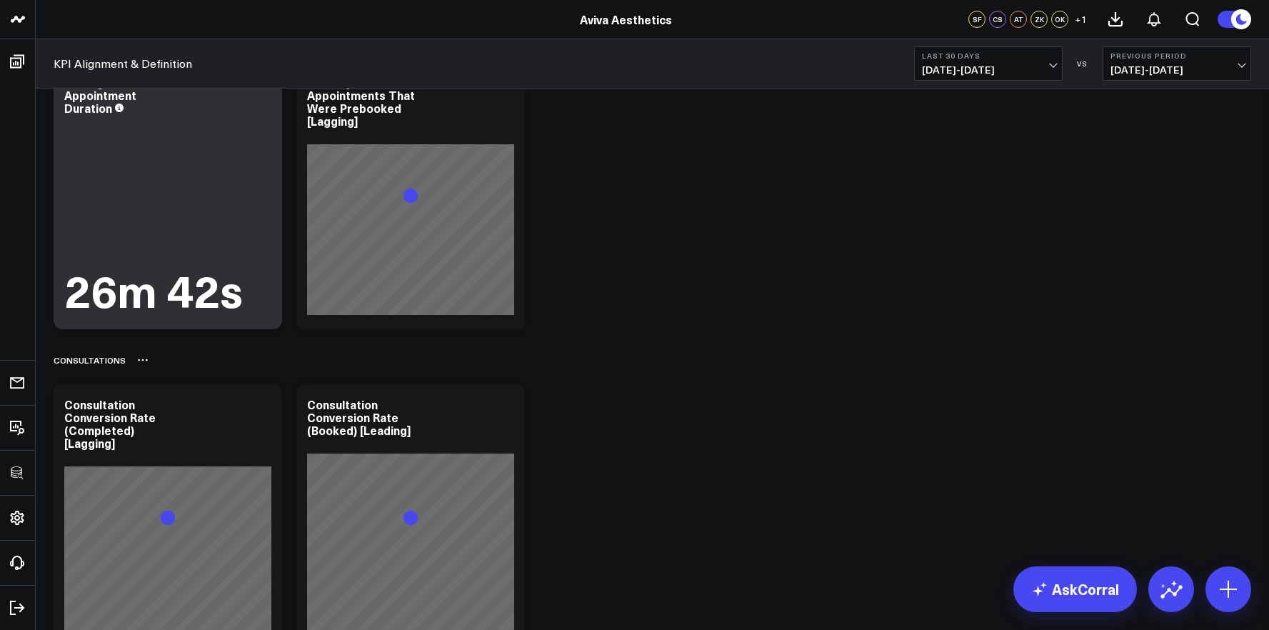
scroll to position [4499, 0]
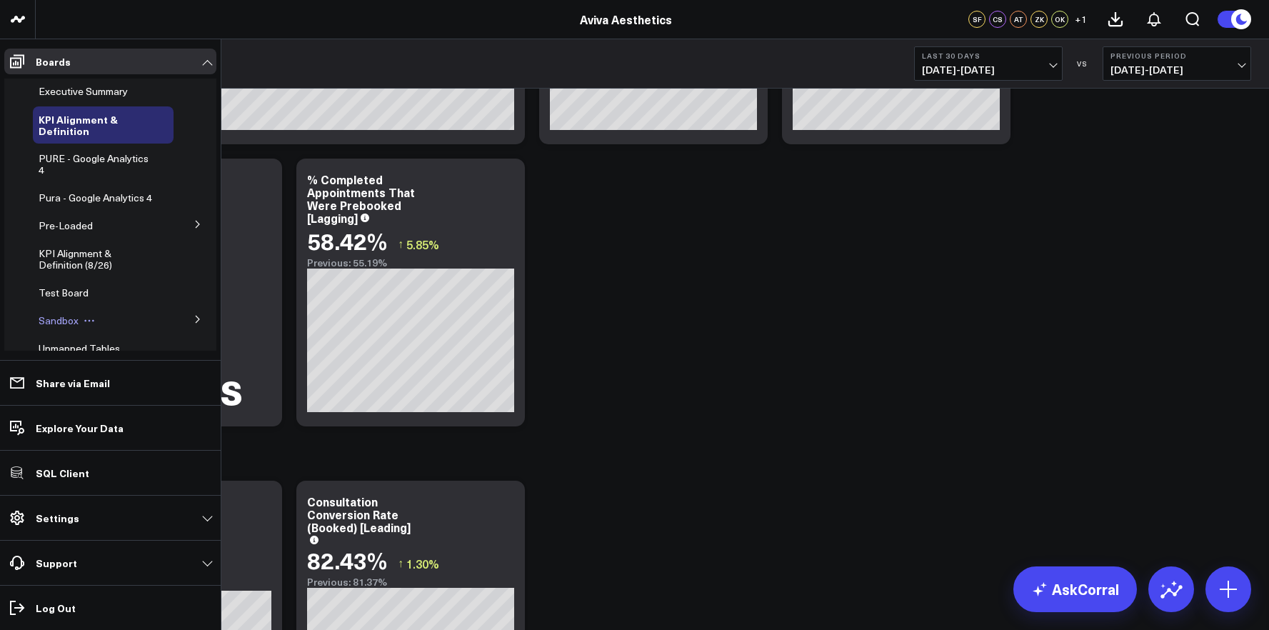
click at [58, 327] on span "Sandbox" at bounding box center [59, 321] width 40 height 14
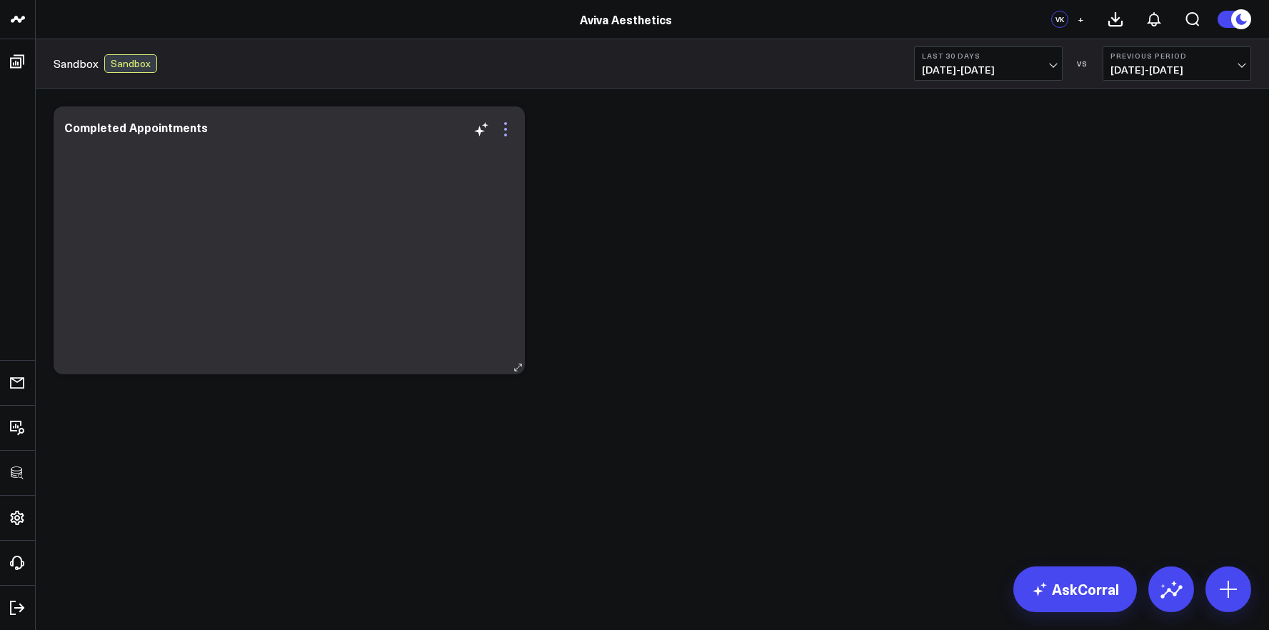
click at [503, 130] on icon at bounding box center [505, 129] width 17 height 17
click at [631, 161] on div "Modify via AI Copy link to widget Ask support Remove Create linked copy Executi…" at bounding box center [652, 240] width 1212 height 282
click at [225, 229] on div at bounding box center [289, 255] width 450 height 209
click at [505, 130] on icon at bounding box center [505, 129] width 3 height 3
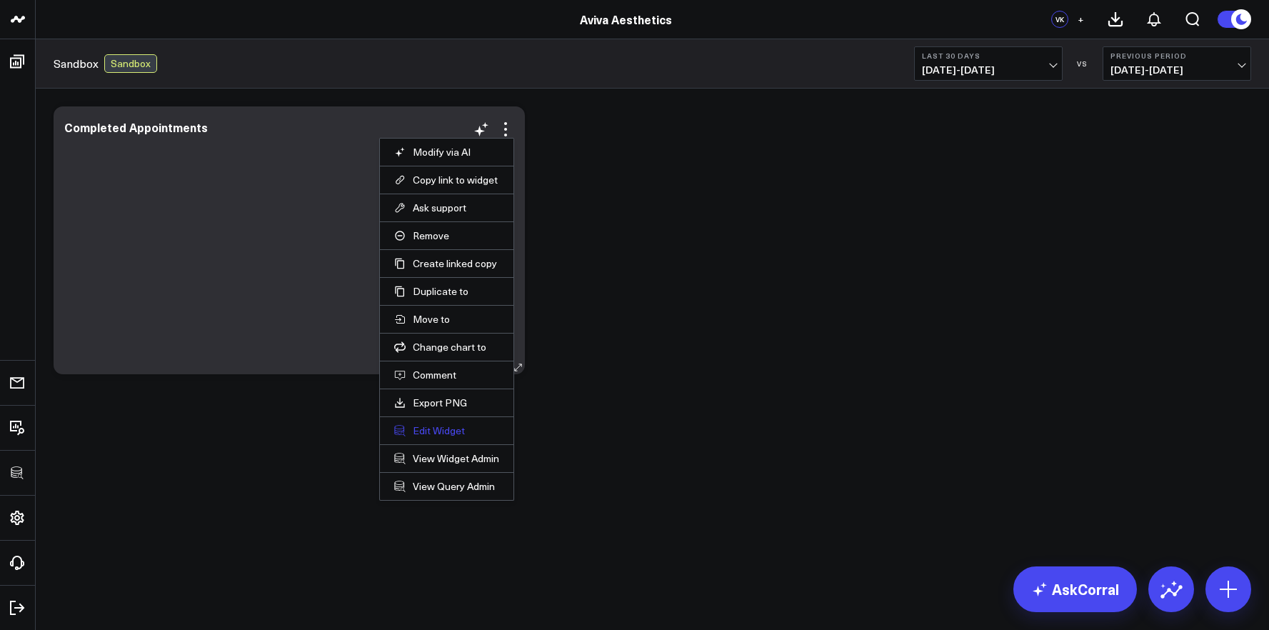
click at [443, 429] on button "Edit Widget" at bounding box center [446, 430] width 105 height 13
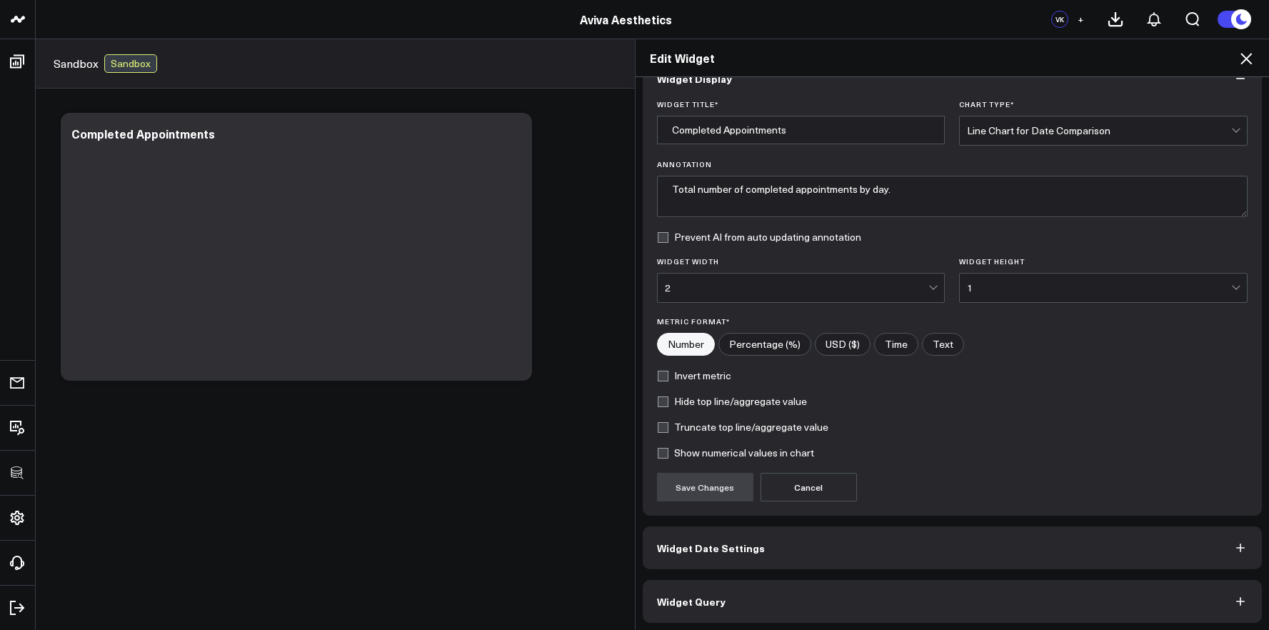
scroll to position [34, 0]
click at [749, 587] on button "Widget Query" at bounding box center [953, 598] width 620 height 43
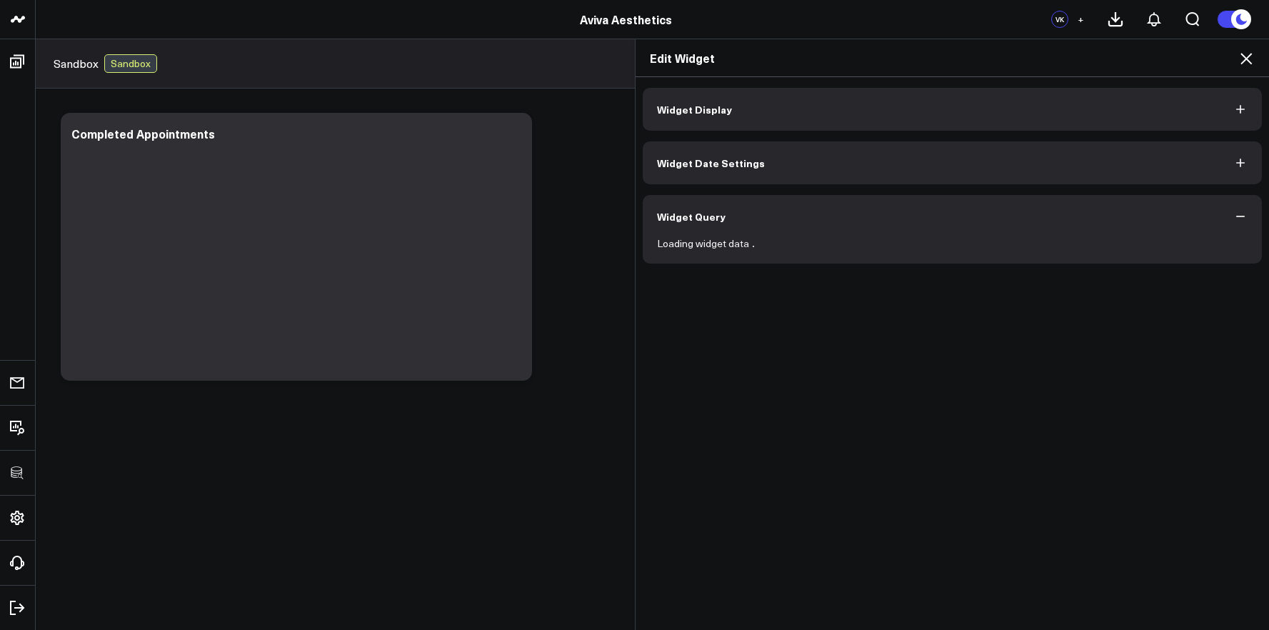
scroll to position [0, 0]
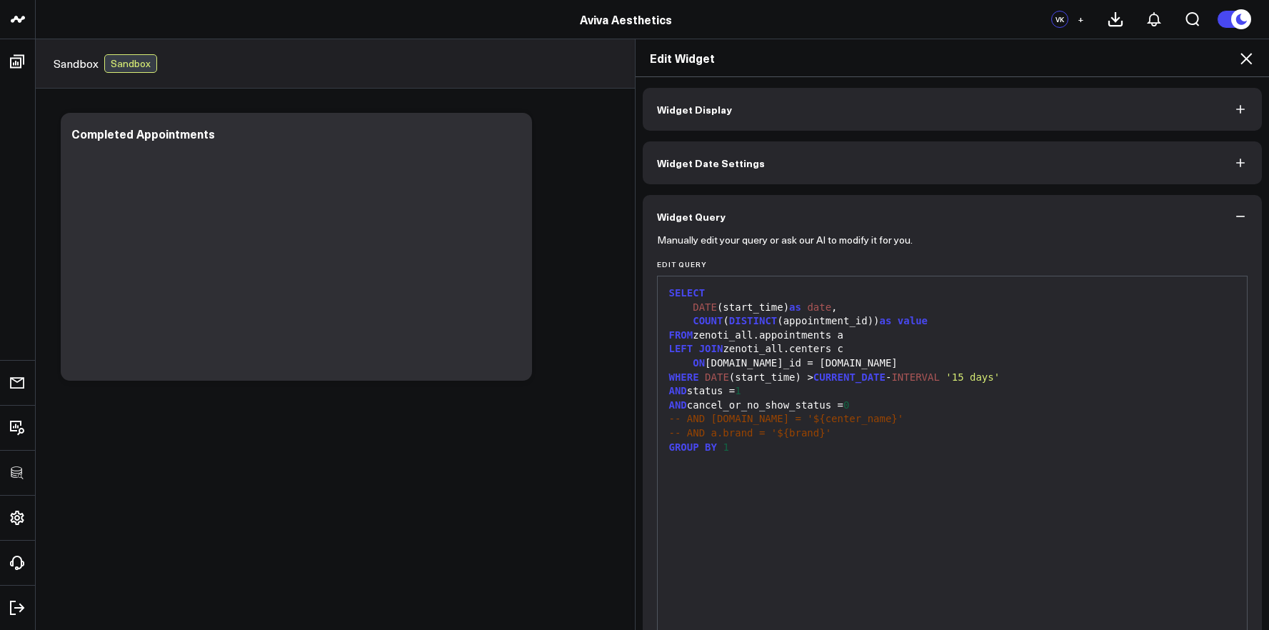
click at [1241, 59] on icon at bounding box center [1246, 58] width 17 height 17
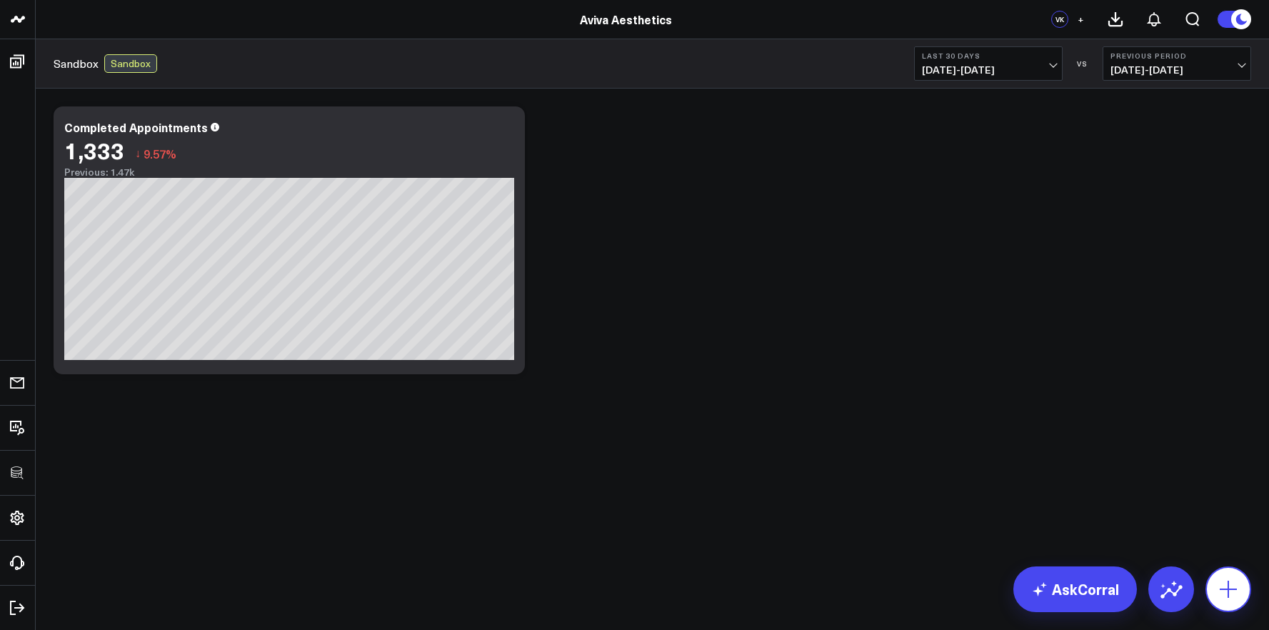
click at [1236, 578] on icon at bounding box center [1228, 589] width 23 height 23
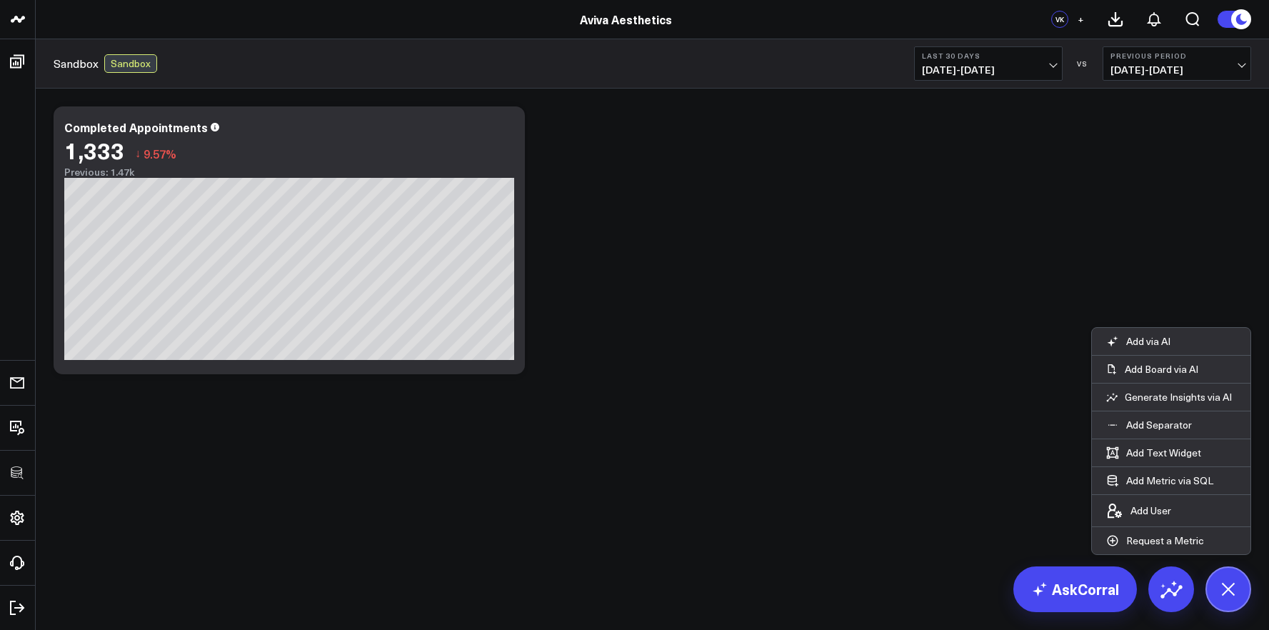
click at [991, 545] on body "3725 Test 829 Studios Accenture Acme Industrial Activant Capital Agriculture & …" at bounding box center [634, 315] width 1269 height 630
click at [1235, 582] on icon at bounding box center [1228, 589] width 32 height 32
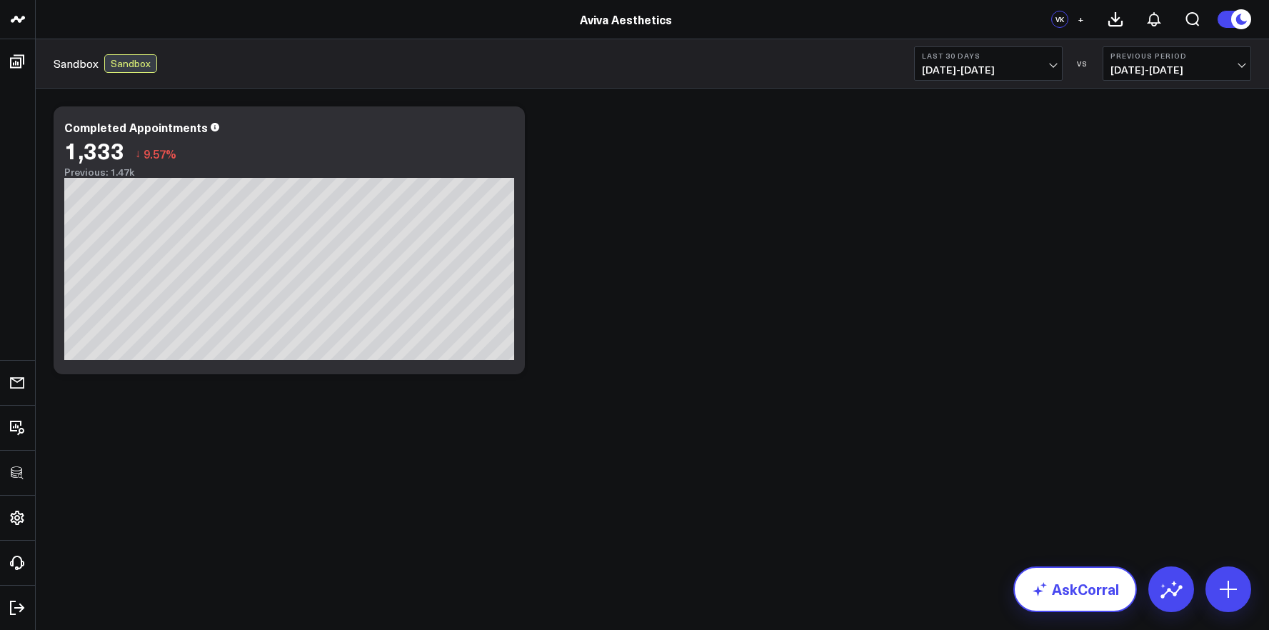
click at [1073, 582] on link "AskCorral" at bounding box center [1075, 589] width 124 height 46
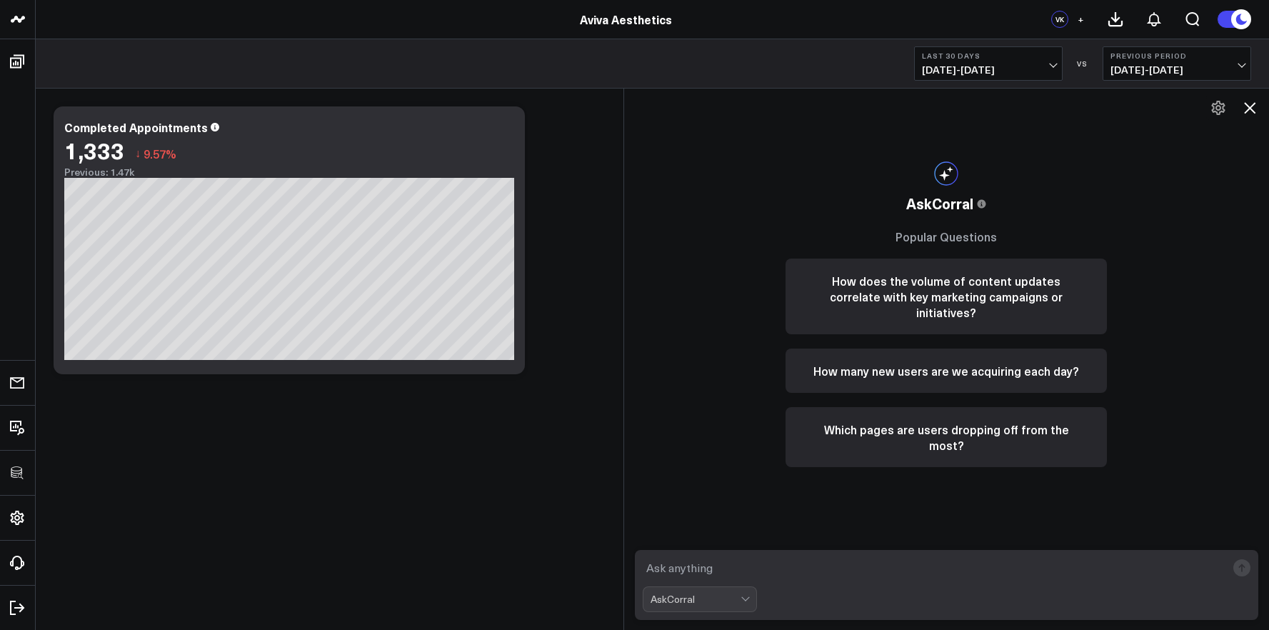
click at [970, 553] on form "AskCorral" at bounding box center [947, 585] width 624 height 70
click at [969, 558] on textarea at bounding box center [935, 568] width 584 height 26
type textarea "c"
type textarea "a"
type textarea "cancelled appointments that have not been rescheduled"
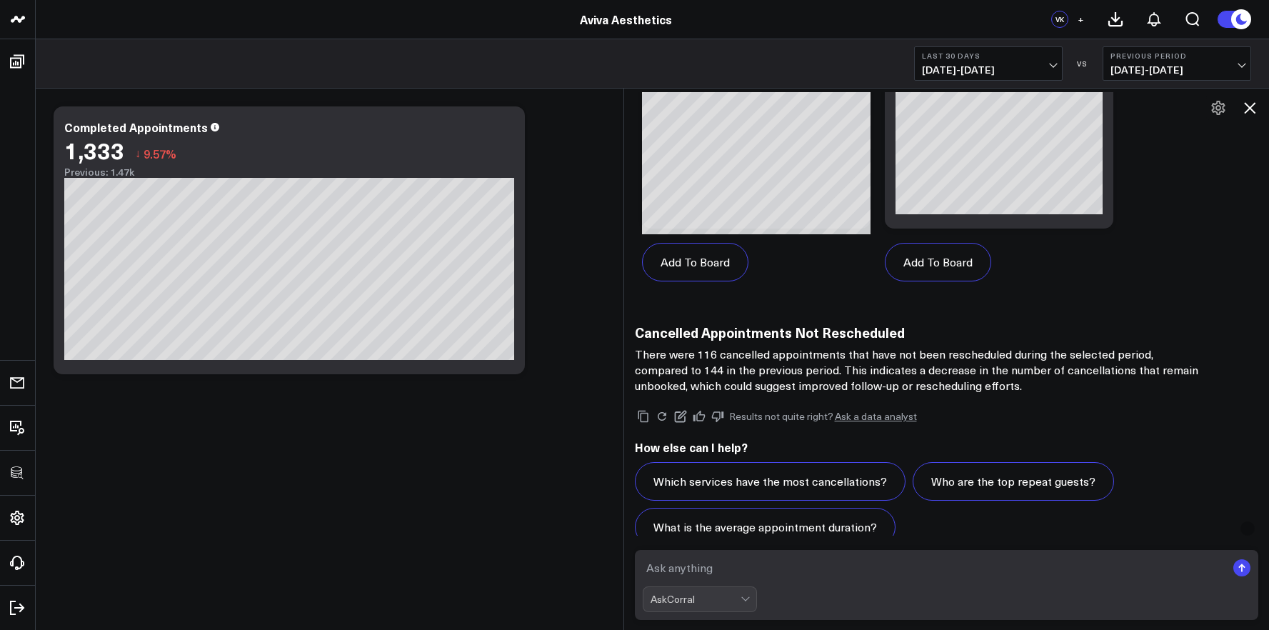
scroll to position [1005, 0]
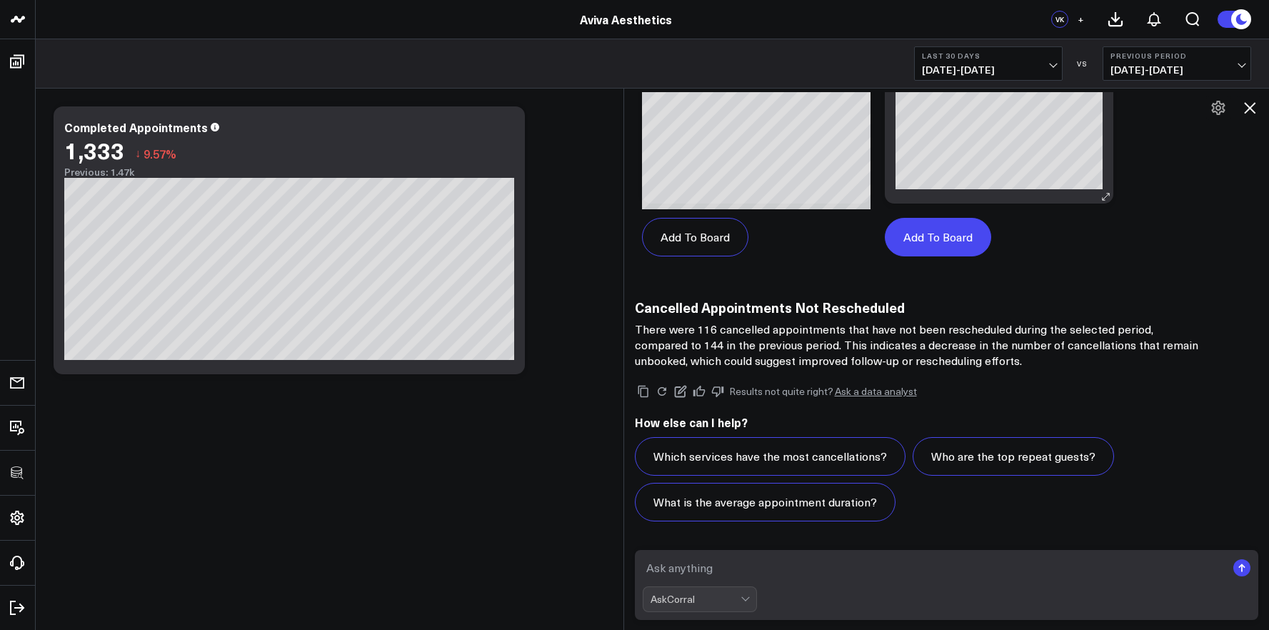
click at [954, 243] on button "Add To Board" at bounding box center [938, 237] width 106 height 39
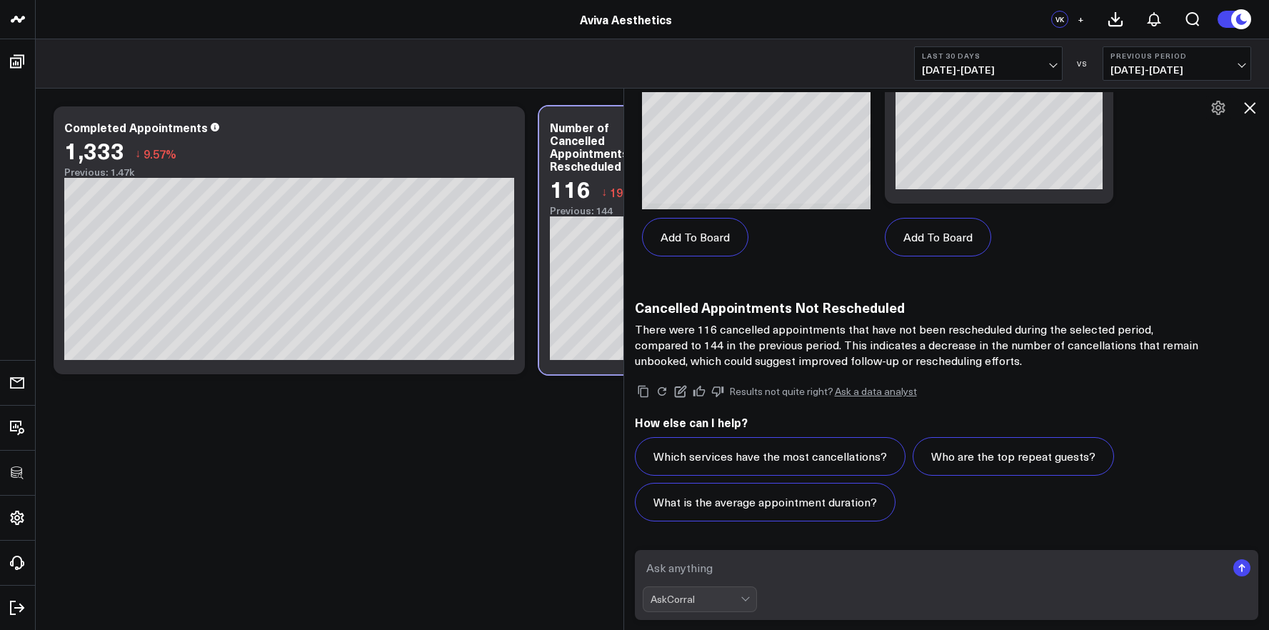
click at [1259, 112] on button at bounding box center [1250, 108] width 24 height 24
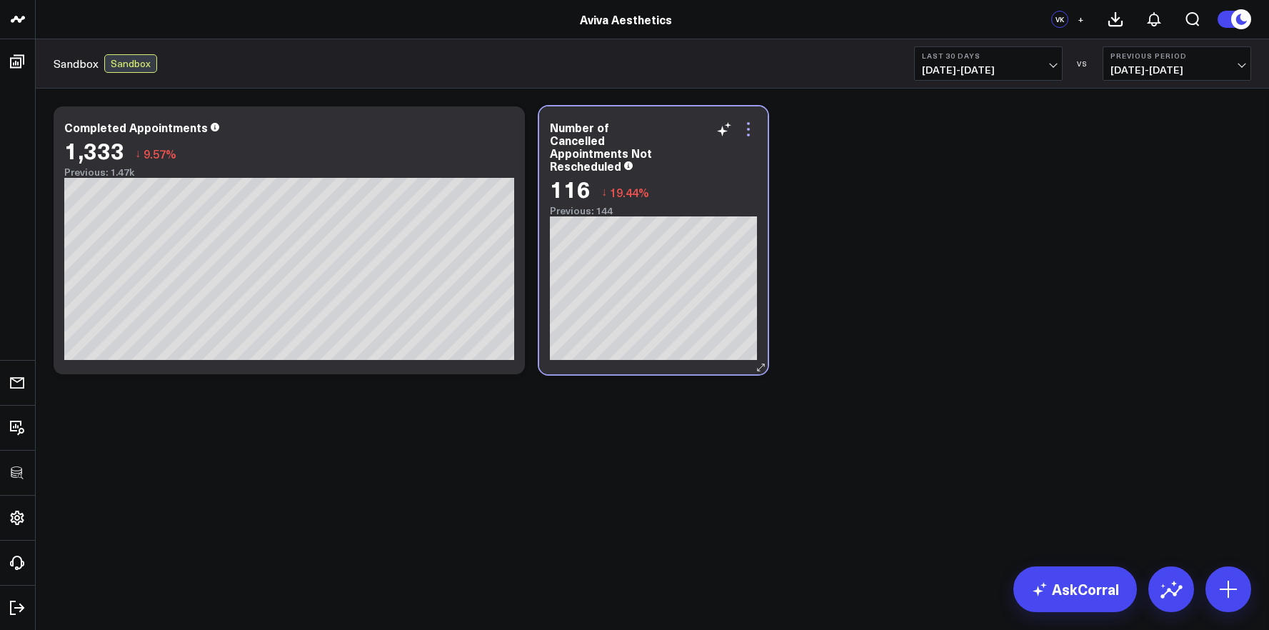
click at [751, 126] on icon at bounding box center [748, 129] width 17 height 17
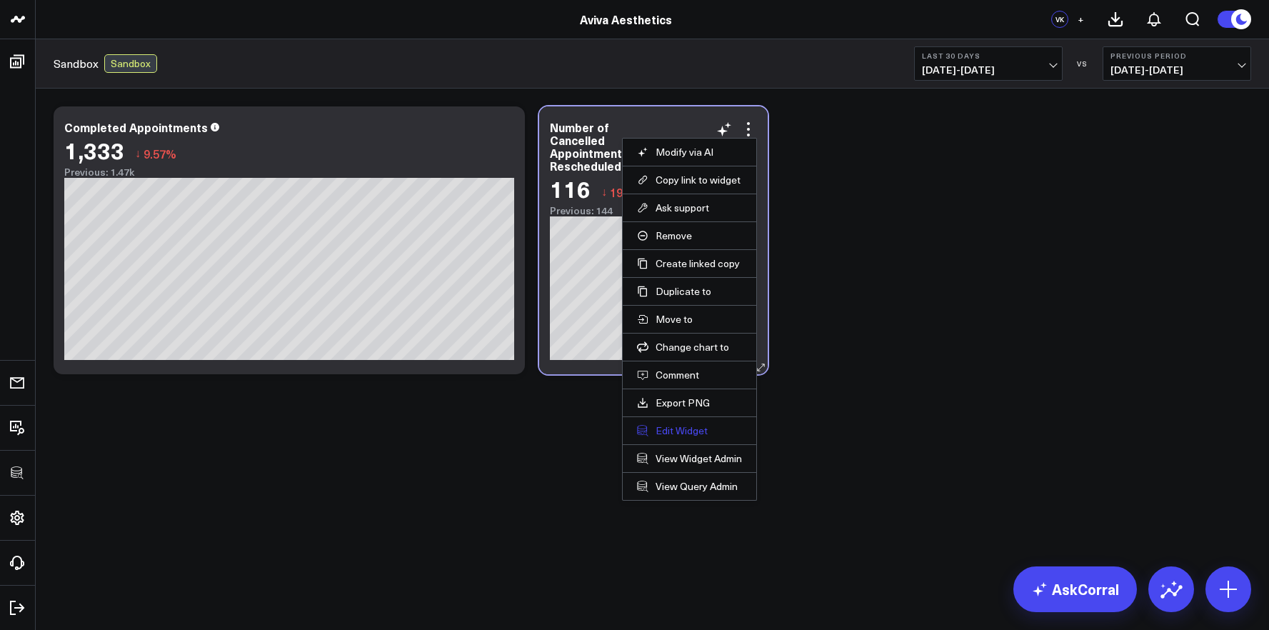
click at [675, 431] on button "Edit Widget" at bounding box center [689, 430] width 105 height 13
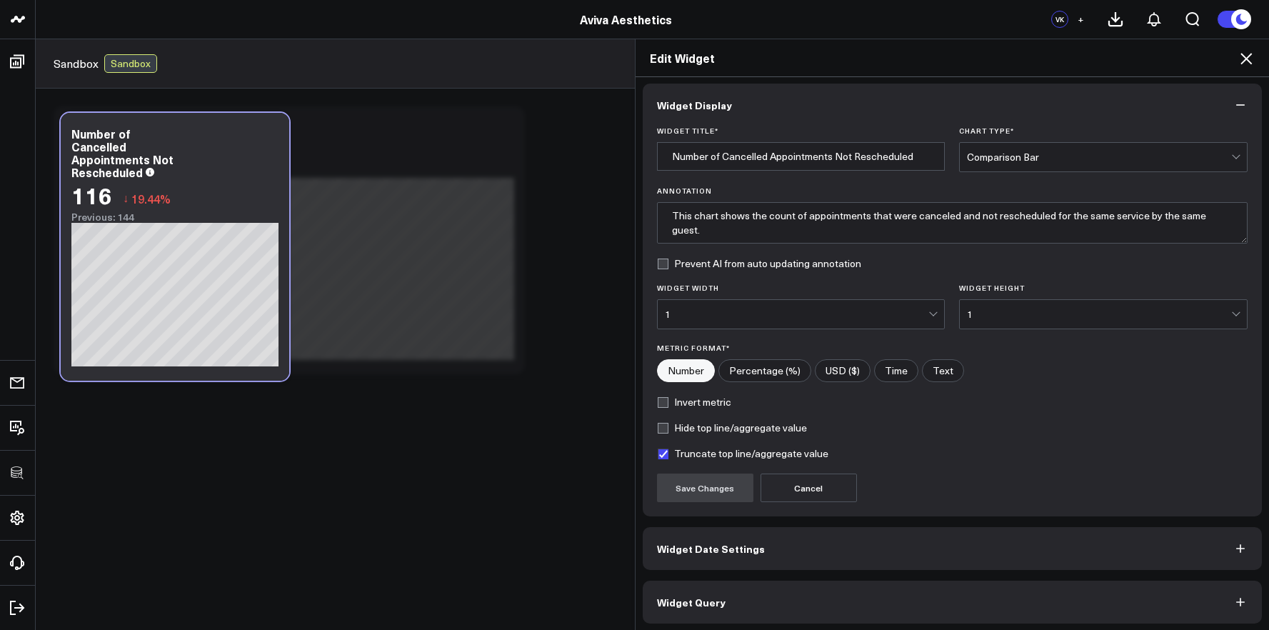
scroll to position [8, 0]
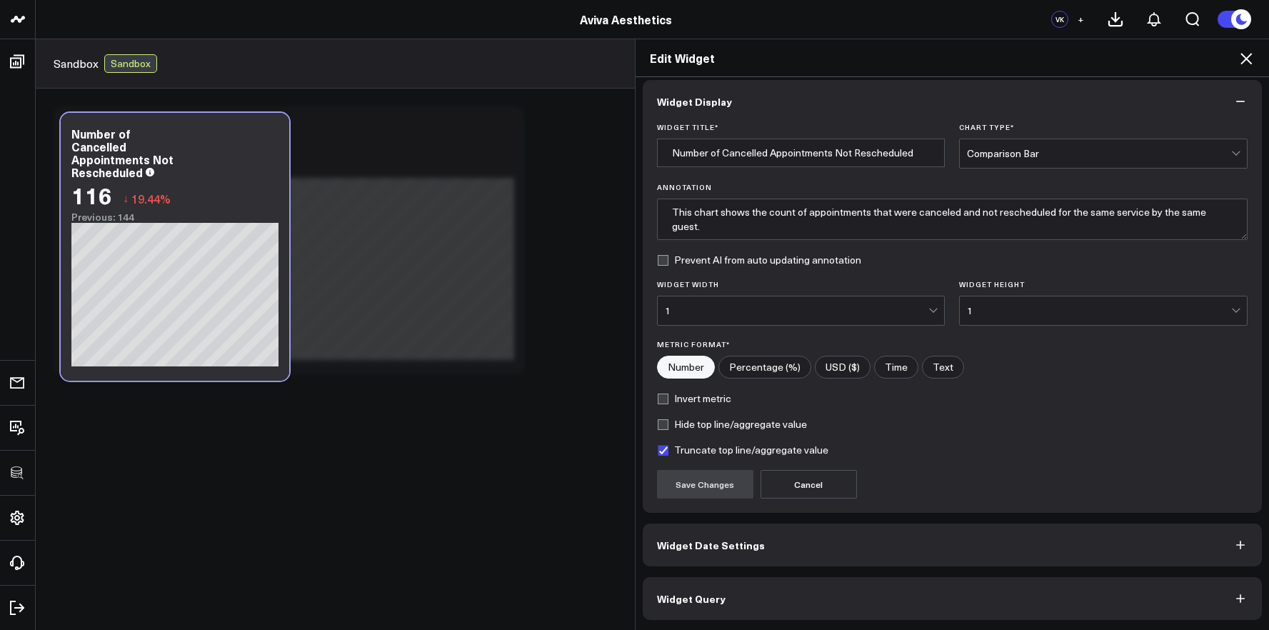
click at [836, 578] on button "Widget Query" at bounding box center [953, 598] width 620 height 43
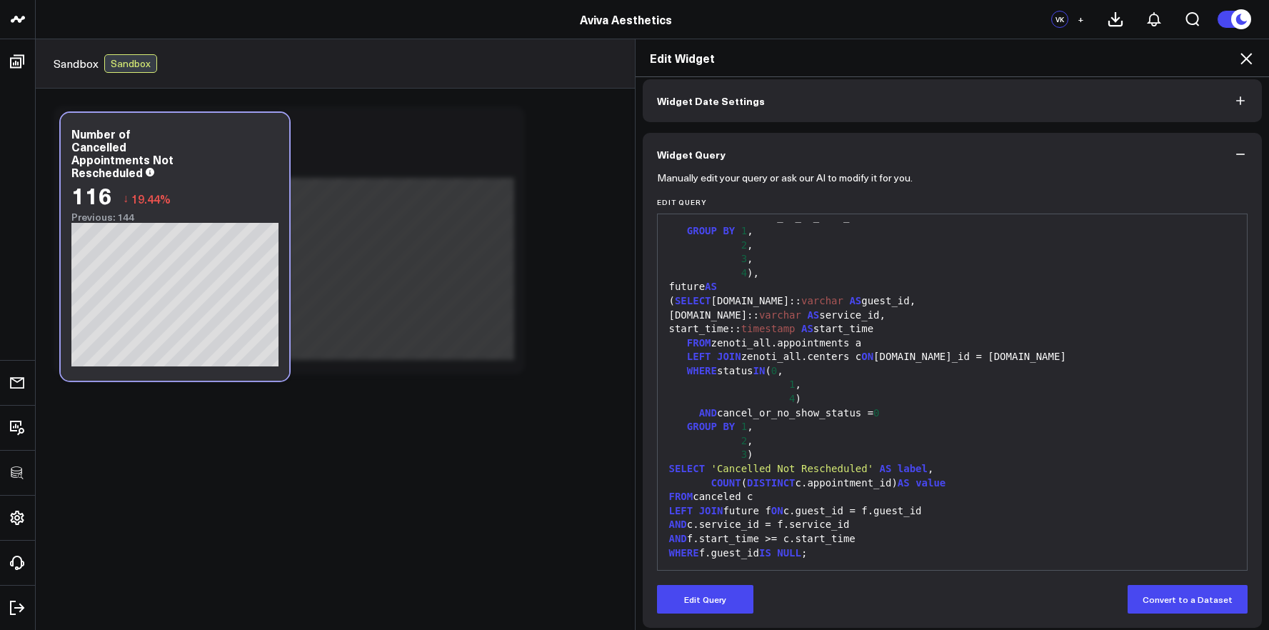
scroll to position [70, 0]
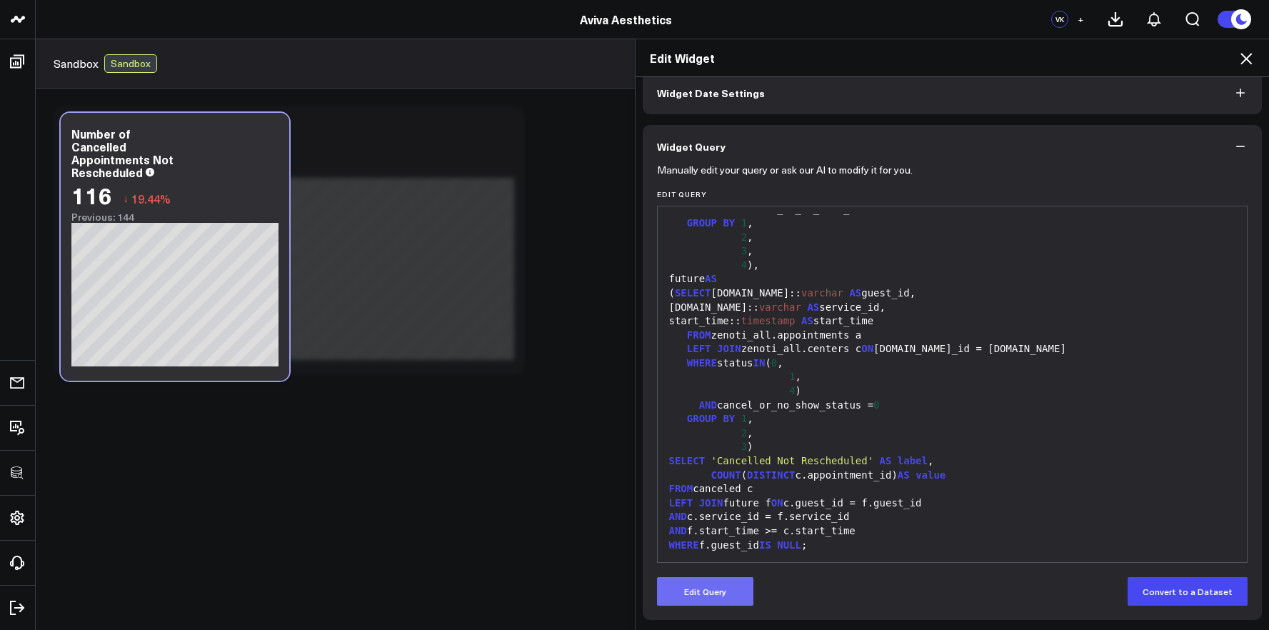
click at [686, 586] on button "Edit Query" at bounding box center [705, 591] width 96 height 29
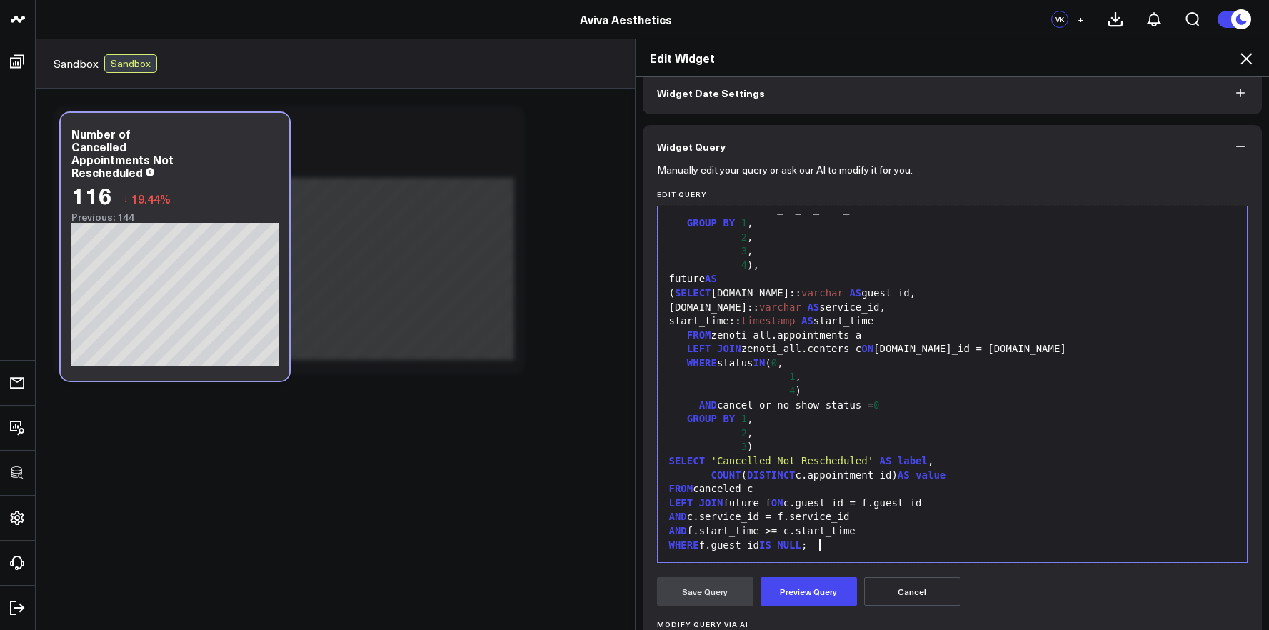
click at [901, 543] on div "WHERE f.guest_id IS NULL ;" at bounding box center [953, 545] width 576 height 14
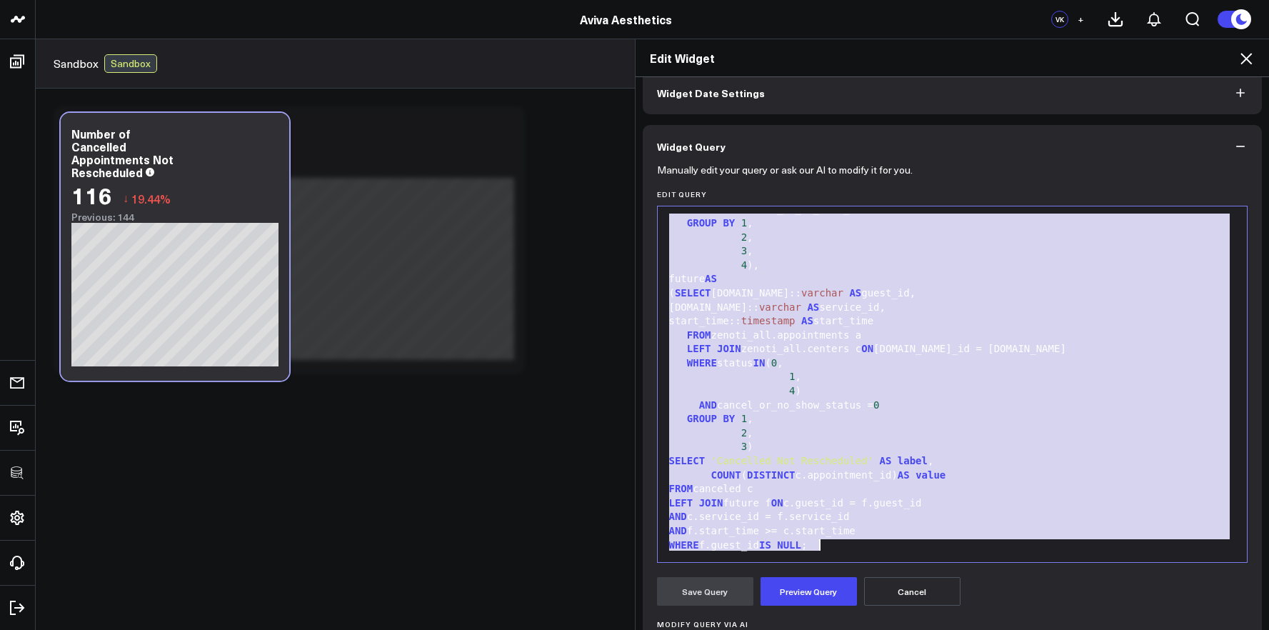
copy div "WITH canceled AS ( SELECT appointment_id, guest.id:: varchar AS guest_id, servi…"
click at [801, 304] on span "varchar" at bounding box center [780, 306] width 42 height 11
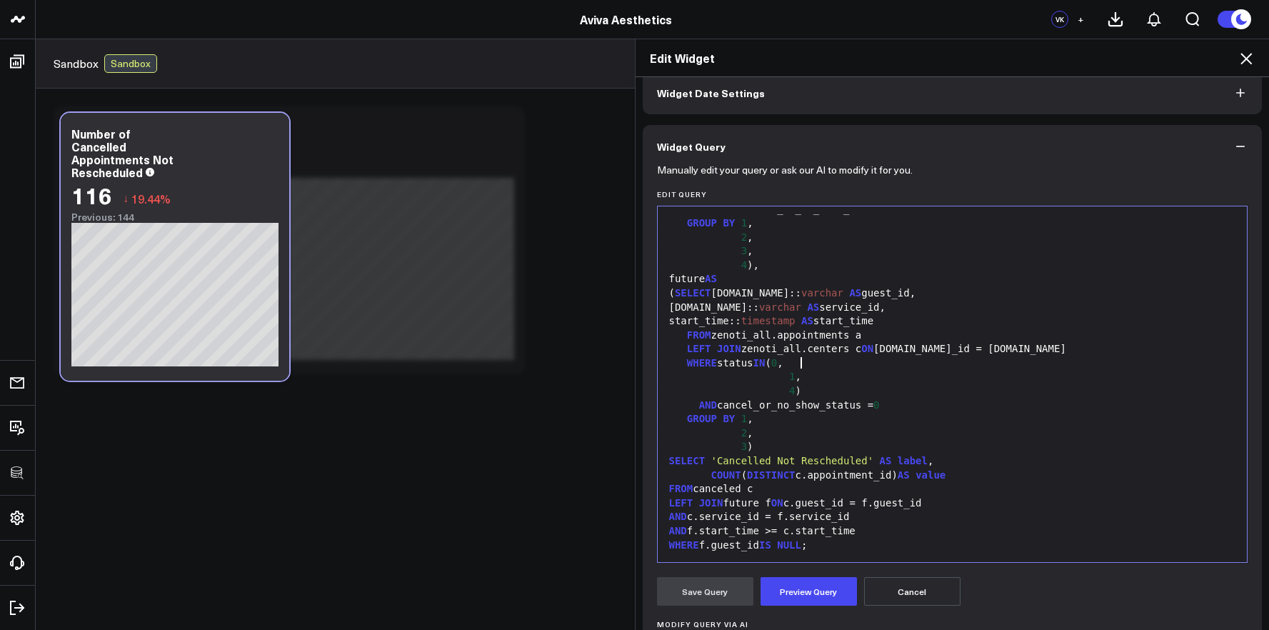
click at [817, 369] on div "WHERE status IN ( 0 ," at bounding box center [953, 363] width 576 height 14
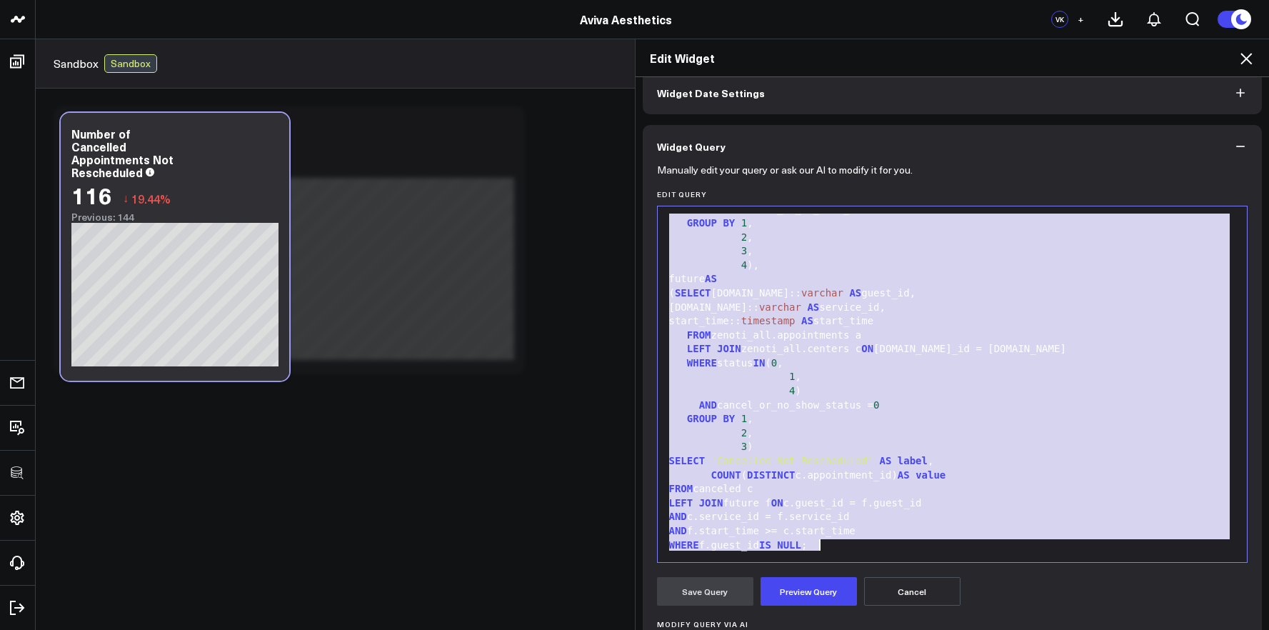
scroll to position [0, 0]
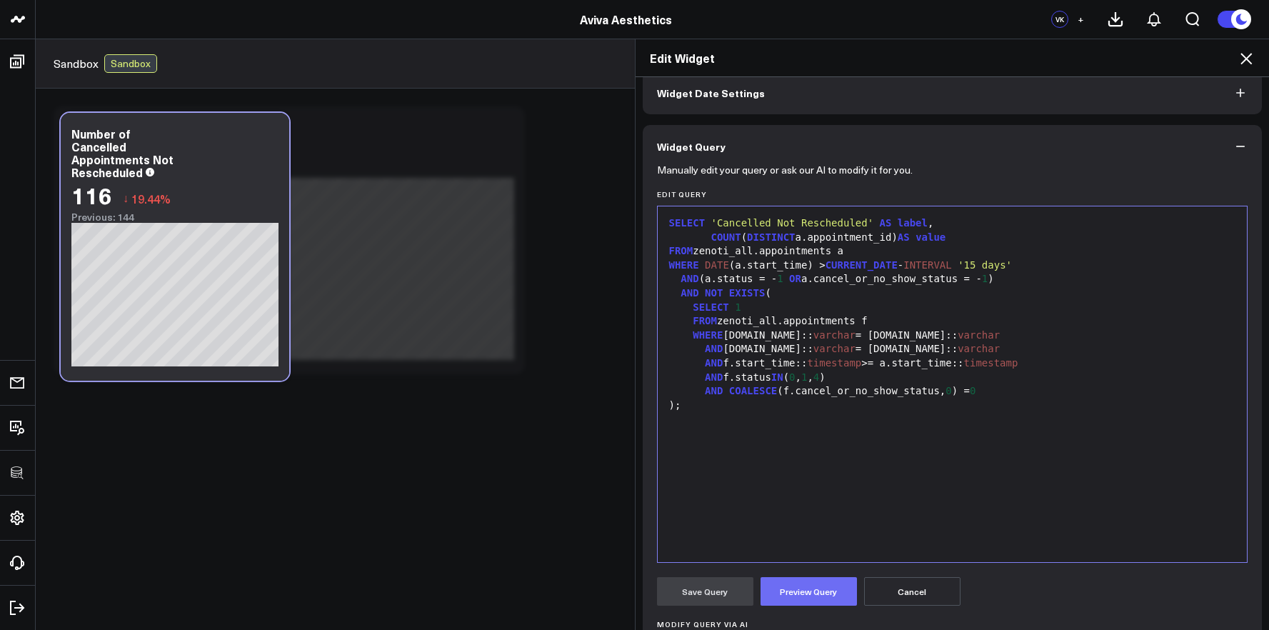
click at [786, 585] on button "Preview Query" at bounding box center [809, 591] width 96 height 29
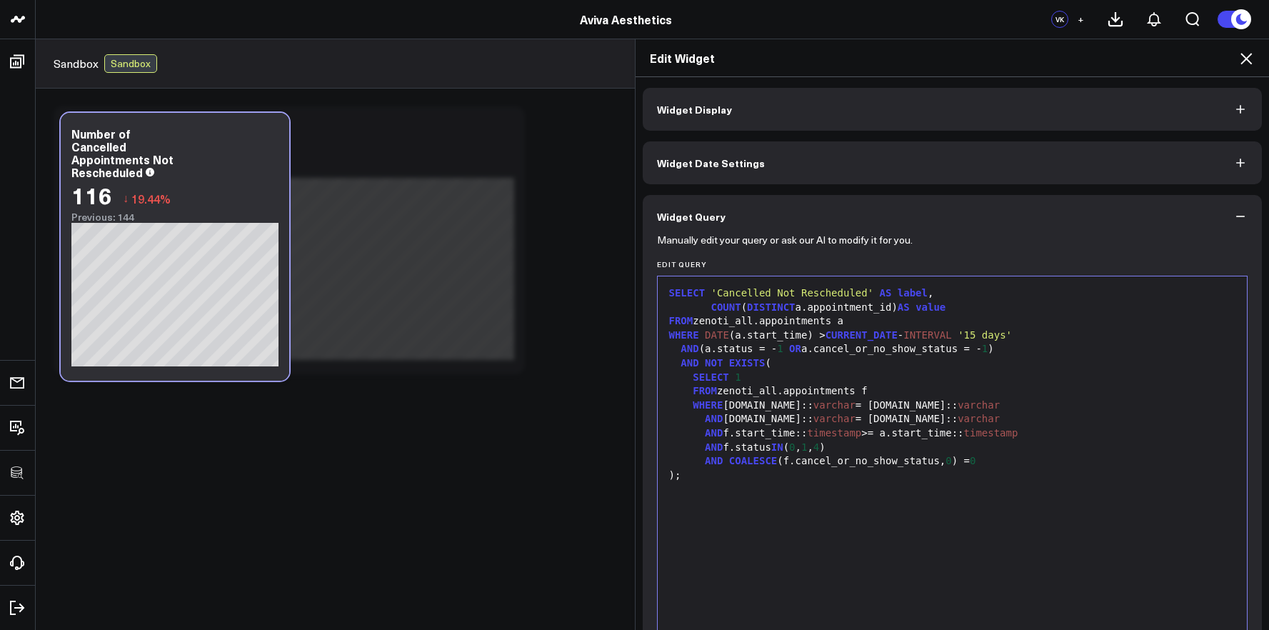
scroll to position [317, 0]
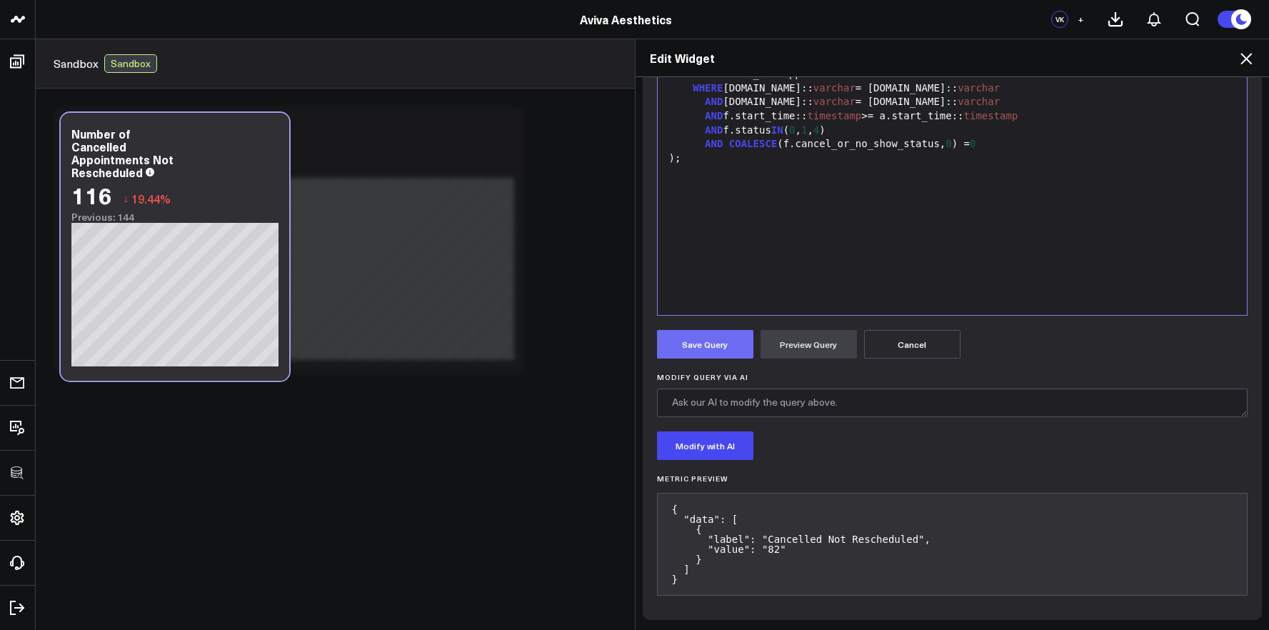
click at [698, 346] on button "Save Query" at bounding box center [705, 344] width 96 height 29
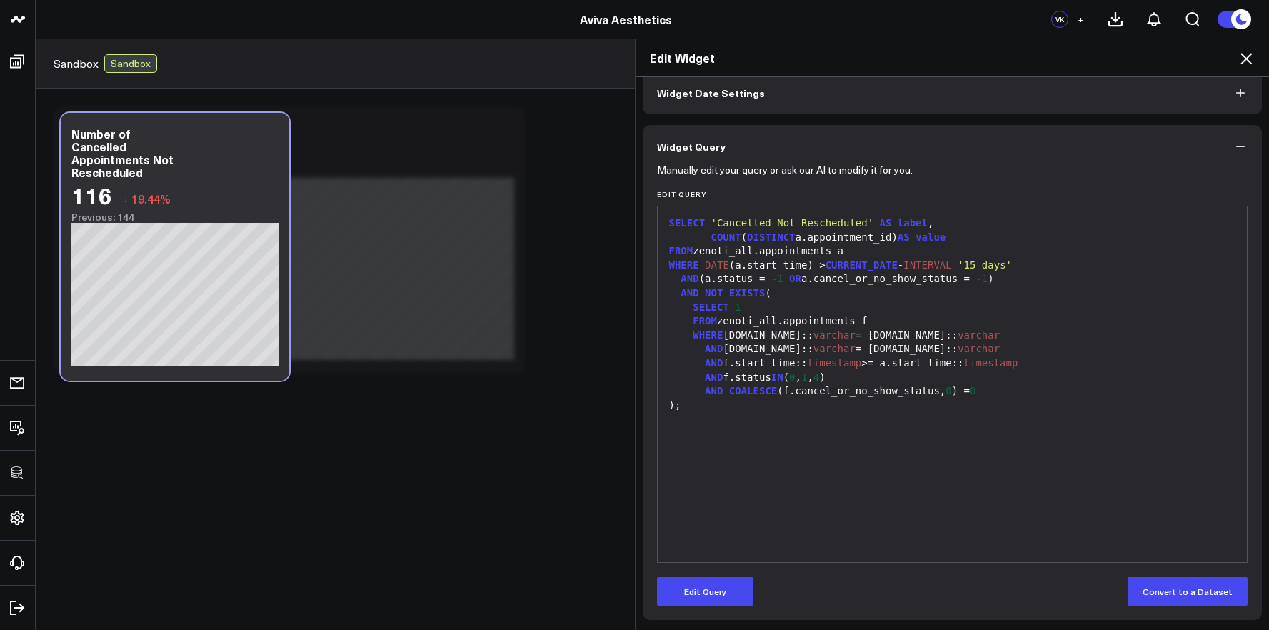
scroll to position [70, 0]
click at [1241, 56] on icon at bounding box center [1246, 58] width 17 height 17
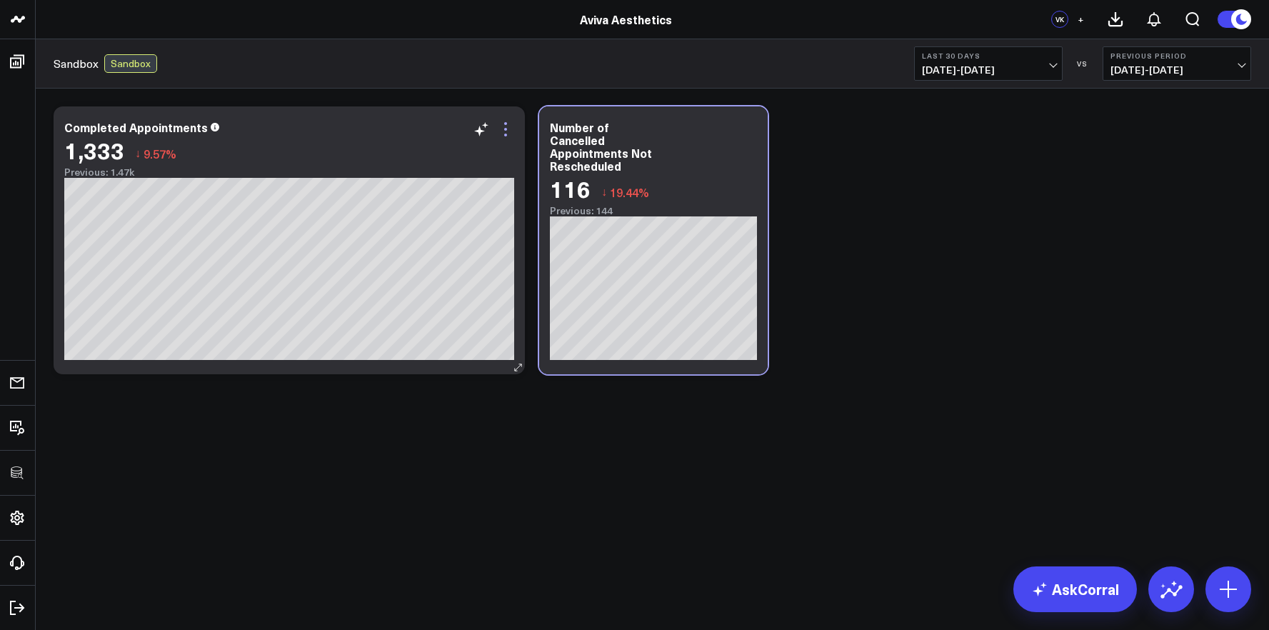
click at [510, 126] on icon at bounding box center [505, 129] width 17 height 17
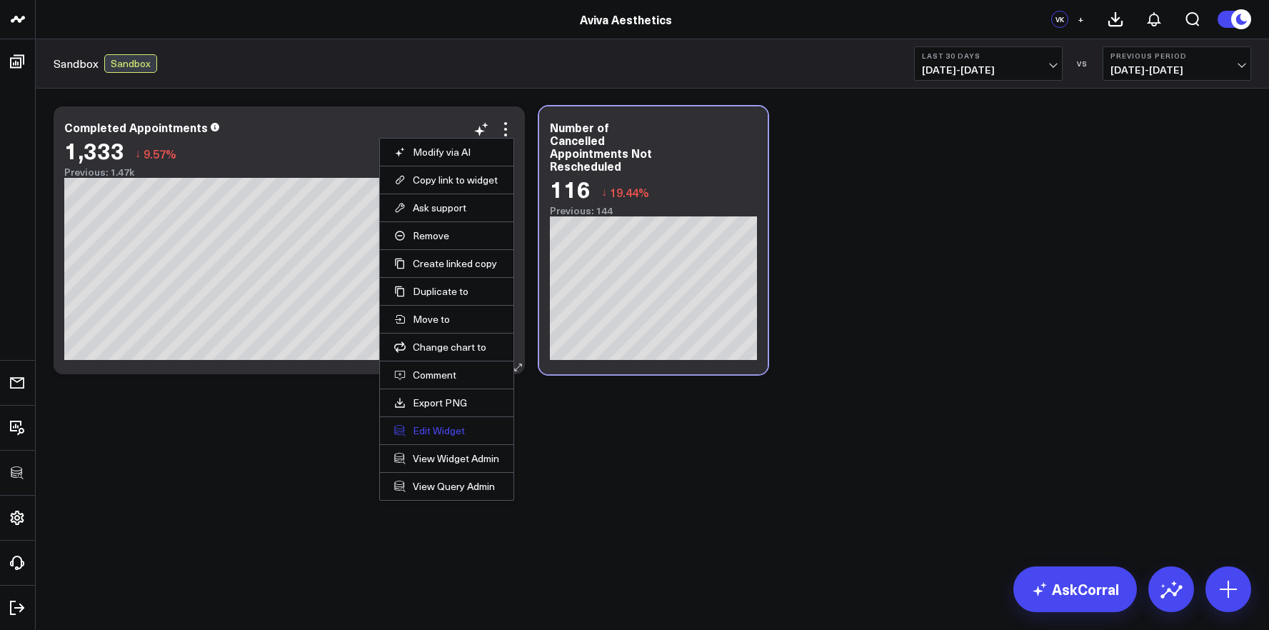
click at [446, 435] on button "Edit Widget" at bounding box center [446, 430] width 105 height 13
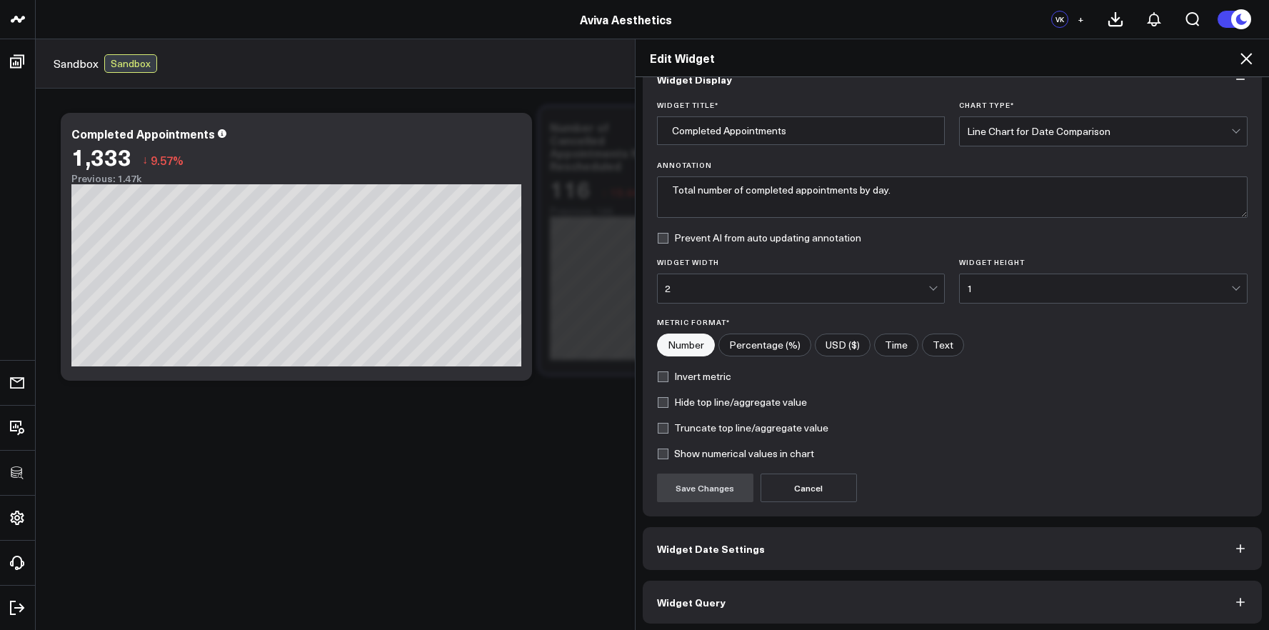
scroll to position [34, 0]
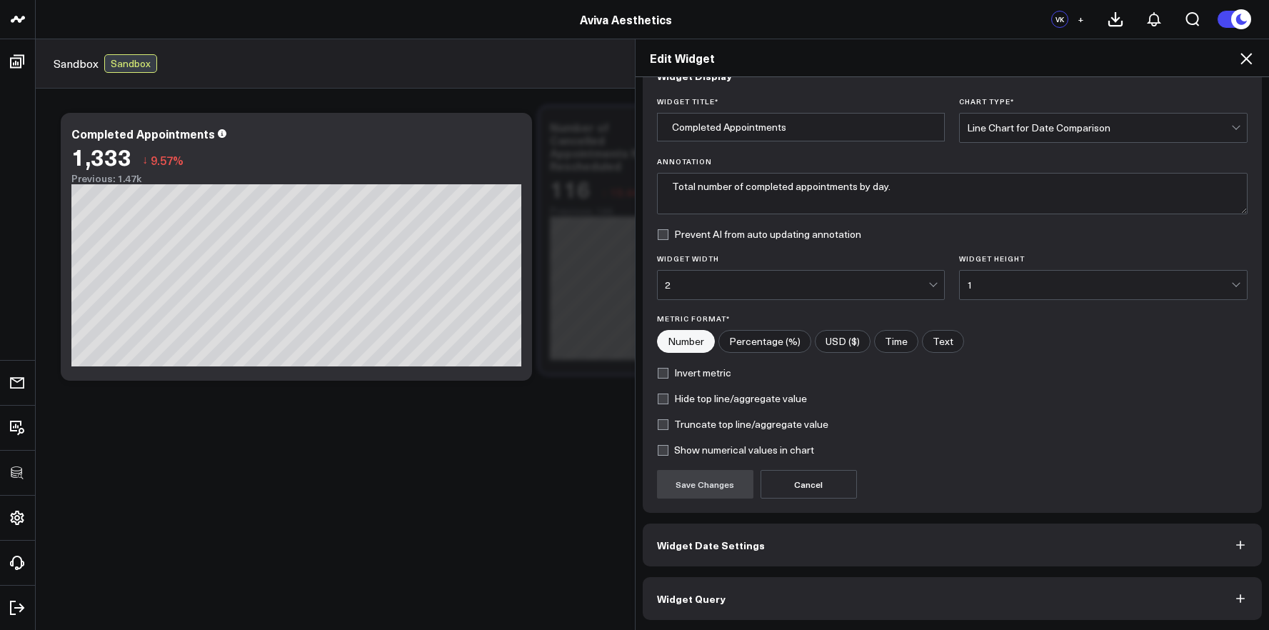
click at [760, 587] on button "Widget Query" at bounding box center [953, 598] width 620 height 43
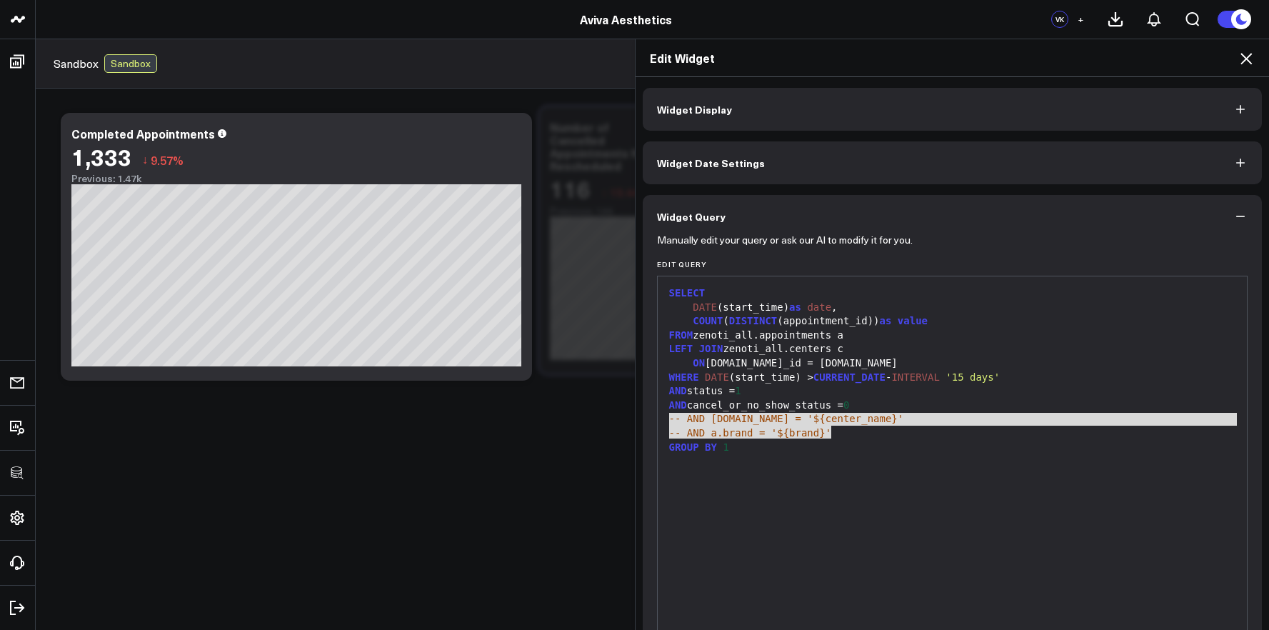
drag, startPoint x: 823, startPoint y: 432, endPoint x: 650, endPoint y: 412, distance: 174.7
click at [650, 412] on div "Manually edit your query or ask our AI to modify it for you. Edit Query 99 1 2 …" at bounding box center [953, 464] width 620 height 452
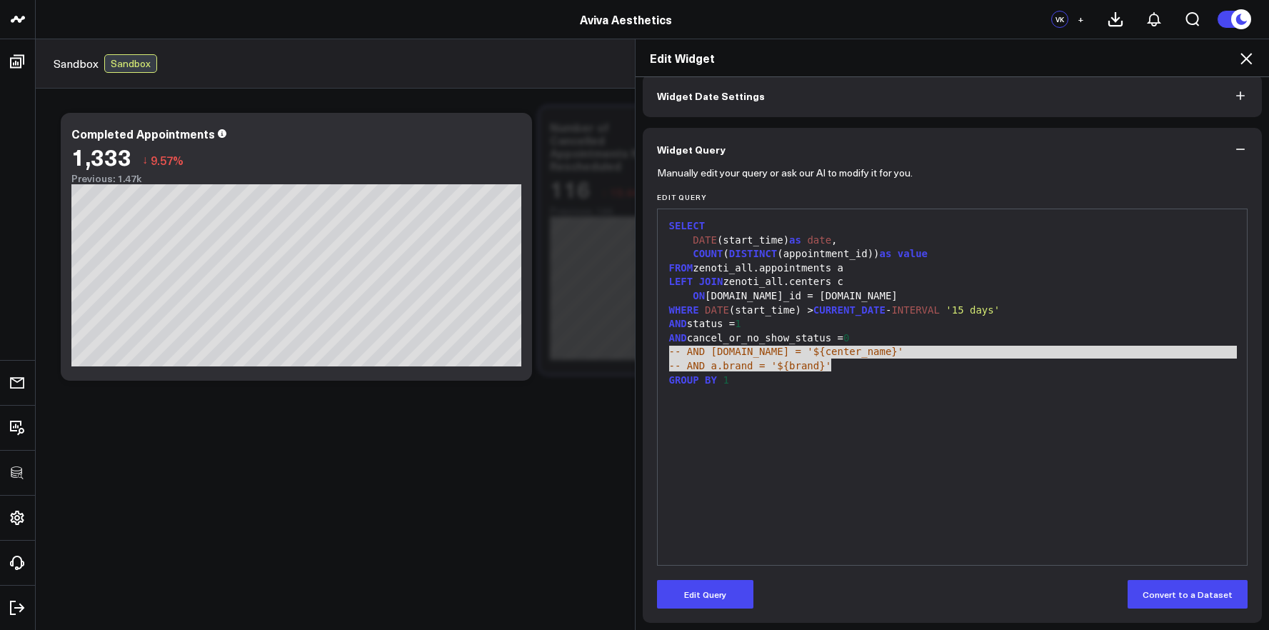
scroll to position [70, 0]
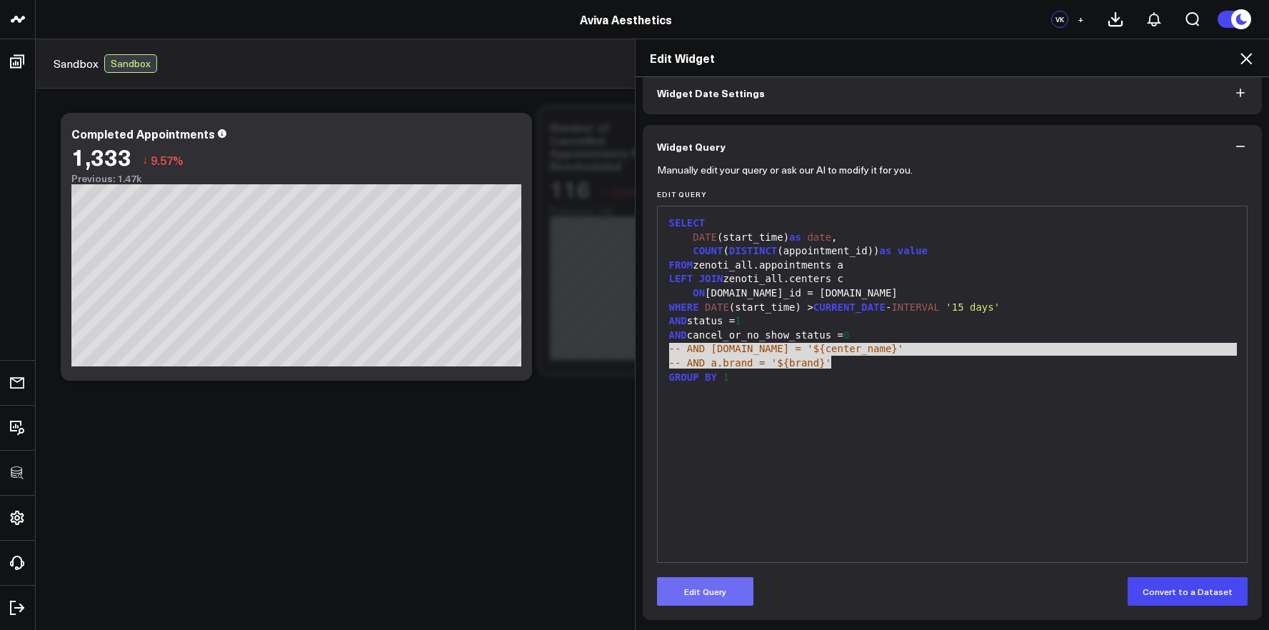
click at [726, 583] on button "Edit Query" at bounding box center [705, 591] width 96 height 29
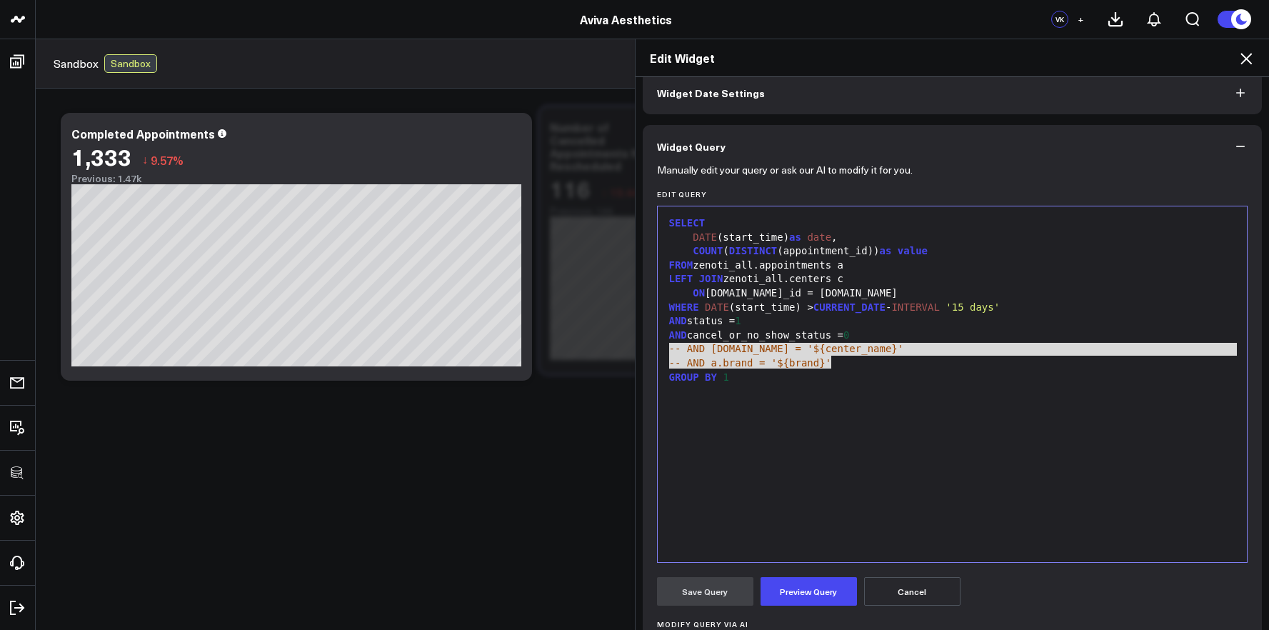
click at [835, 419] on div "SELECT DATE (start_time) as date , COUNT ( DISTINCT (appointment_id)) as value …" at bounding box center [953, 384] width 576 height 341
drag, startPoint x: 843, startPoint y: 366, endPoint x: 649, endPoint y: 353, distance: 194.7
click at [649, 353] on div "Manually edit your query or ask our AI to modify it for you. Edit Query 99 1 2 …" at bounding box center [953, 482] width 620 height 629
copy div "-- AND c.name = '${center_name}' -- AND a.brand = '${brand}'"
click at [1251, 64] on icon at bounding box center [1246, 58] width 17 height 17
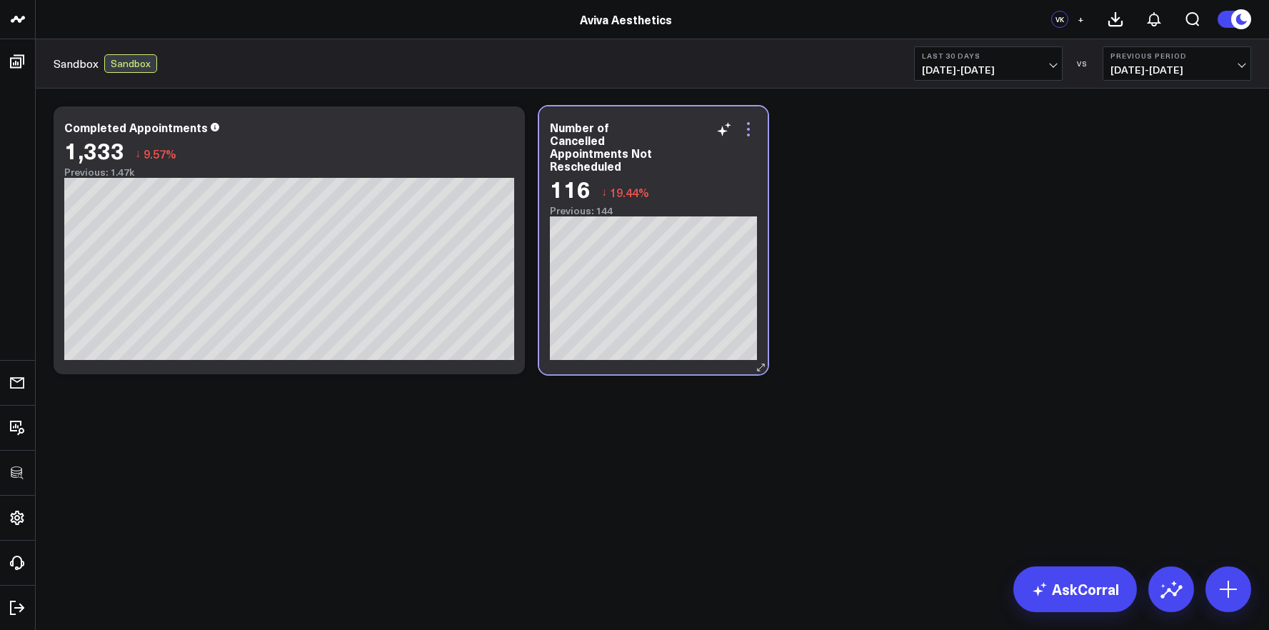
click at [748, 127] on icon at bounding box center [748, 129] width 17 height 17
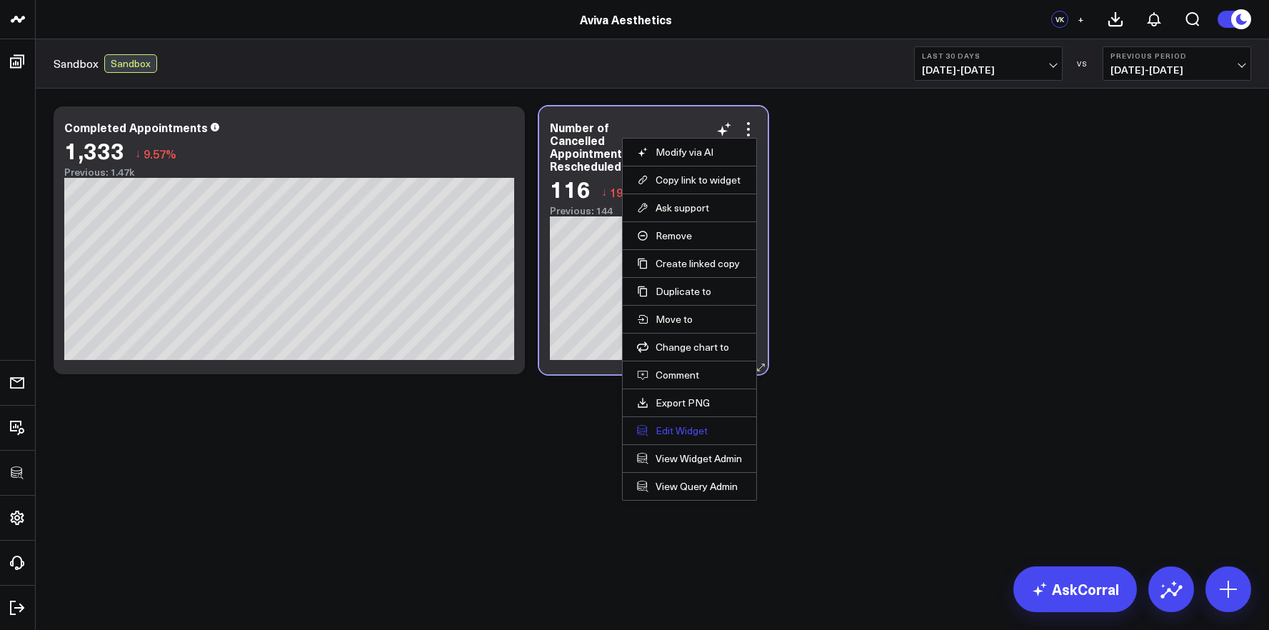
click at [690, 427] on button "Edit Widget" at bounding box center [689, 430] width 105 height 13
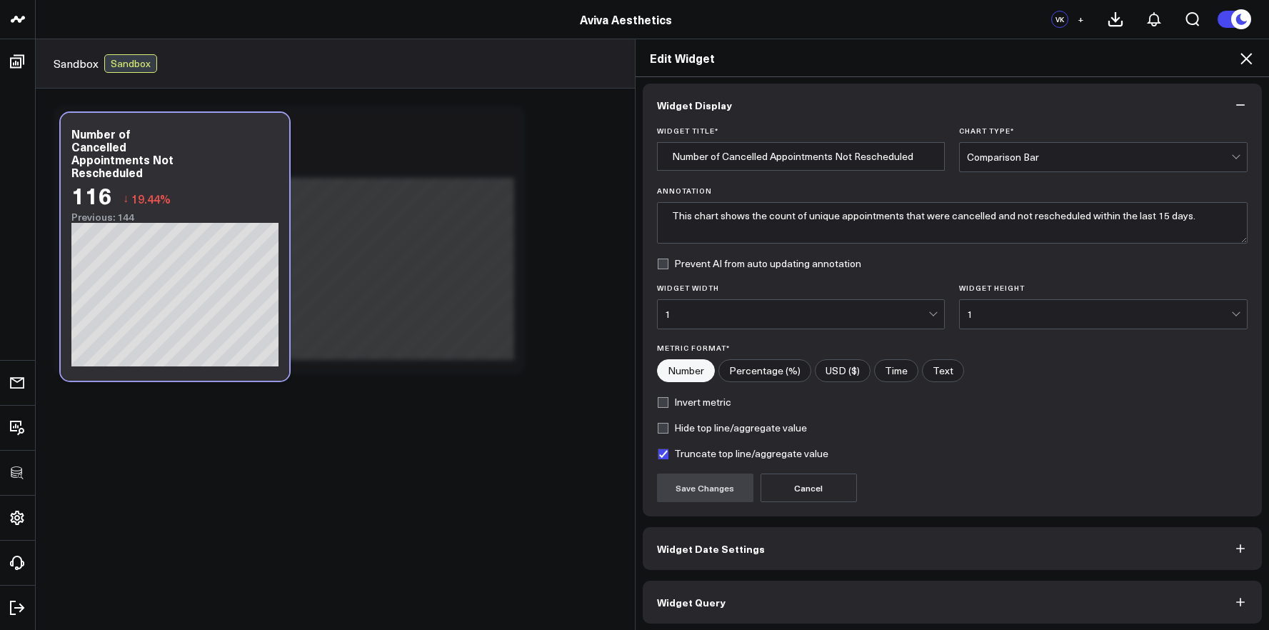
scroll to position [8, 0]
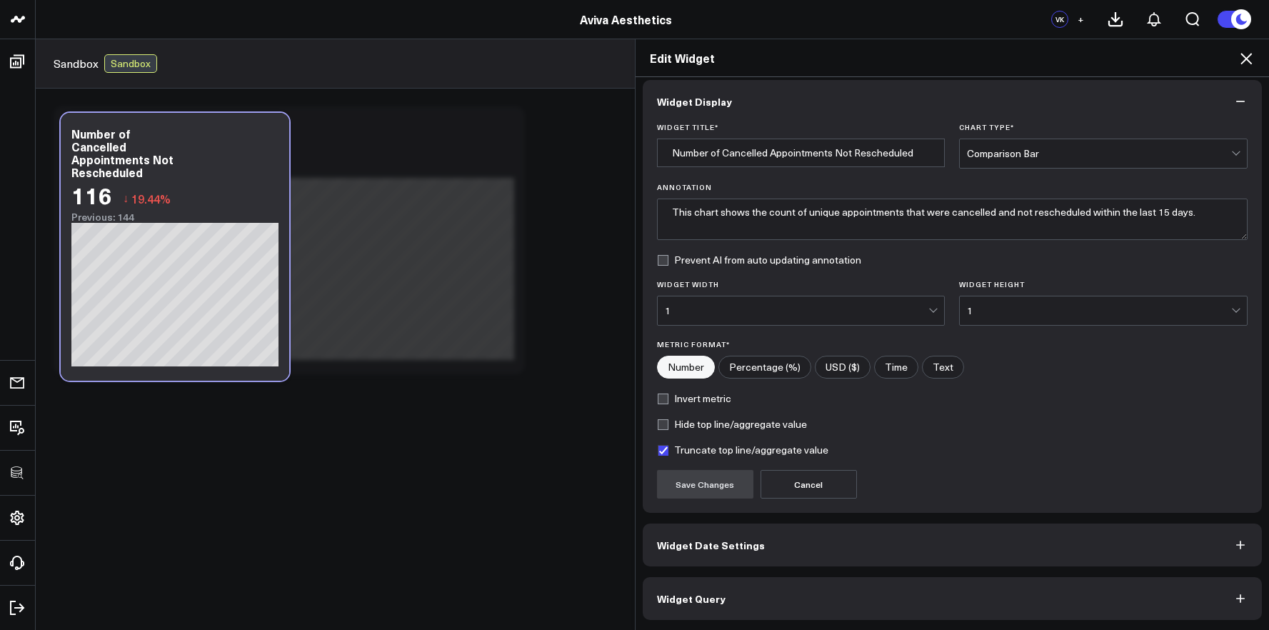
click at [839, 591] on button "Widget Query" at bounding box center [953, 598] width 620 height 43
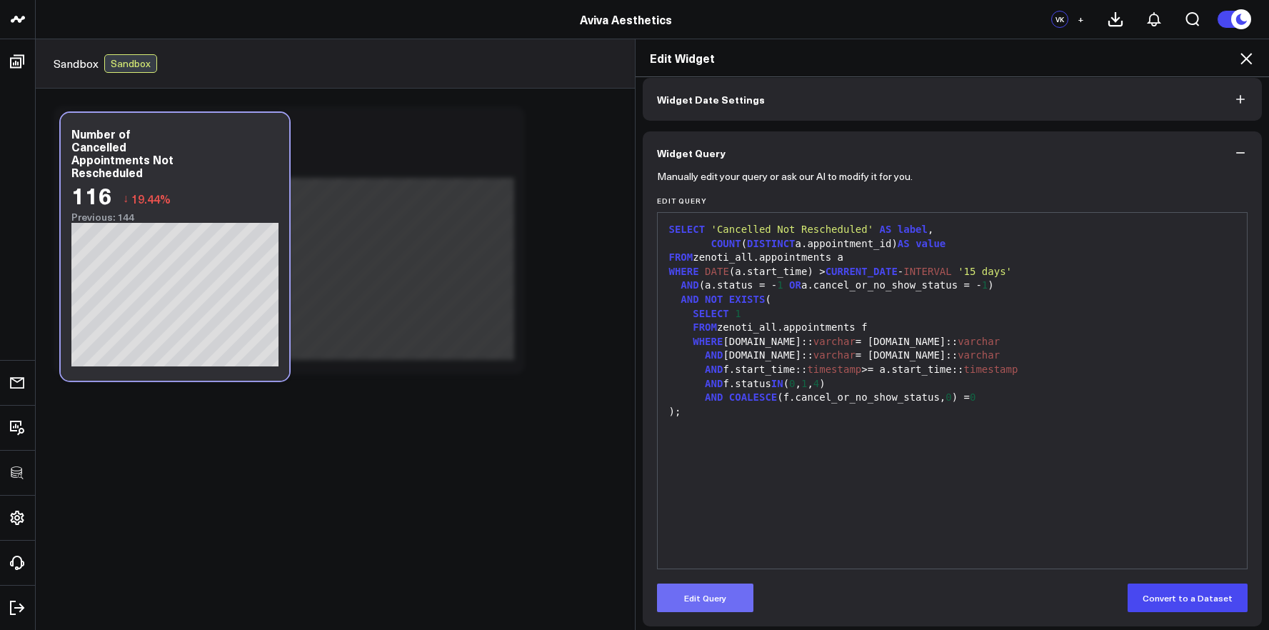
scroll to position [70, 0]
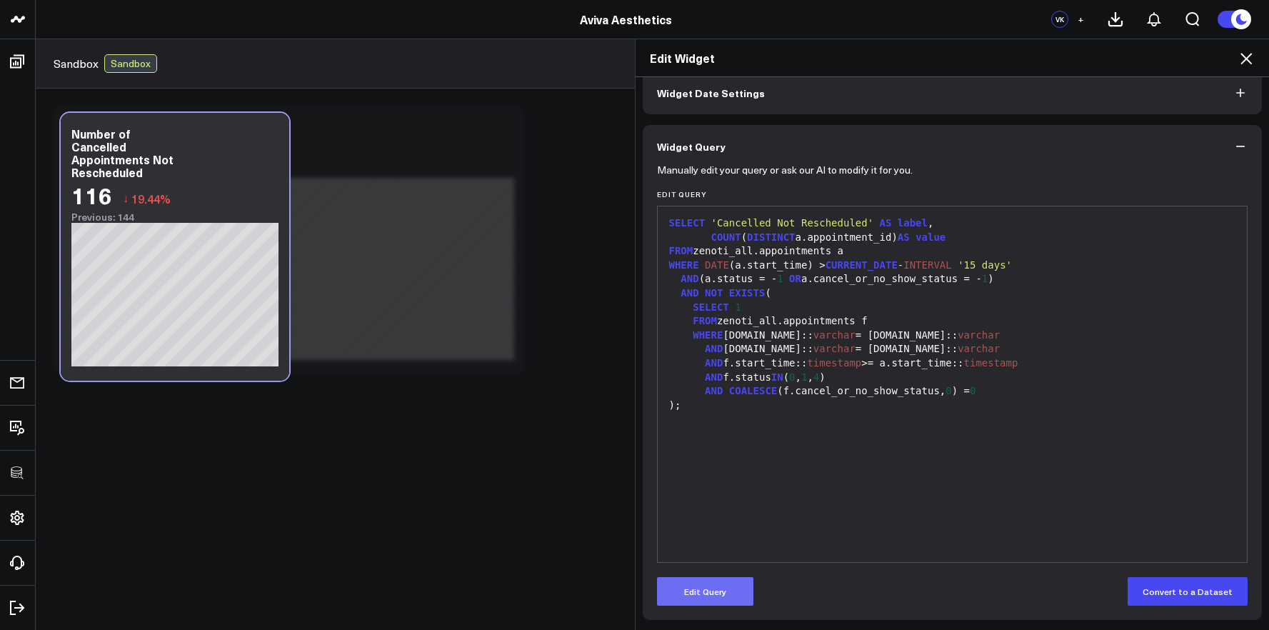
click at [679, 593] on button "Edit Query" at bounding box center [705, 591] width 96 height 29
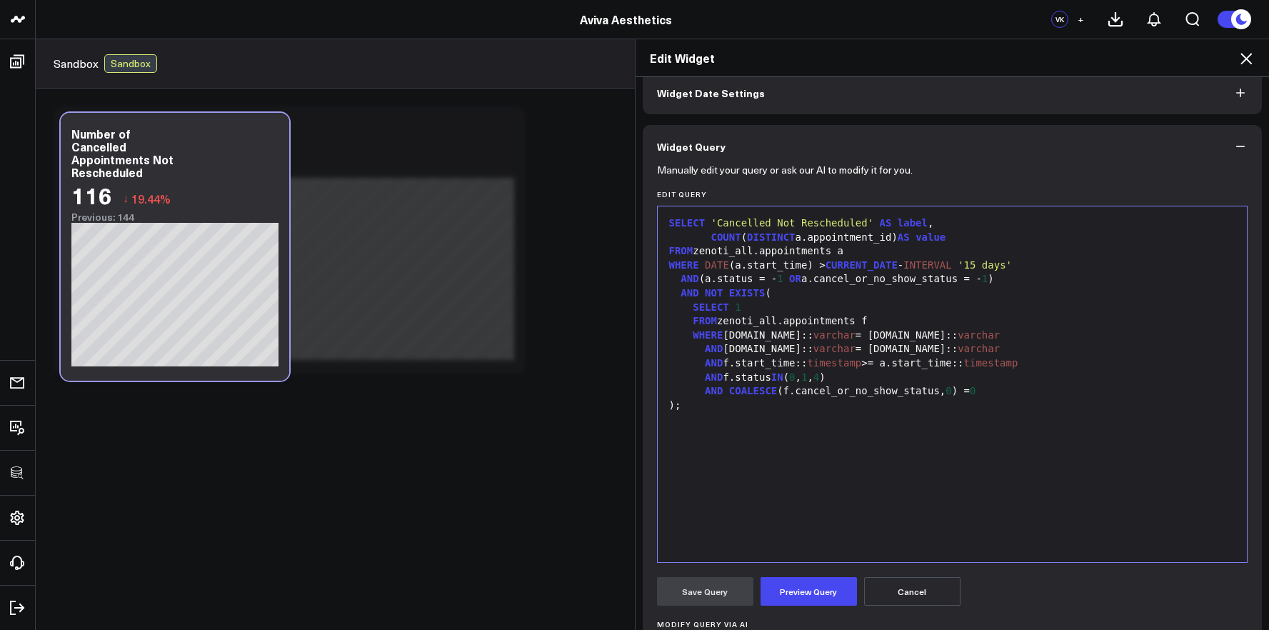
drag, startPoint x: 967, startPoint y: 400, endPoint x: 975, endPoint y: 396, distance: 8.6
click at [967, 400] on div ");" at bounding box center [953, 406] width 576 height 14
click at [983, 394] on div "AND COALESCE (f.cancel_or_no_show_status, 0 ) = 0" at bounding box center [953, 391] width 576 height 14
click at [976, 335] on div "WHERE f.guest.id:: varchar = a.guest.id:: varchar" at bounding box center [953, 336] width 576 height 14
click at [986, 389] on div "AND COALESCE (f.cancel_or_no_show_status, 0 ) = 0" at bounding box center [953, 391] width 576 height 14
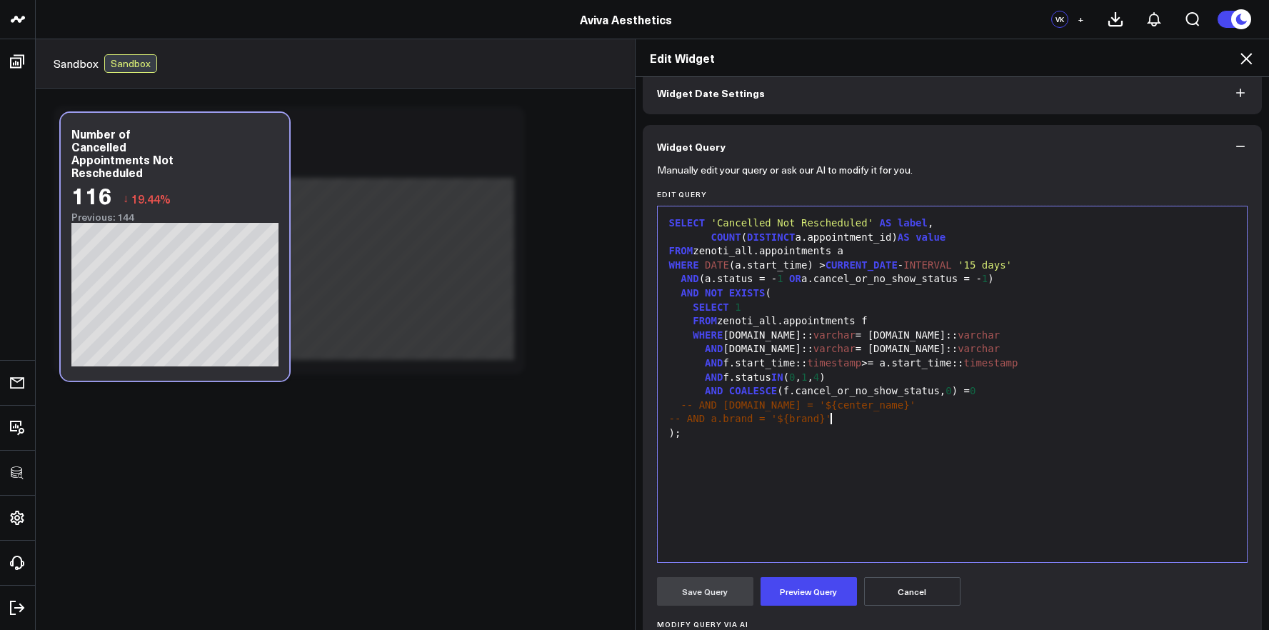
click at [681, 407] on span "-- AND [DOMAIN_NAME] = '${center_name}'" at bounding box center [798, 404] width 235 height 11
click at [665, 418] on div "-- AND a.brand = '${brand}'" at bounding box center [953, 419] width 576 height 14
click at [693, 309] on span "SELECT" at bounding box center [711, 306] width 36 height 11
click at [706, 404] on span "-- AND [DOMAIN_NAME] = '${center_name}'" at bounding box center [810, 404] width 235 height 11
click at [686, 409] on div "-- AND [DOMAIN_NAME] = '${center_name}'" at bounding box center [953, 406] width 576 height 14
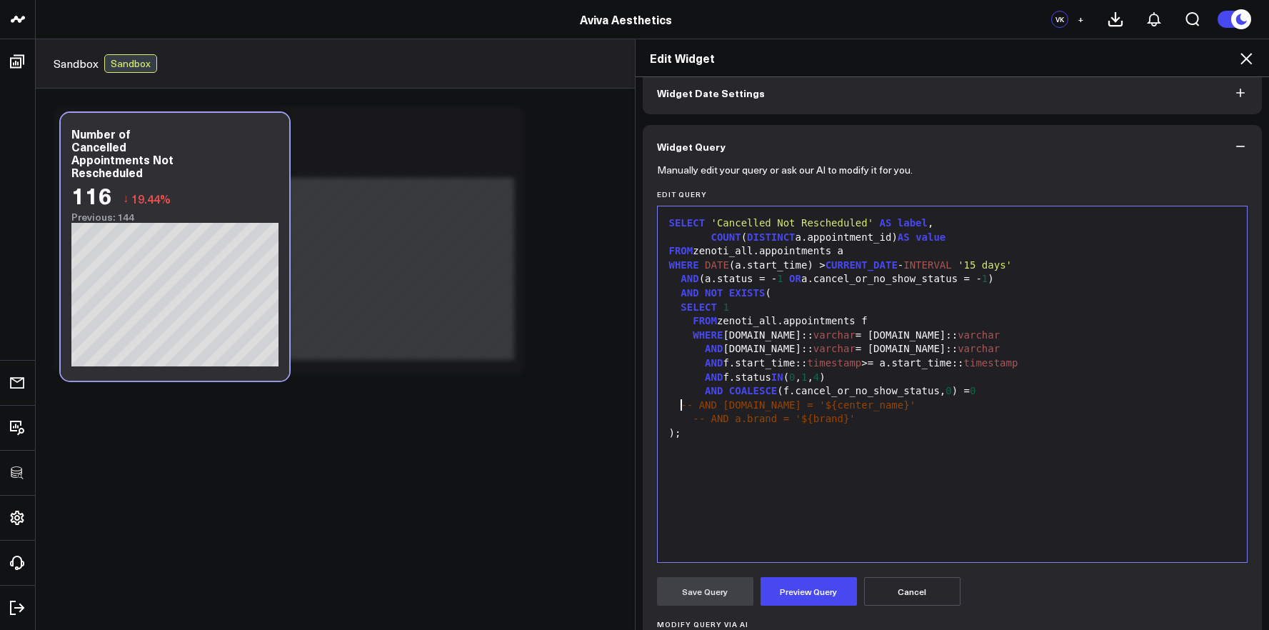
click at [693, 420] on span "-- AND a.brand = '${brand}'" at bounding box center [774, 418] width 163 height 11
click at [768, 441] on div at bounding box center [953, 448] width 576 height 14
click at [705, 395] on span "AND" at bounding box center [714, 390] width 18 height 11
click at [698, 380] on div "AND f.status IN ( 0 , 1 , 4 )" at bounding box center [953, 378] width 576 height 14
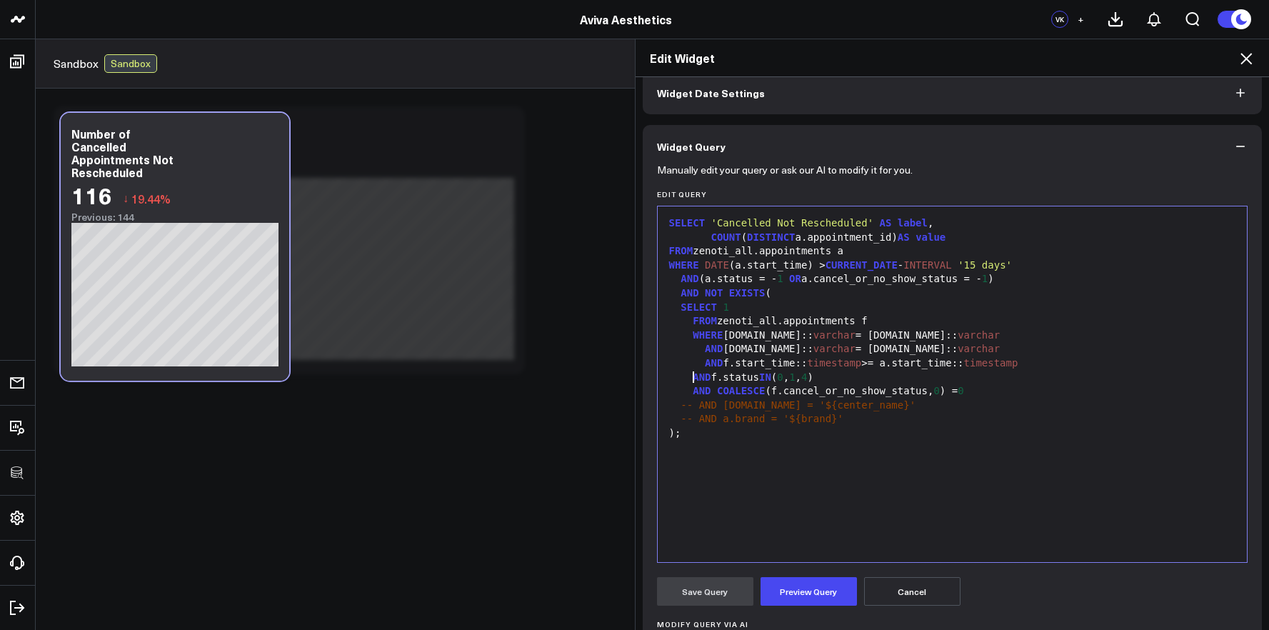
click at [705, 363] on span "AND" at bounding box center [714, 362] width 18 height 11
click at [696, 351] on div "AND f.service.id:: varchar = a.service.id:: varchar" at bounding box center [953, 349] width 576 height 14
click at [699, 350] on span "AND" at bounding box center [708, 348] width 18 height 11
click at [693, 361] on span "AND" at bounding box center [702, 362] width 18 height 11
click at [680, 365] on div "AND f.start_time:: timestamp >= a.start_time:: timestamp" at bounding box center [953, 363] width 576 height 14
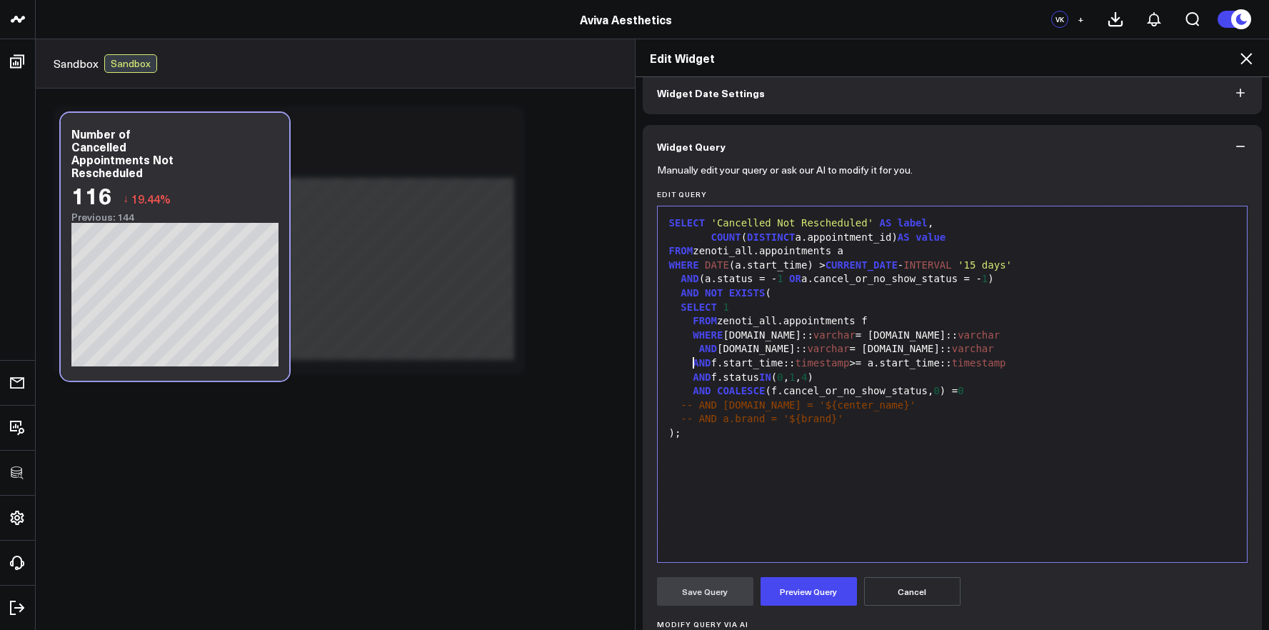
click at [686, 364] on div "AND f.start_time:: timestamp >= a.start_time:: timestamp" at bounding box center [953, 363] width 576 height 14
click at [699, 349] on span "AND" at bounding box center [708, 348] width 18 height 11
click at [693, 359] on span "AND" at bounding box center [702, 362] width 18 height 11
click at [693, 372] on span "AND" at bounding box center [702, 376] width 18 height 11
click at [693, 388] on span "AND" at bounding box center [702, 390] width 18 height 11
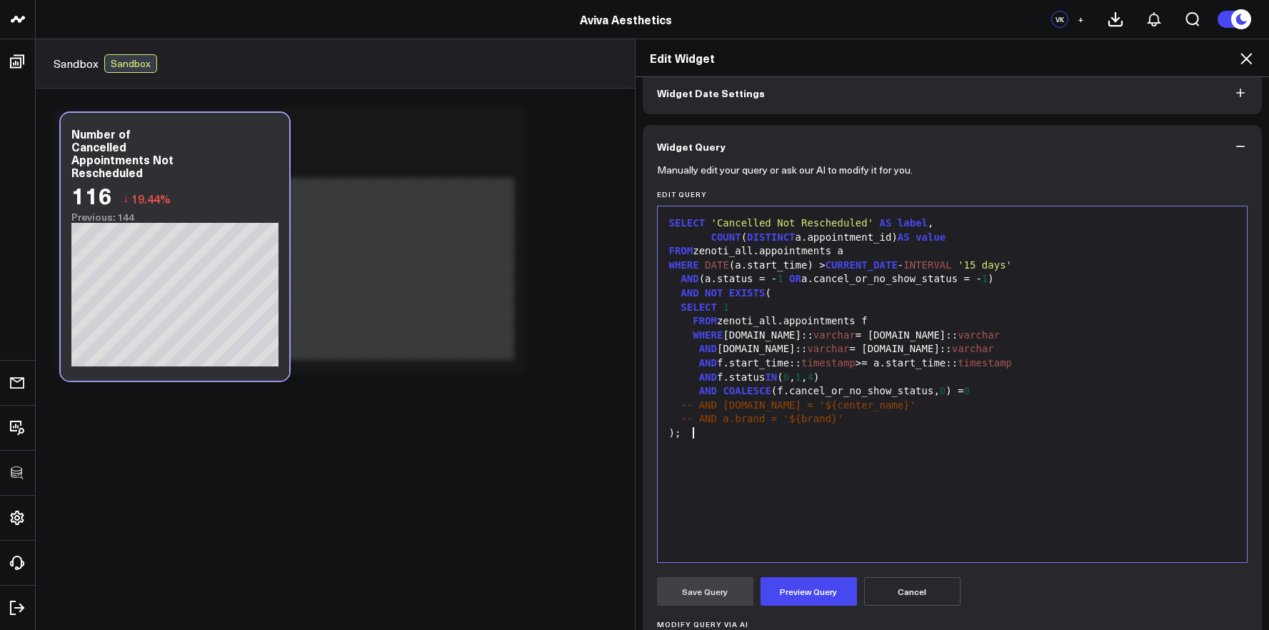
click at [811, 431] on div ");" at bounding box center [953, 433] width 576 height 14
click at [868, 453] on div at bounding box center [953, 448] width 576 height 14
click at [822, 585] on button "Preview Query" at bounding box center [809, 591] width 96 height 29
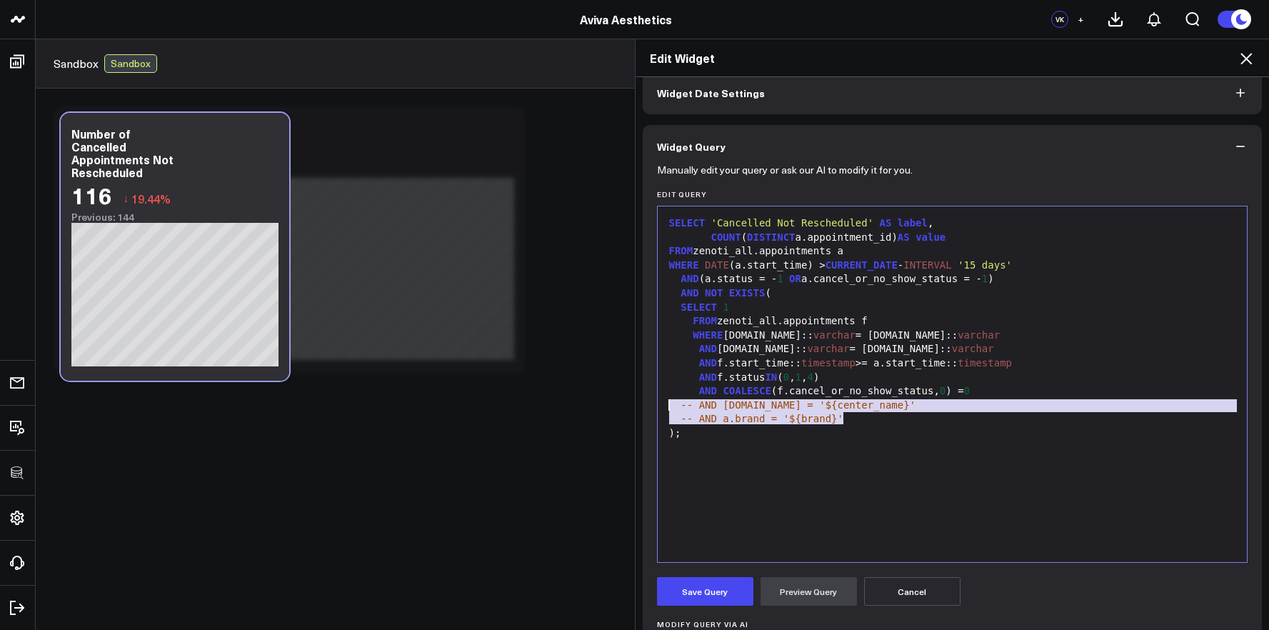
drag, startPoint x: 840, startPoint y: 423, endPoint x: 655, endPoint y: 409, distance: 185.5
click at [657, 409] on div "99 1 2 3 4 5 6 7 8 9 10 11 12 13 14 15 16 17 › ⌄ SELECT 'Cancelled Not Reschedu…" at bounding box center [952, 384] width 591 height 357
copy div "-- AND c.name = '${center_name}' -- AND a.brand = '${brand}'"
click at [698, 596] on button "Save Query" at bounding box center [705, 591] width 96 height 29
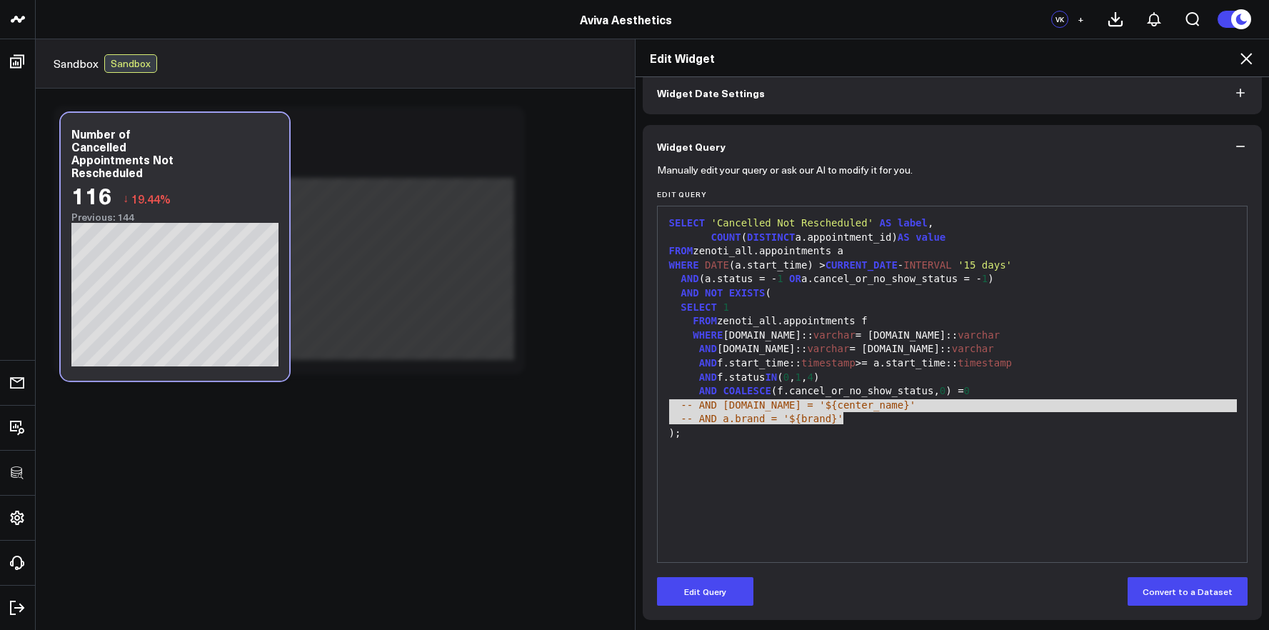
click at [1253, 66] on icon at bounding box center [1246, 58] width 17 height 17
click at [1253, 66] on div "Sandbox Sandbox Last 30 Days 08/23/25 - 09/21/25 VS Previous Period 07/24/25 - …" at bounding box center [652, 63] width 1233 height 49
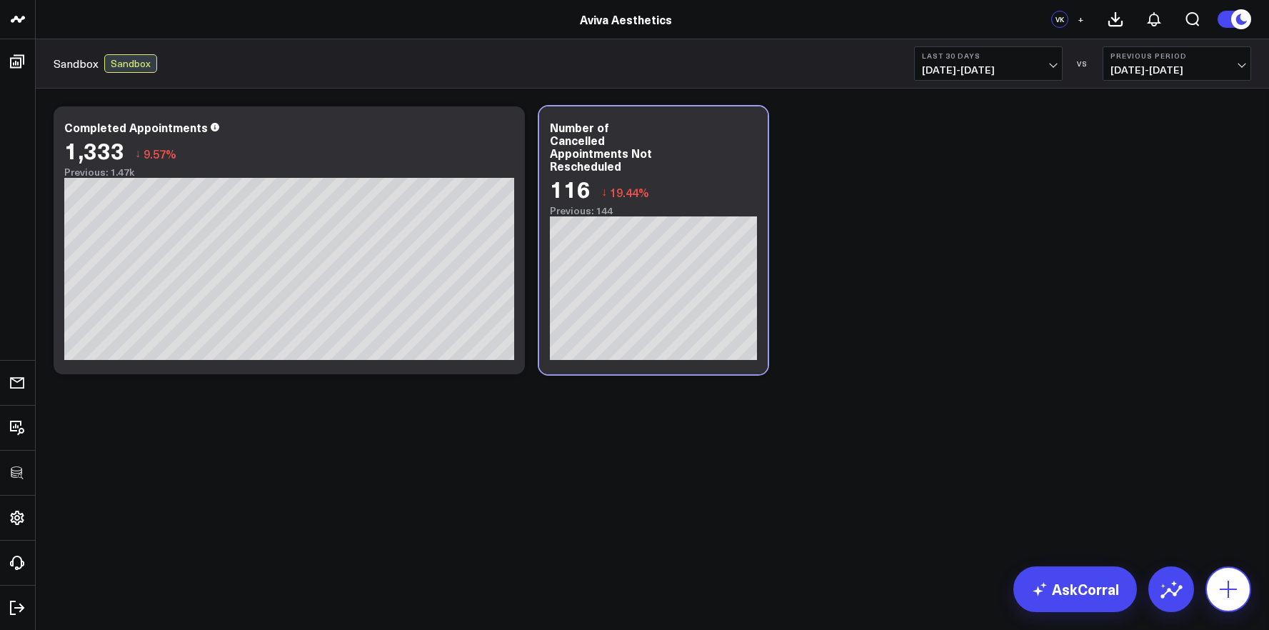
click at [1228, 587] on icon at bounding box center [1228, 589] width 17 height 17
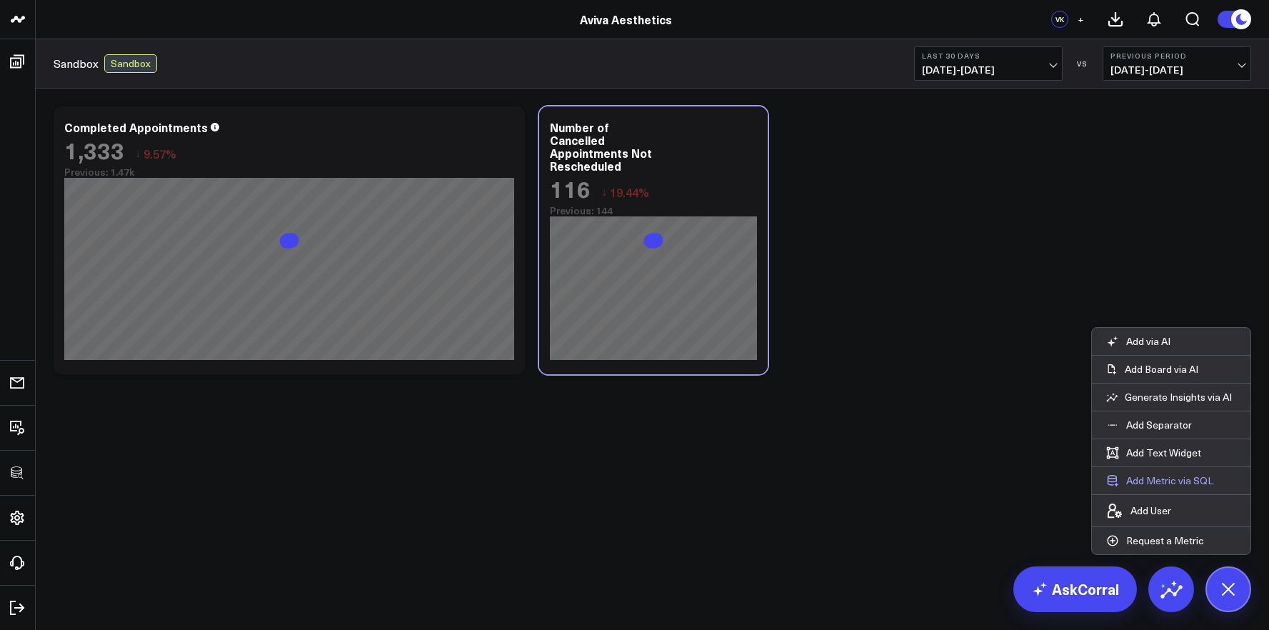
click at [1166, 485] on button "Add Metric via SQL" at bounding box center [1160, 480] width 136 height 27
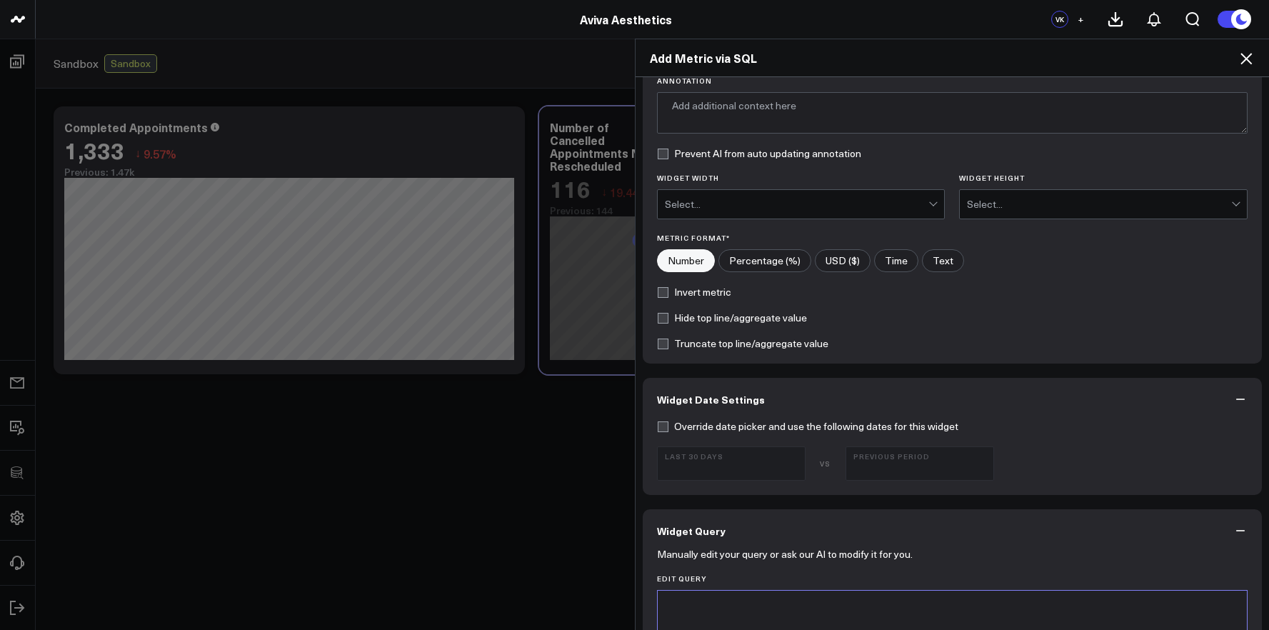
scroll to position [471, 0]
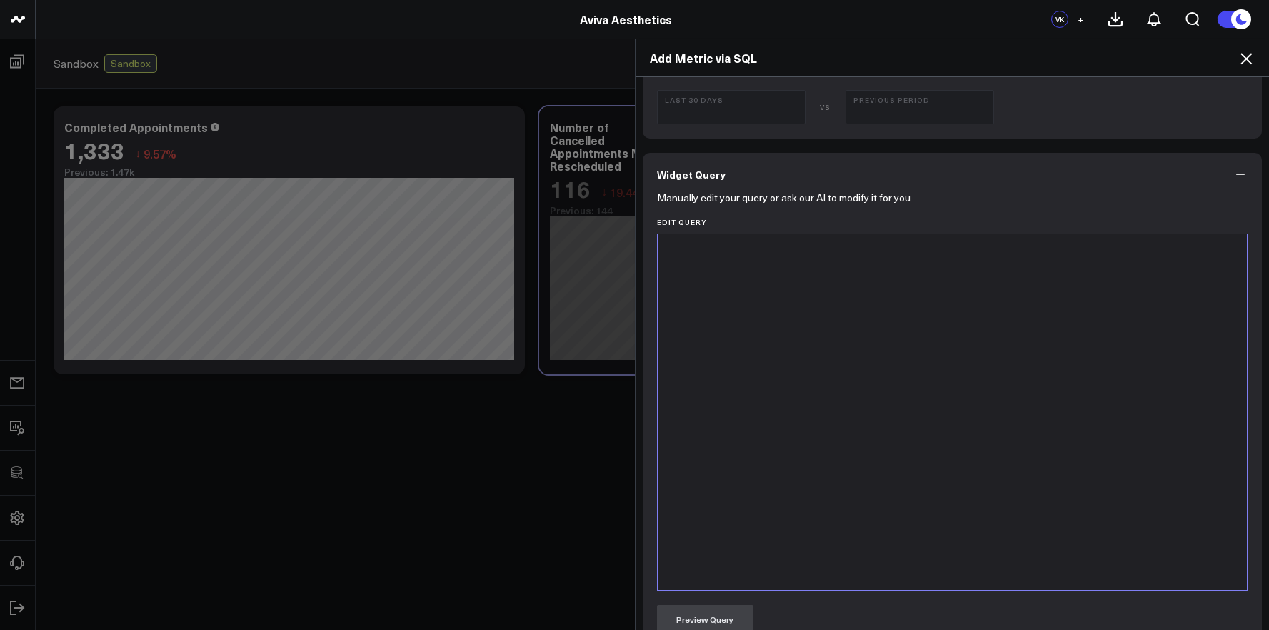
click at [883, 536] on div at bounding box center [953, 411] width 576 height 341
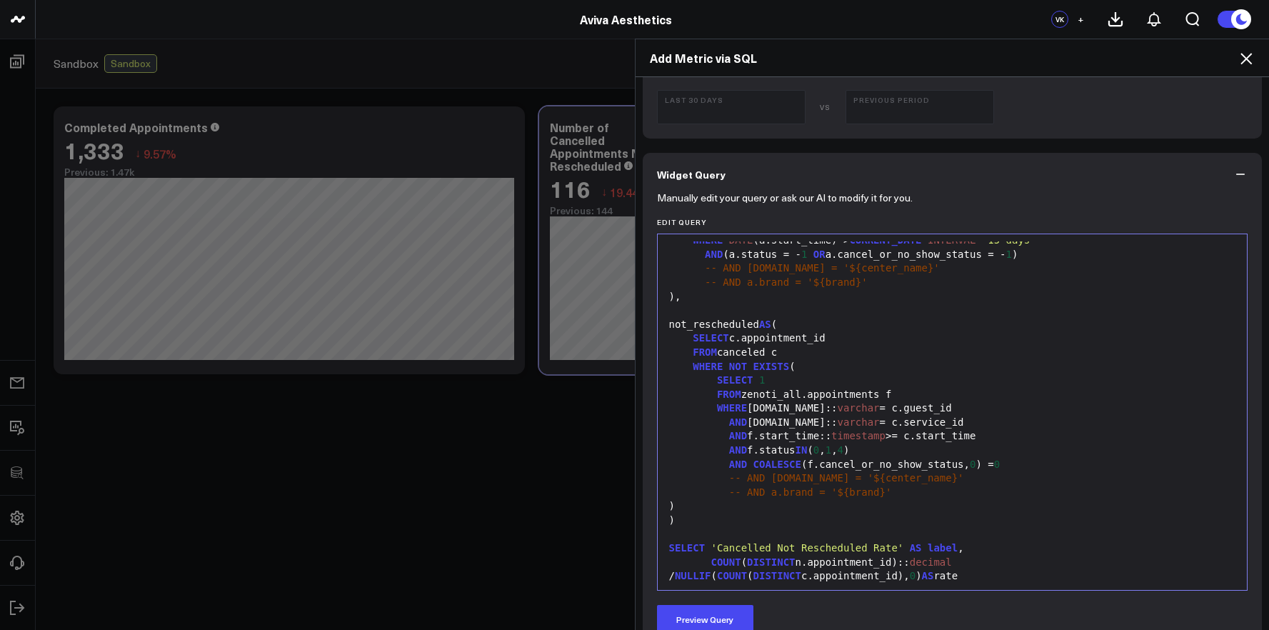
scroll to position [0, 0]
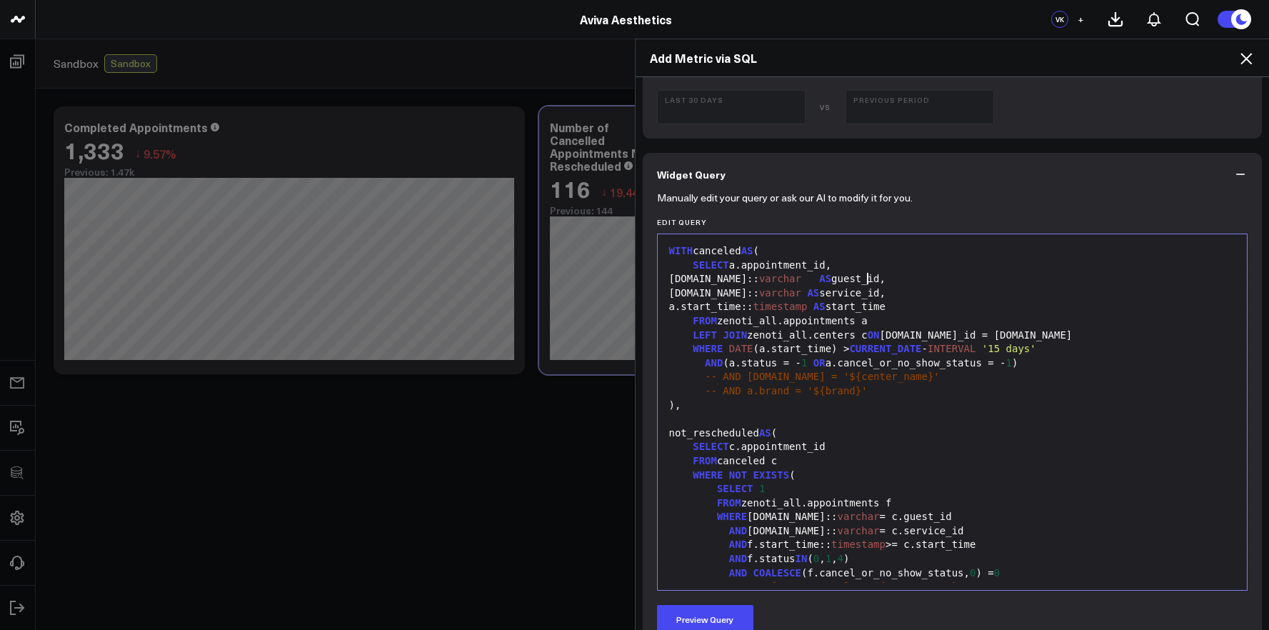
click at [831, 281] on span "AS" at bounding box center [825, 278] width 12 height 11
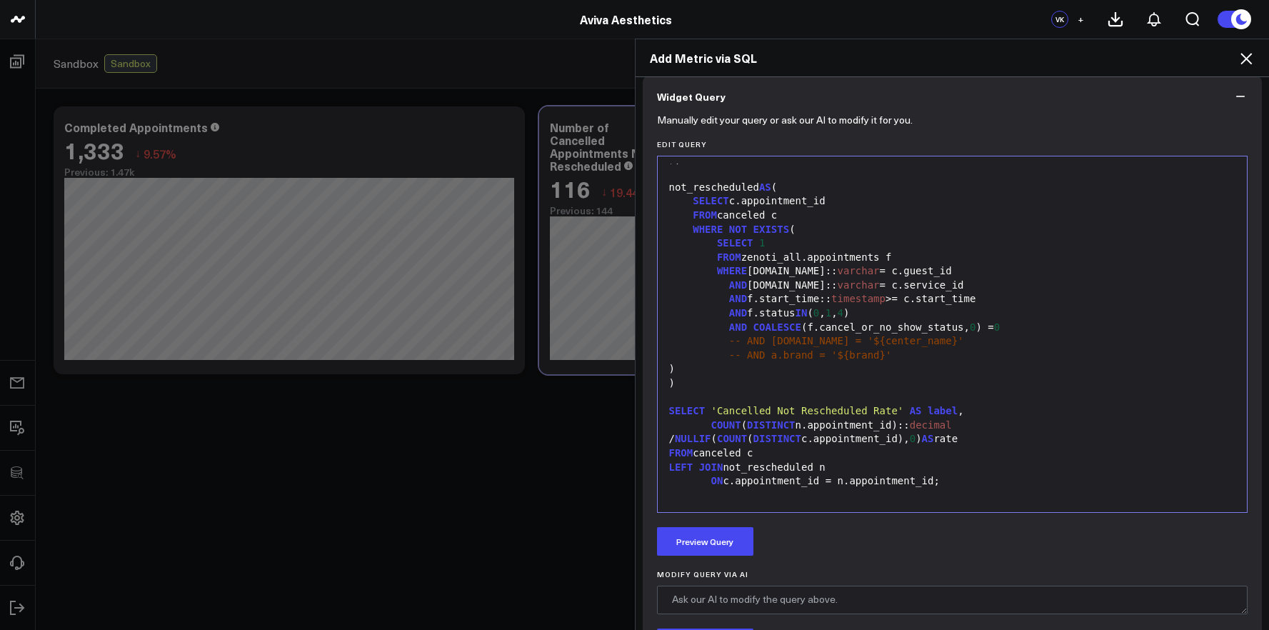
scroll to position [559, 0]
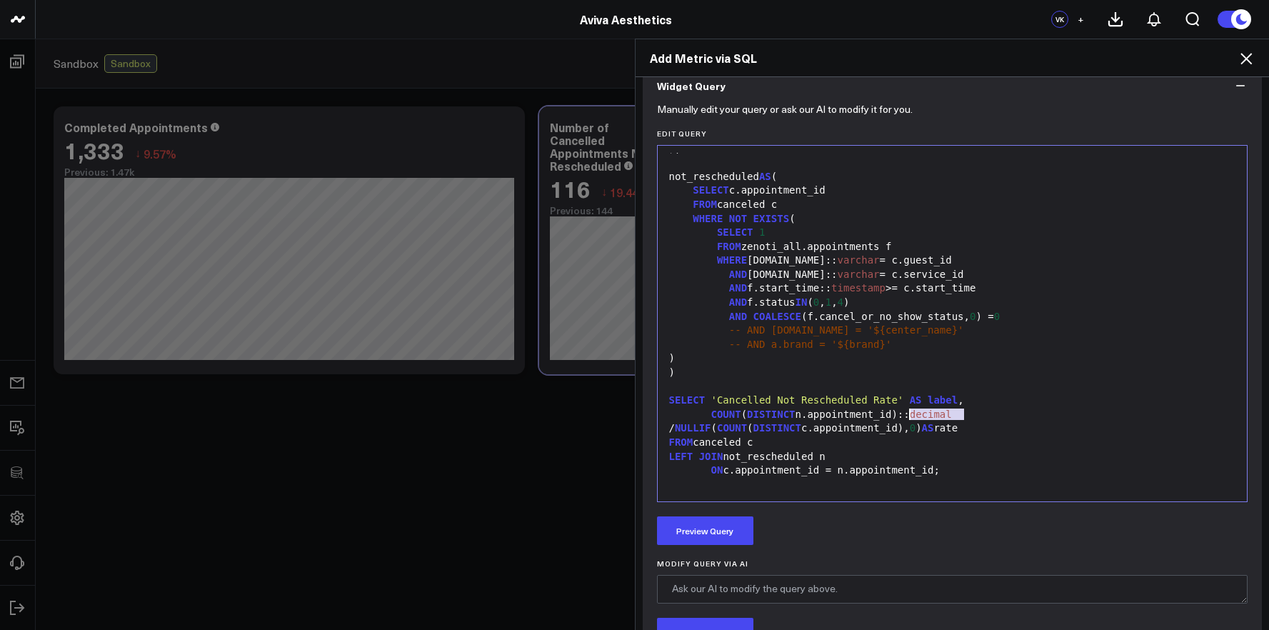
drag, startPoint x: 962, startPoint y: 413, endPoint x: 900, endPoint y: 413, distance: 62.1
click at [900, 413] on div "COUNT ( DISTINCT n.appointment_id):: decimal" at bounding box center [953, 415] width 576 height 14
click at [998, 404] on div "SELECT 'Cancelled Not Rescheduled Rate' AS label ," at bounding box center [953, 401] width 576 height 14
click at [996, 408] on div "COUNT ( DISTINCT n.appointment_id)" at bounding box center [953, 415] width 576 height 14
click at [993, 406] on div "SELECT 'Cancelled Not Rescheduled Rate' AS label ," at bounding box center [953, 401] width 576 height 14
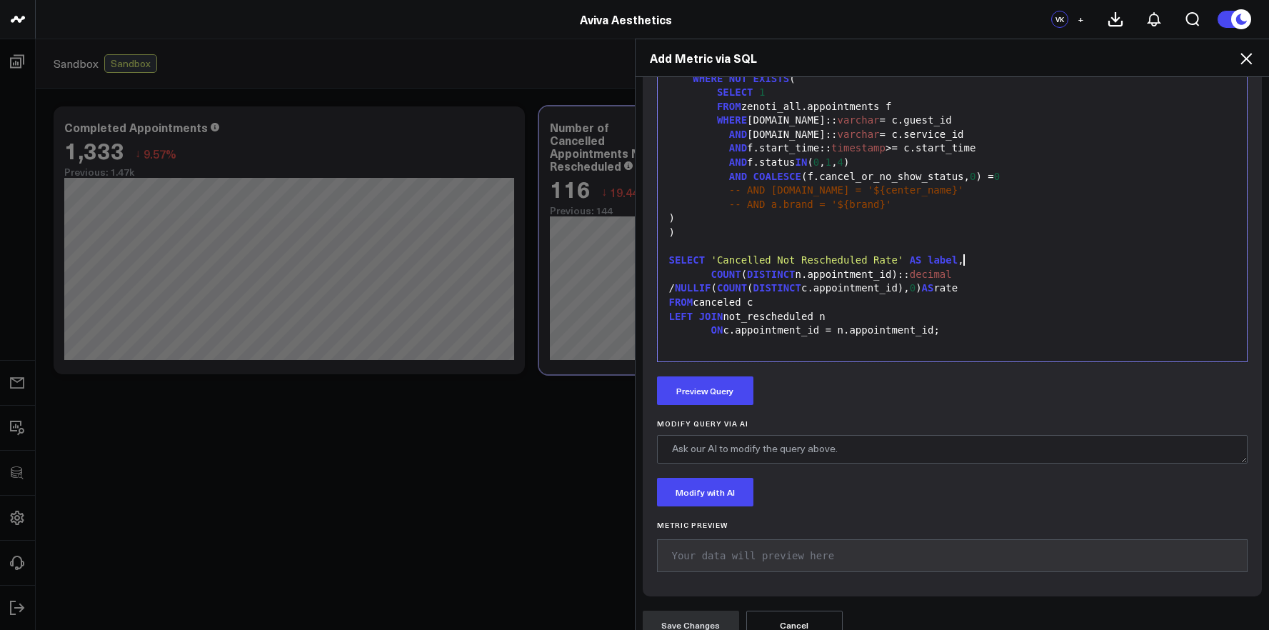
scroll to position [718, 0]
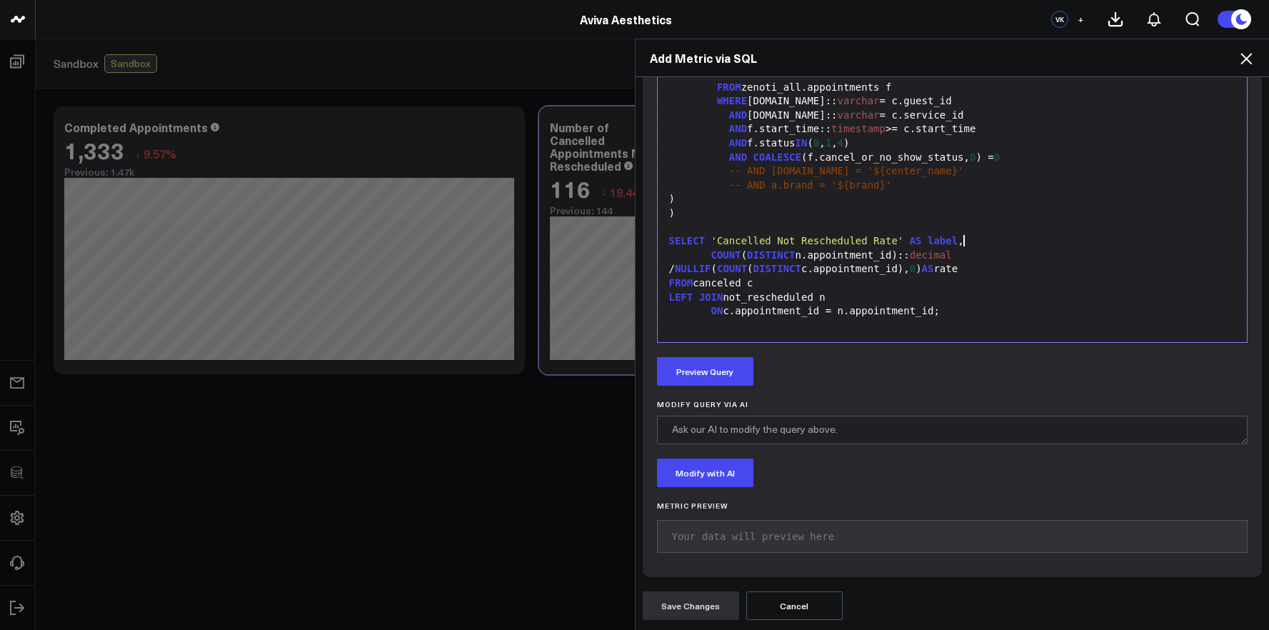
click at [728, 389] on div "Manually edit your query or ask our AI to modify it for you. Edit Query Selecti…" at bounding box center [953, 262] width 620 height 629
click at [732, 382] on button "Preview Query" at bounding box center [705, 371] width 96 height 29
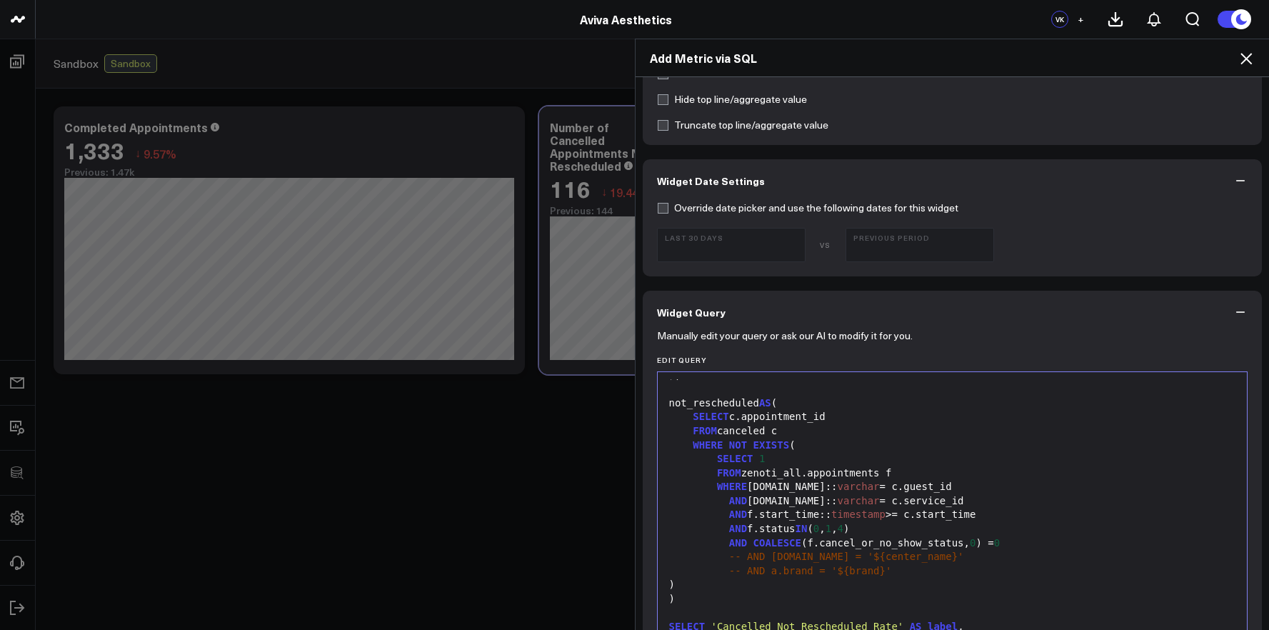
scroll to position [0, 0]
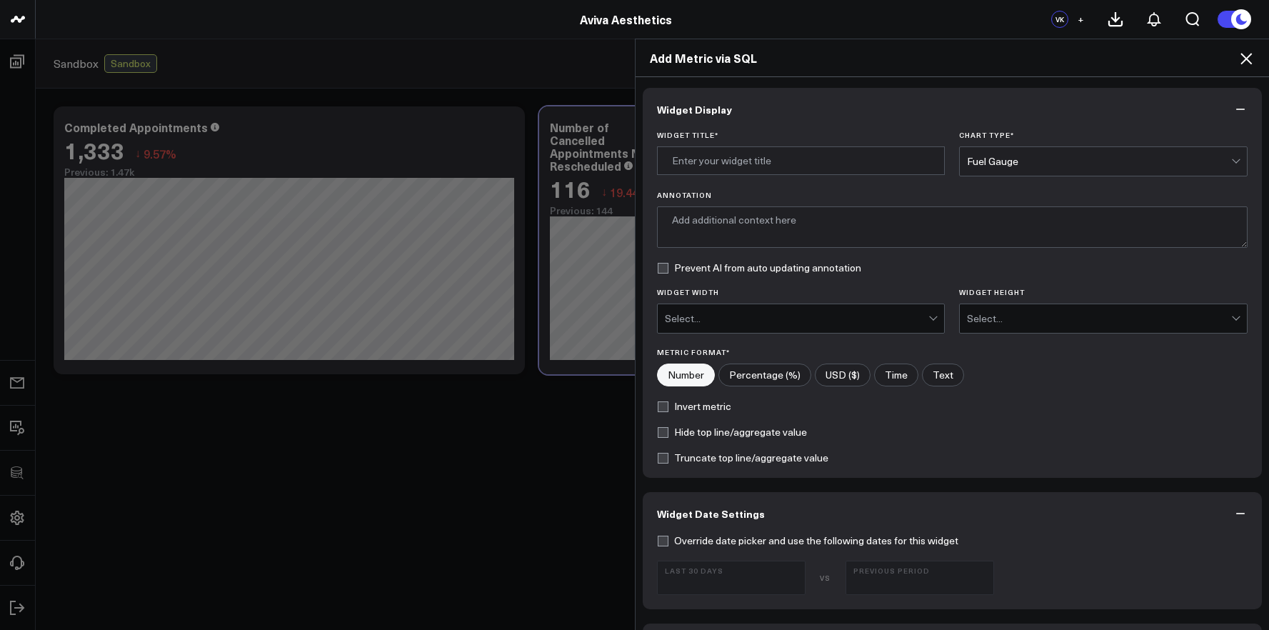
click at [1018, 160] on div "Fuel Gauge" at bounding box center [1099, 161] width 264 height 11
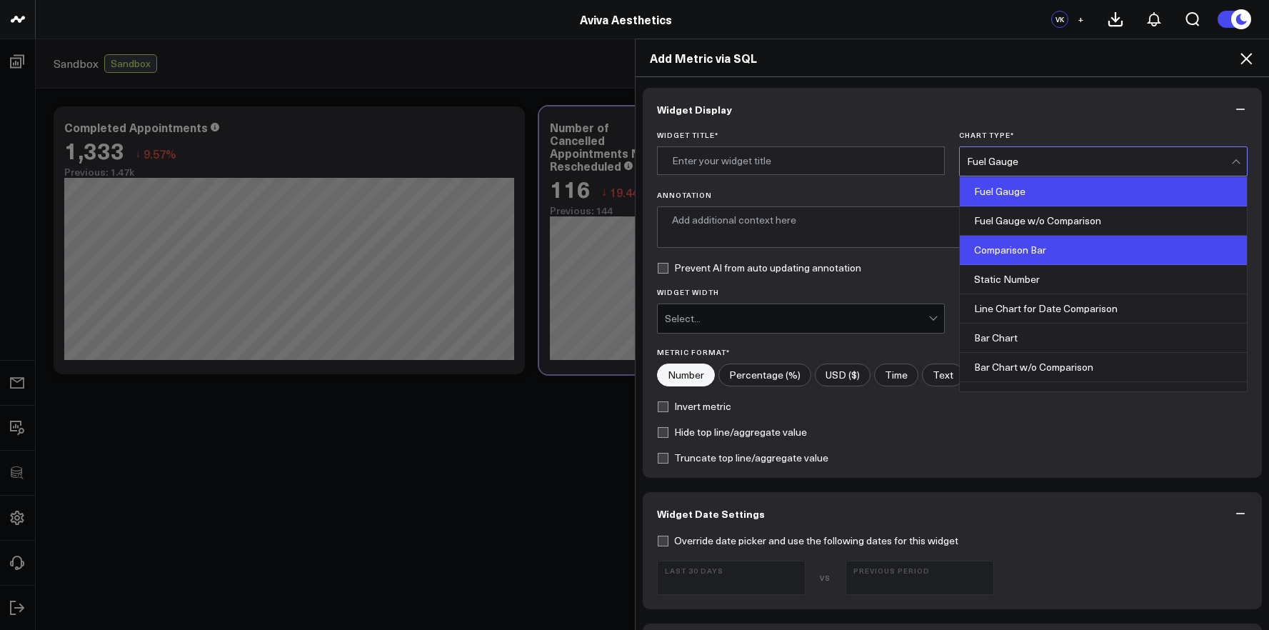
click at [1024, 241] on div "Comparison Bar" at bounding box center [1103, 250] width 287 height 29
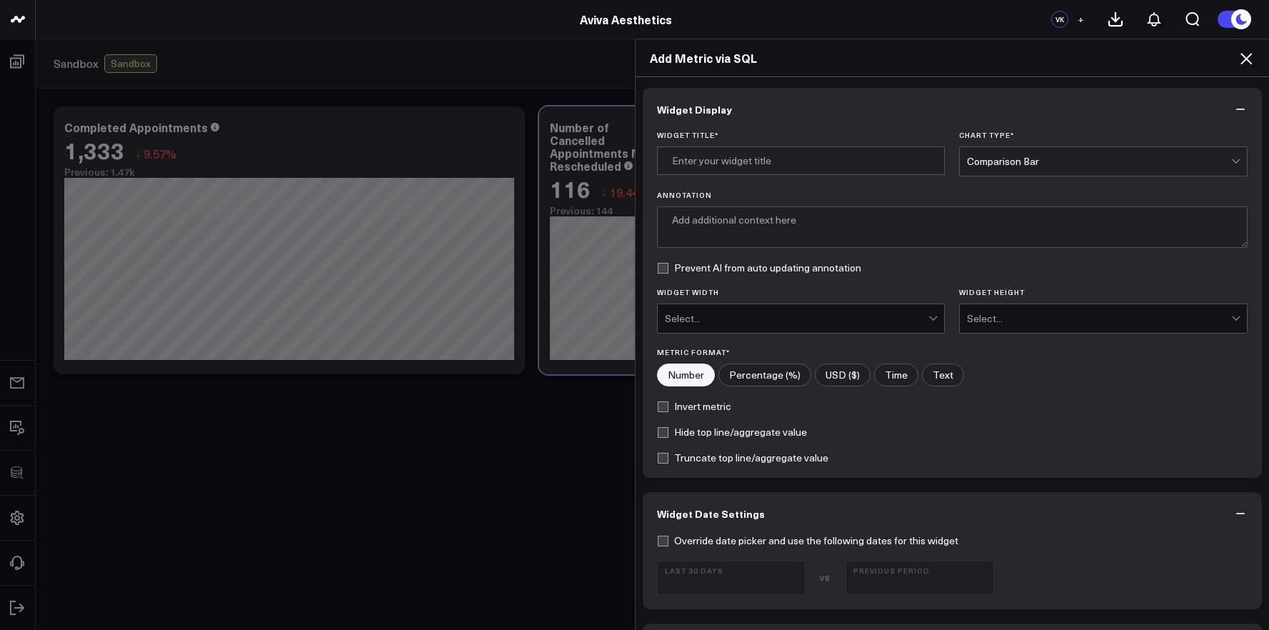
click at [791, 359] on div "Metric Format* Number Percentage (%) USD ($) Time Text" at bounding box center [952, 367] width 591 height 39
click at [790, 366] on input"] "Percentage (%)" at bounding box center [764, 374] width 91 height 21
radio input"] "true"
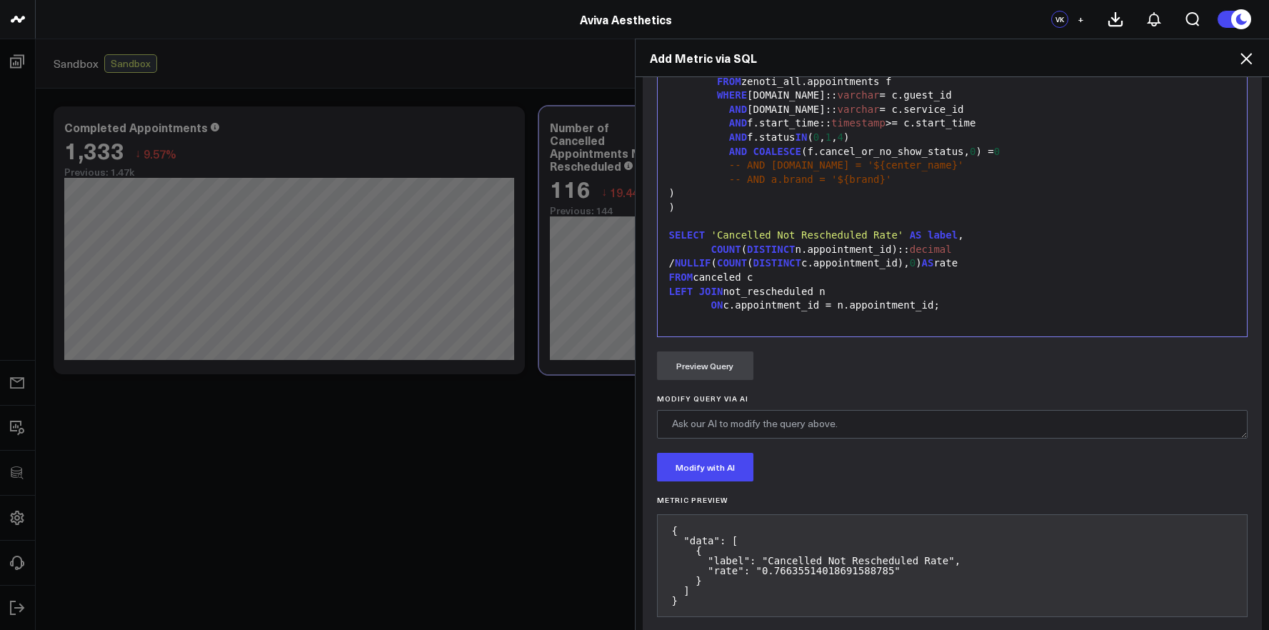
scroll to position [788, 0]
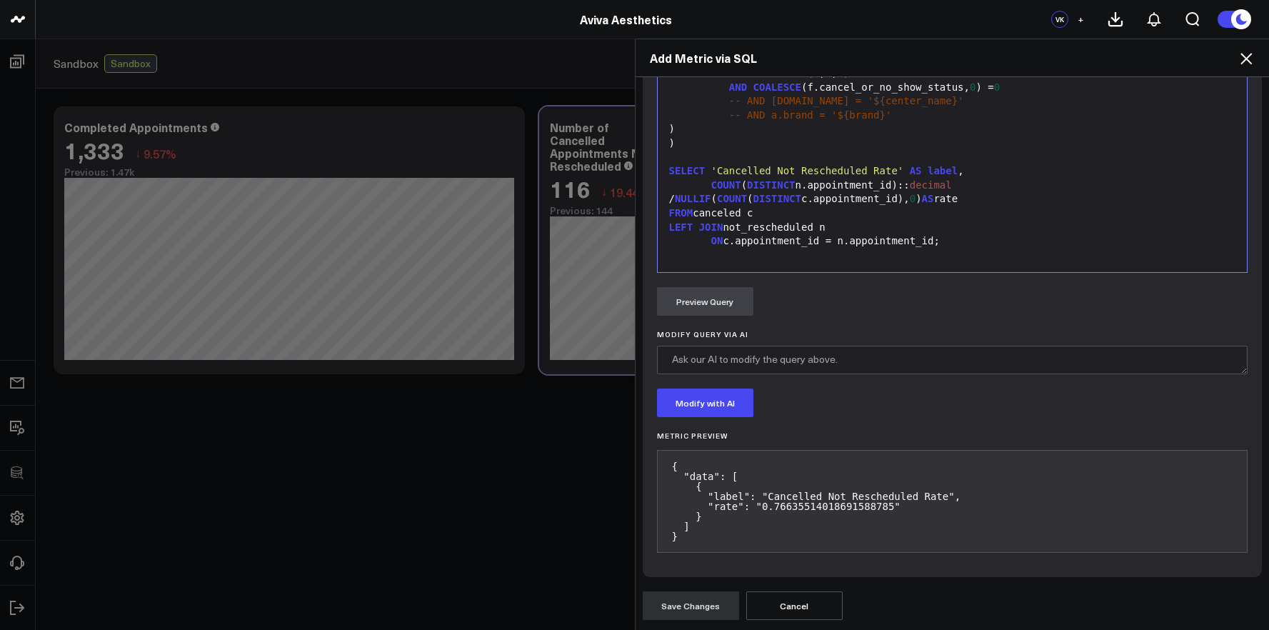
click at [797, 239] on div "ON c.appointment_id = n.appointment_id;" at bounding box center [953, 241] width 576 height 14
click at [728, 300] on button "Preview Query" at bounding box center [705, 301] width 96 height 29
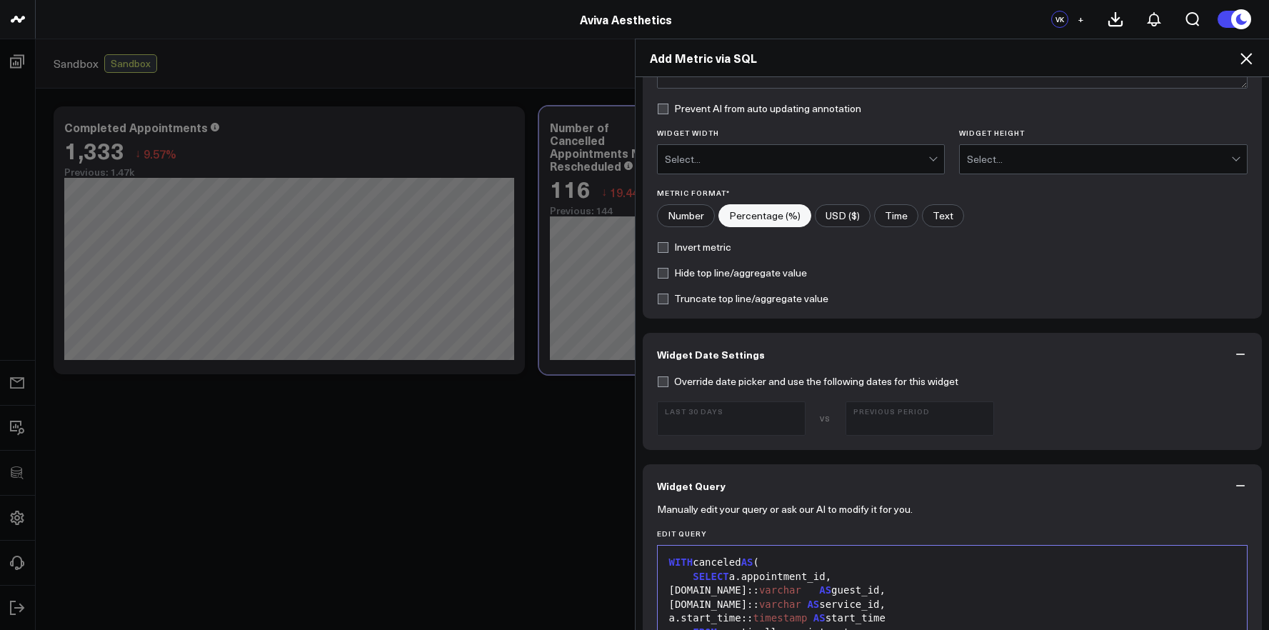
scroll to position [0, 0]
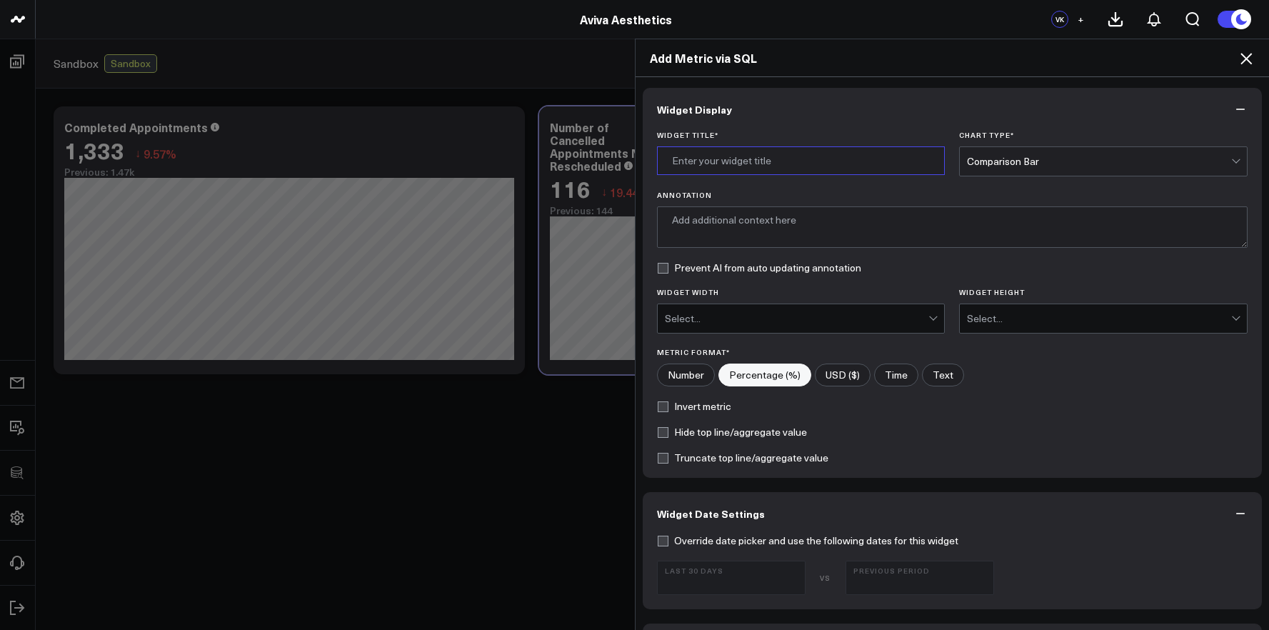
click at [757, 165] on input "Widget Title *" at bounding box center [801, 160] width 289 height 29
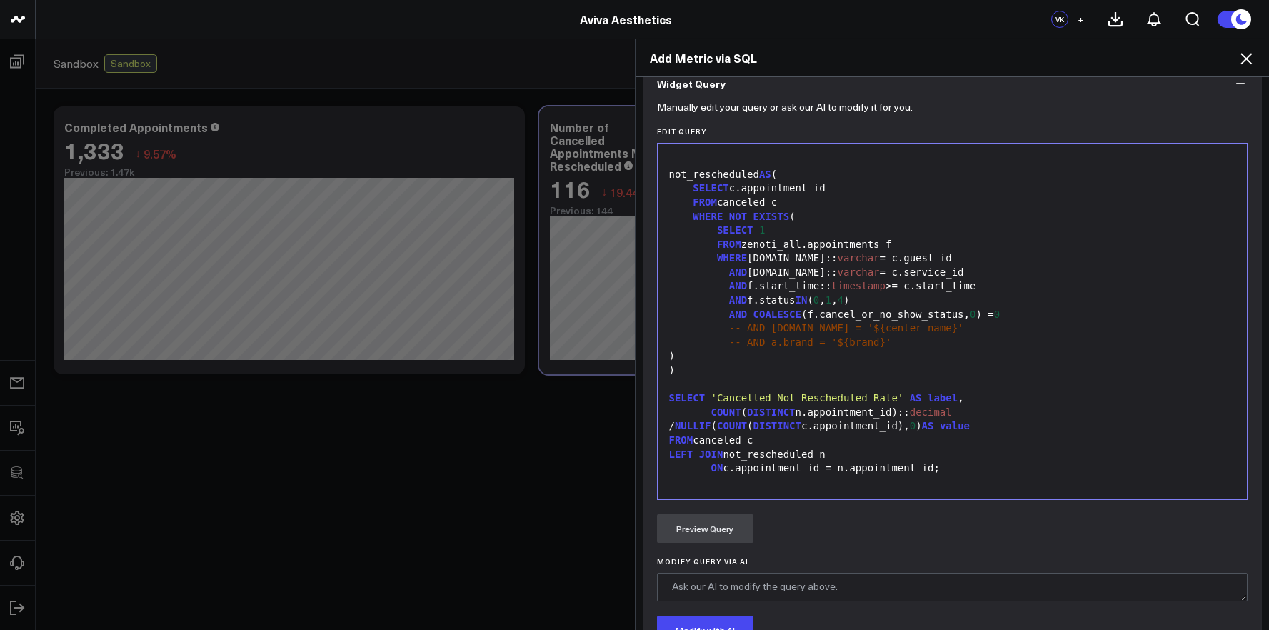
scroll to position [788, 0]
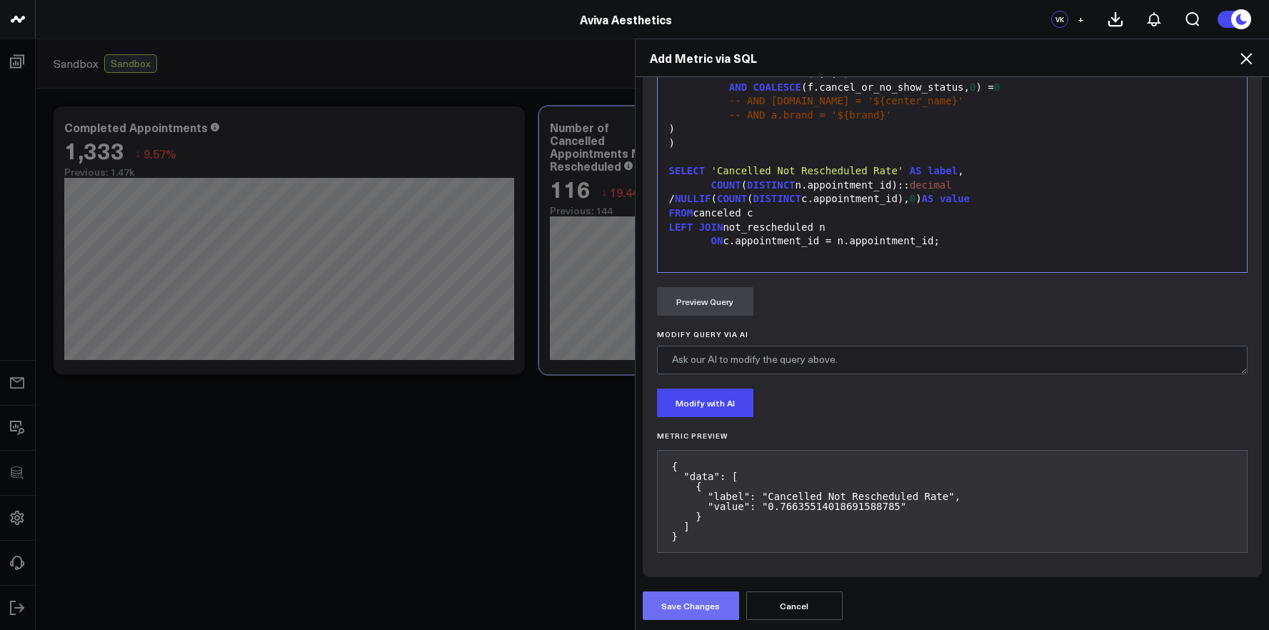
type input "Cancelled Not Rescheduled Rate"
click at [697, 596] on button "Save Changes" at bounding box center [691, 605] width 96 height 29
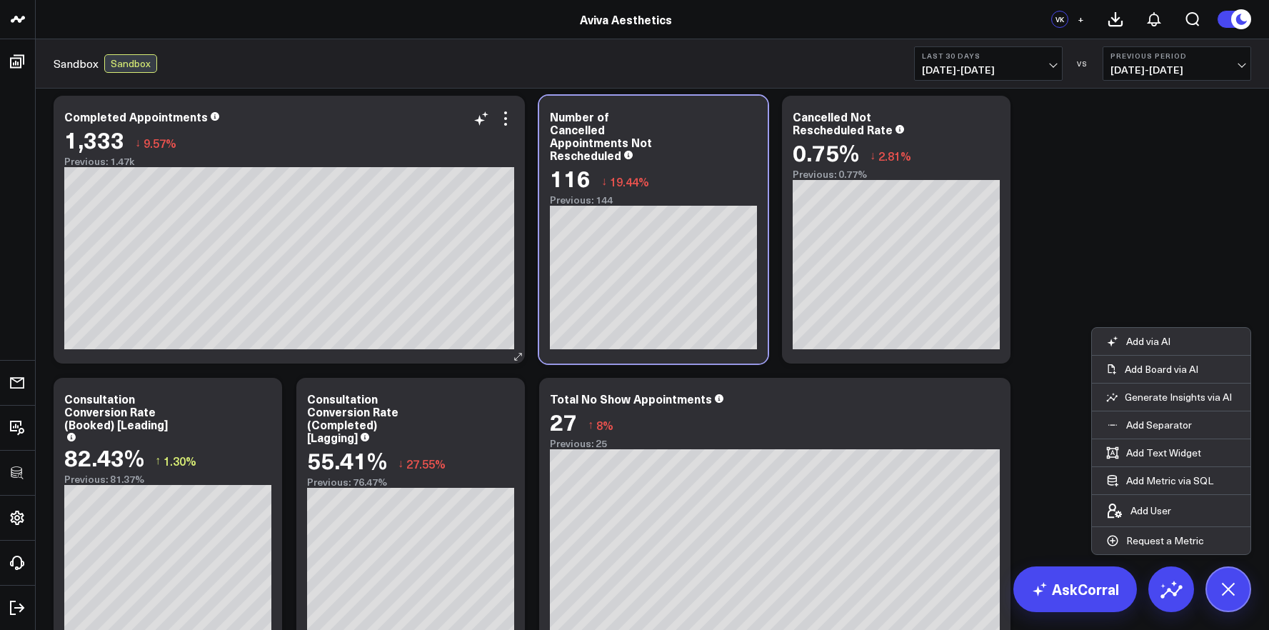
scroll to position [0, 0]
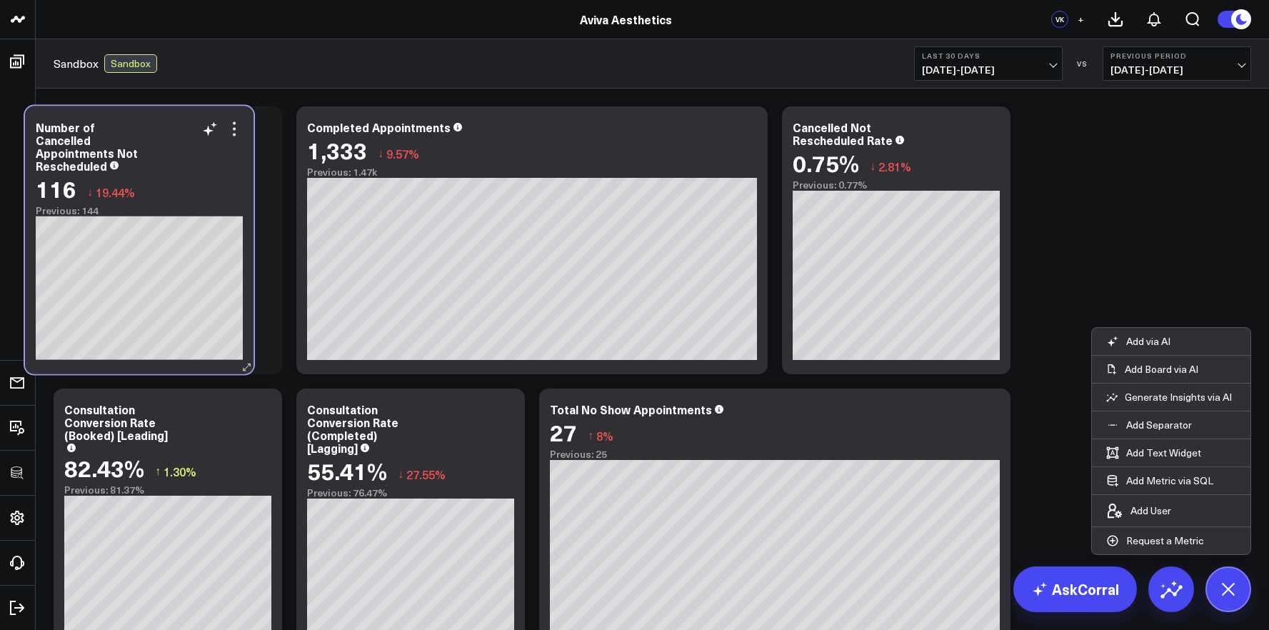
drag, startPoint x: 711, startPoint y: 170, endPoint x: 196, endPoint y: 170, distance: 514.2
click at [196, 176] on div "116 ↓ 19.44%" at bounding box center [139, 189] width 207 height 26
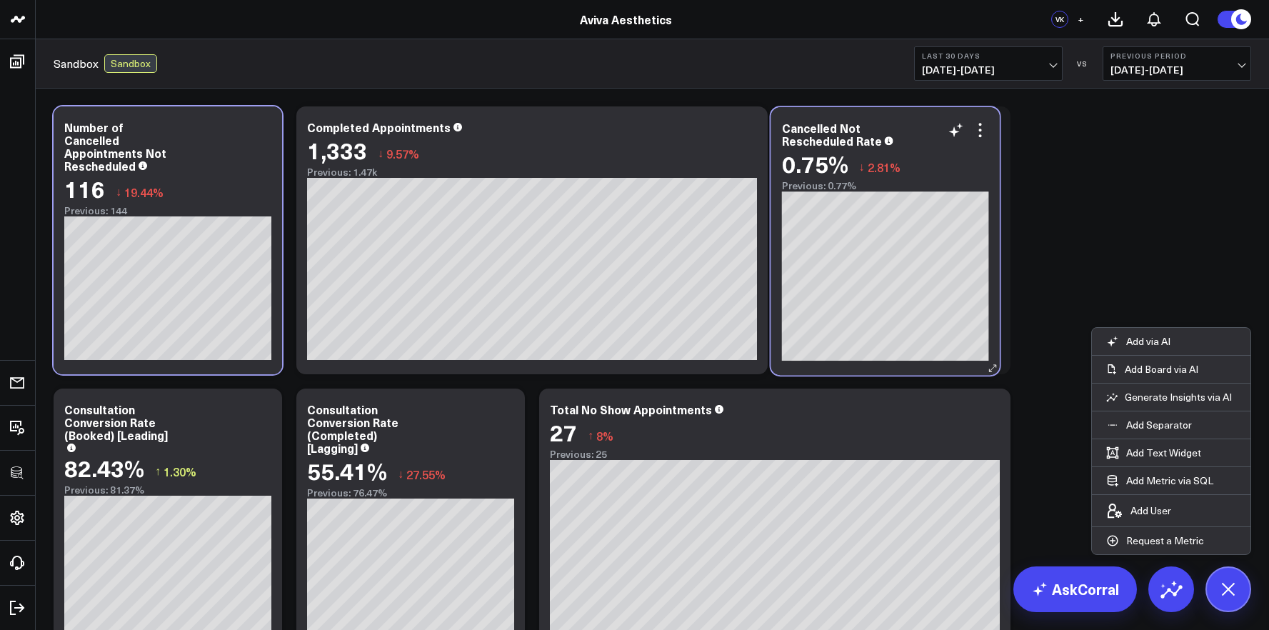
drag, startPoint x: 937, startPoint y: 168, endPoint x: 926, endPoint y: 169, distance: 10.7
click at [926, 169] on div "0.75% ↓ 2.81%" at bounding box center [885, 164] width 207 height 26
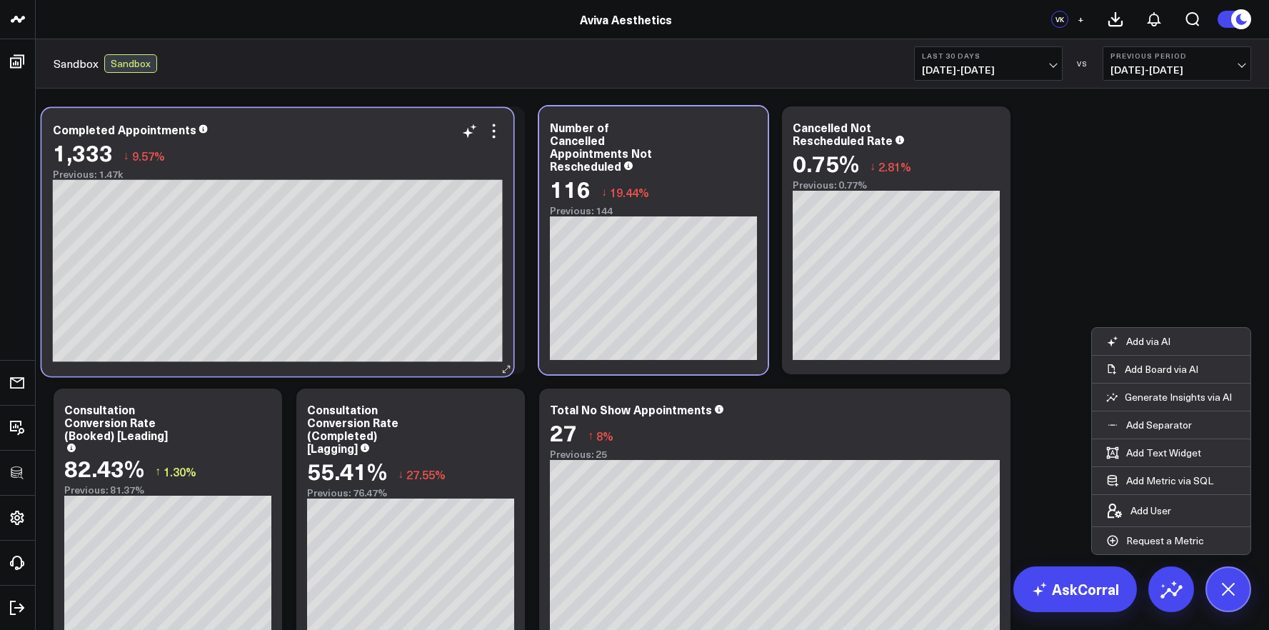
drag, startPoint x: 576, startPoint y: 156, endPoint x: 321, endPoint y: 158, distance: 254.3
click at [321, 158] on div "1,333 ↓ 9.57%" at bounding box center [278, 152] width 450 height 26
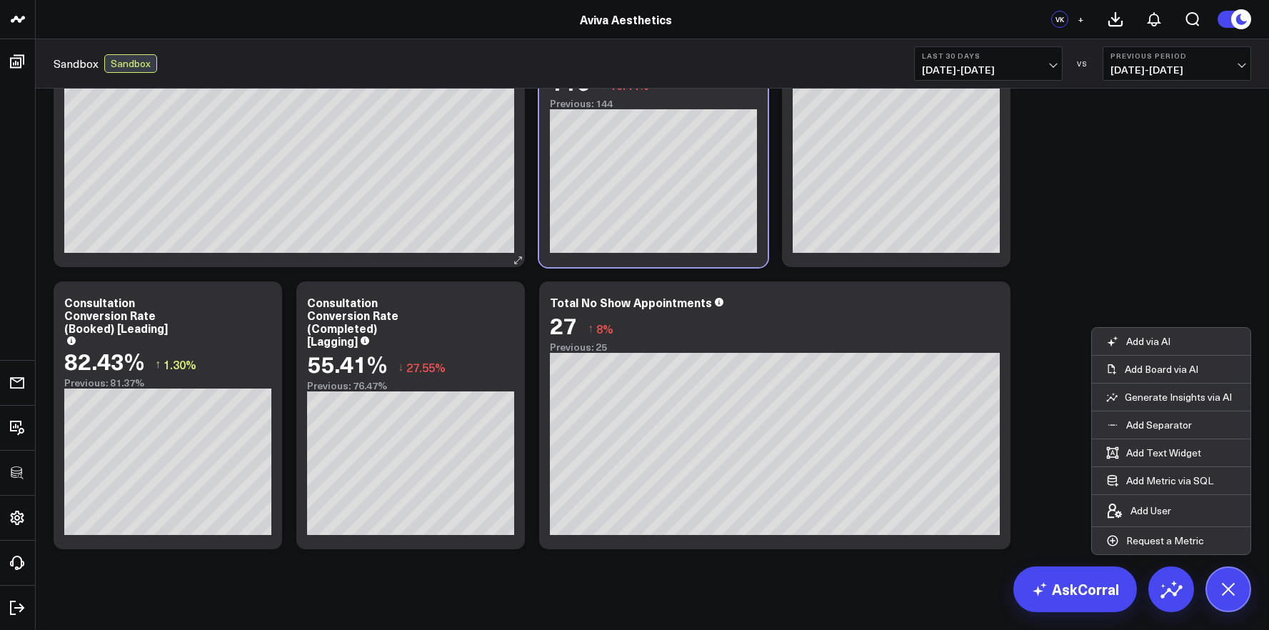
scroll to position [119, 0]
